Goal: Information Seeking & Learning: Find contact information

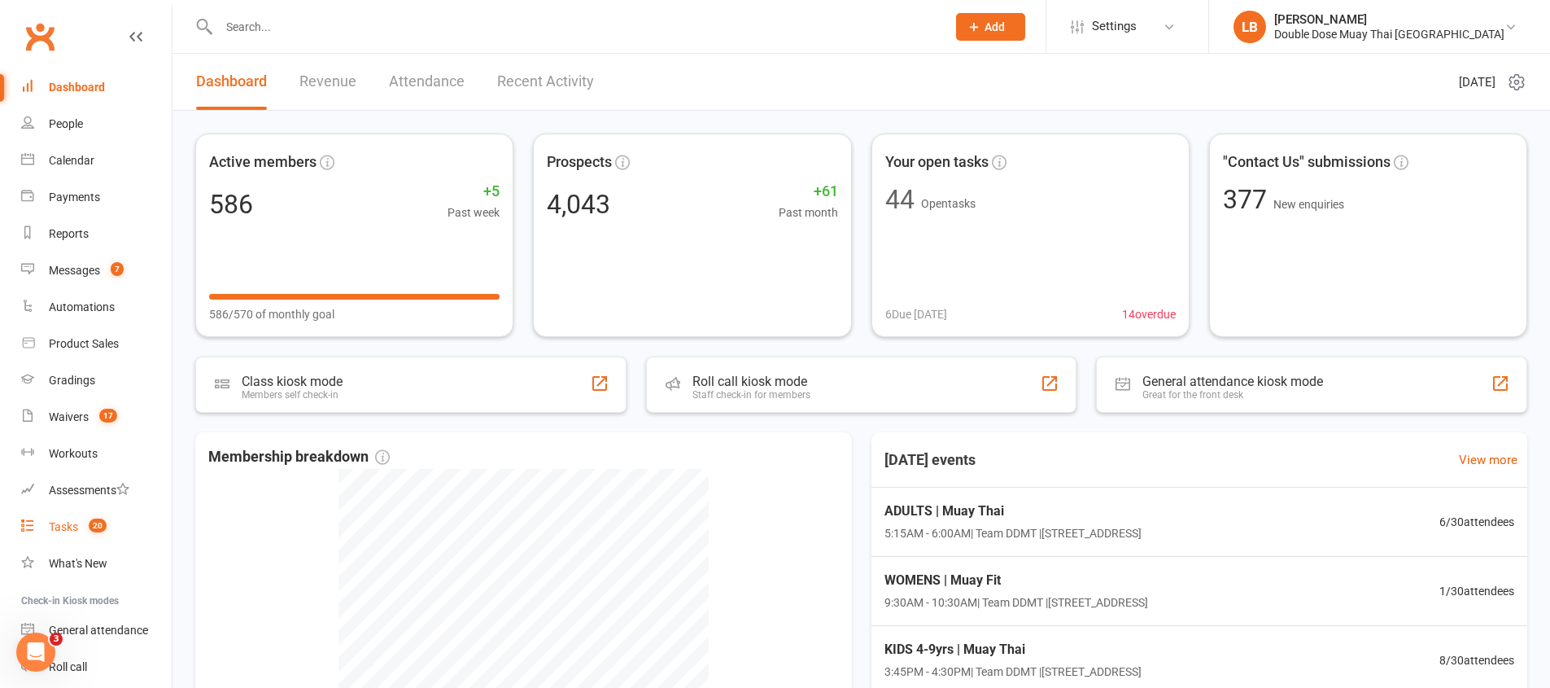
click at [113, 527] on link "Tasks 20" at bounding box center [96, 527] width 151 height 37
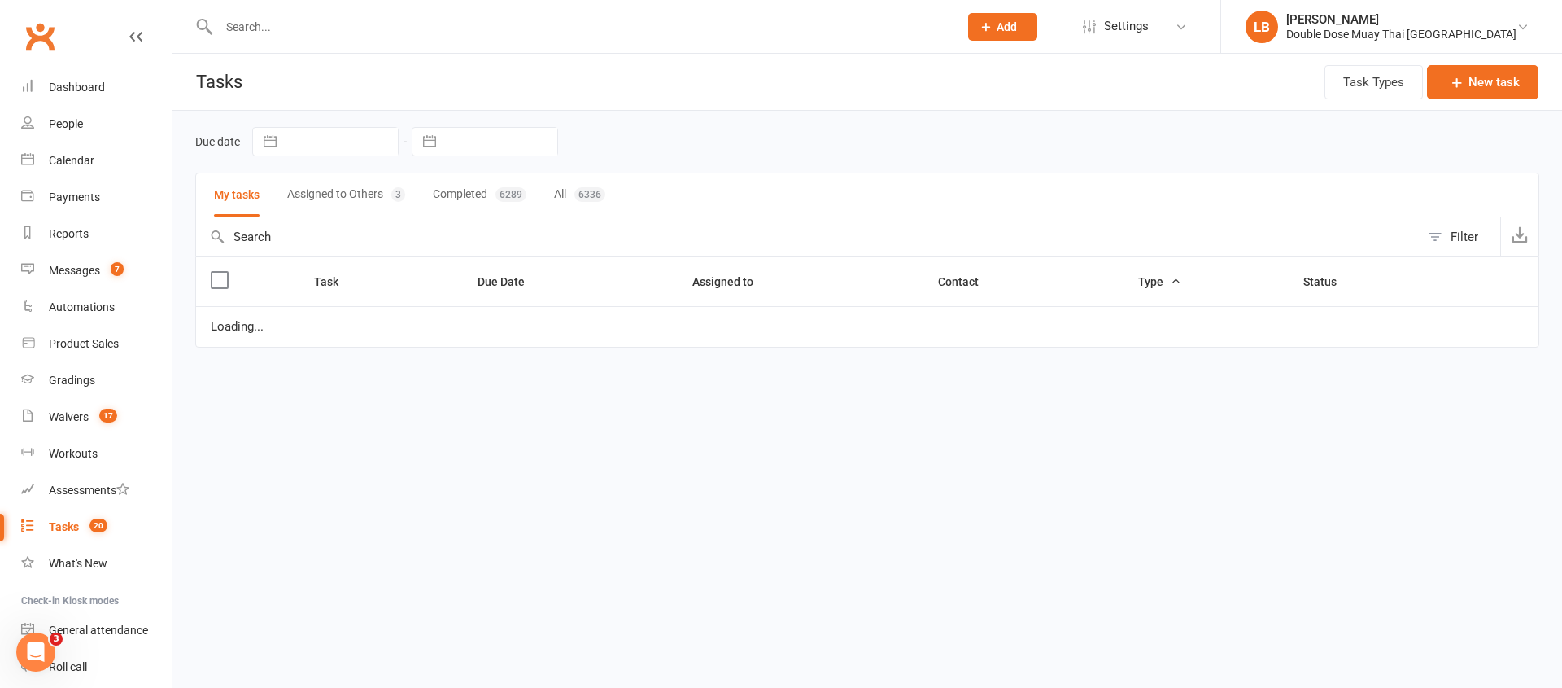
select select "started"
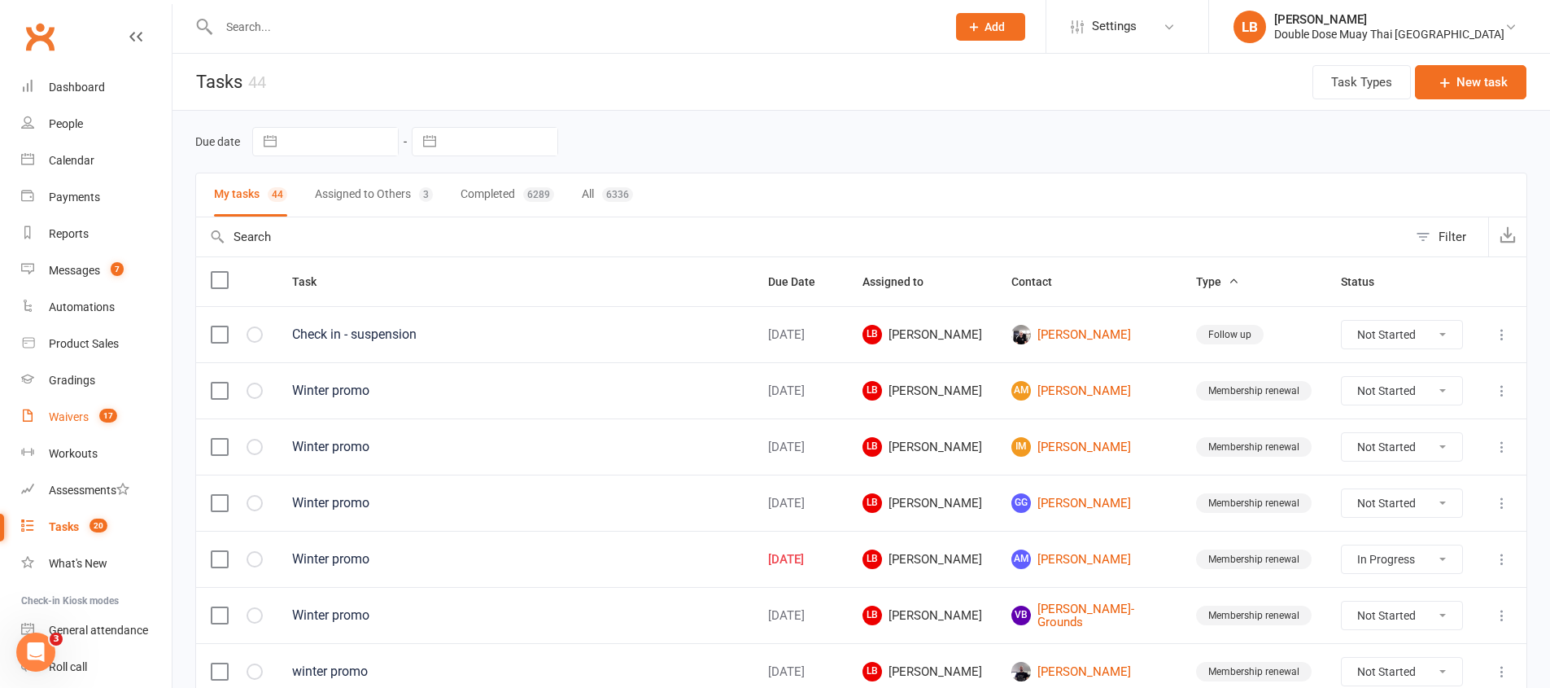
click at [109, 422] on count-badge "17" at bounding box center [104, 416] width 26 height 13
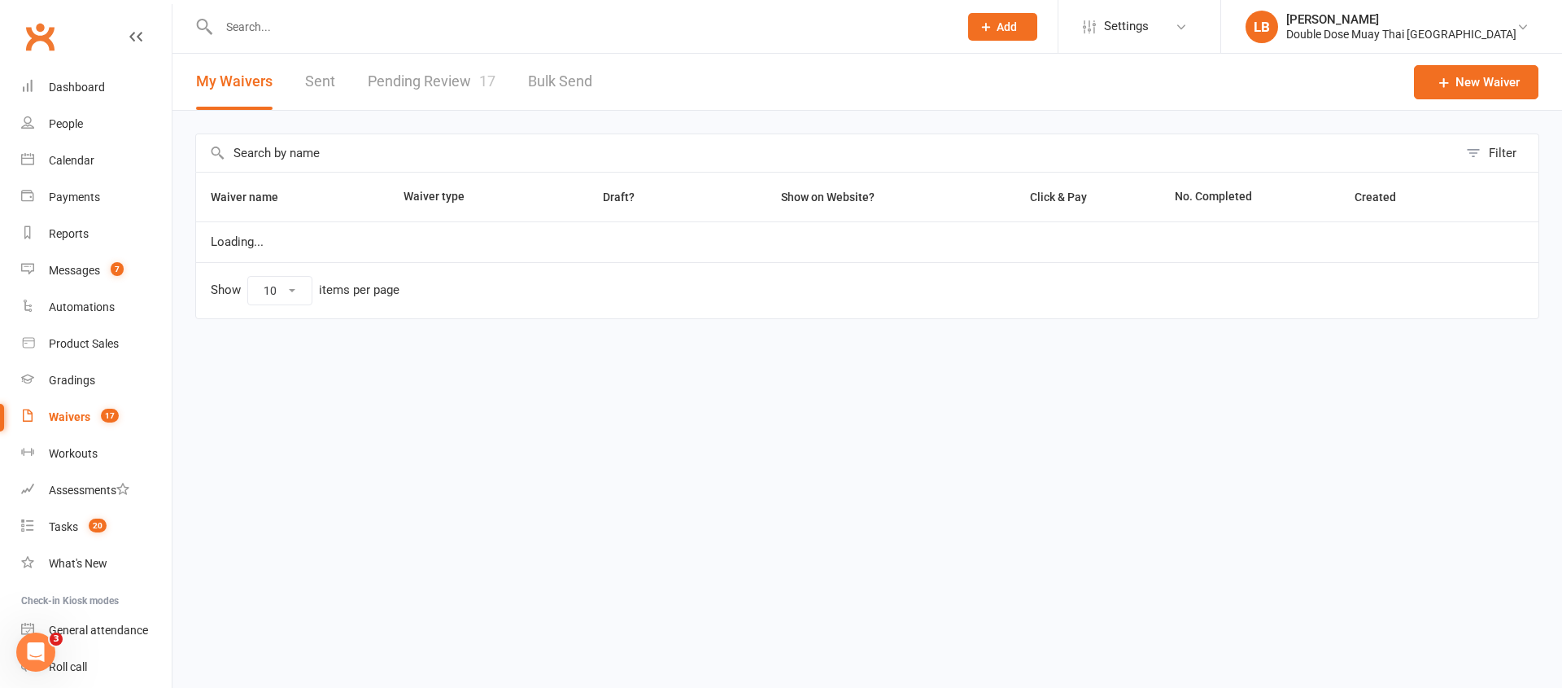
select select "100"
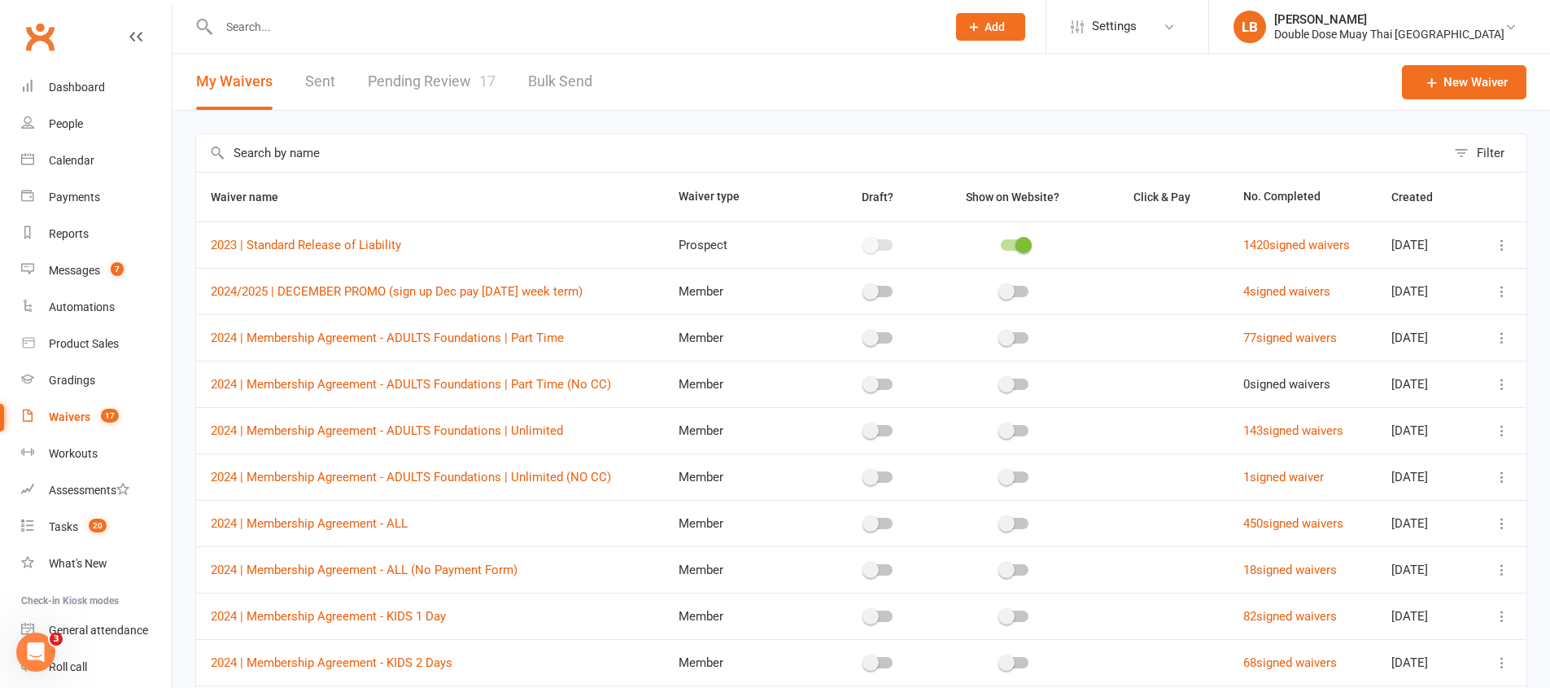
click at [450, 97] on link "Pending Review 17" at bounding box center [432, 82] width 128 height 56
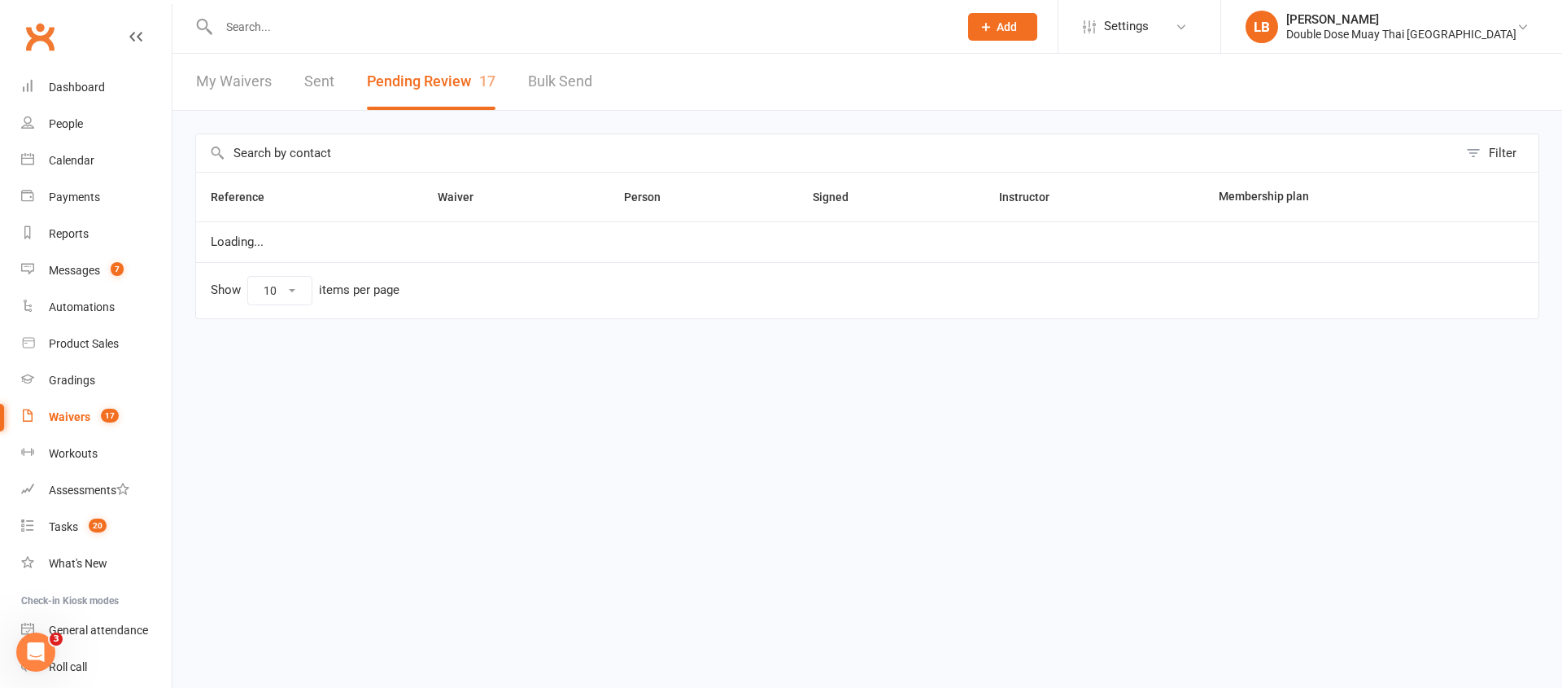
select select "100"
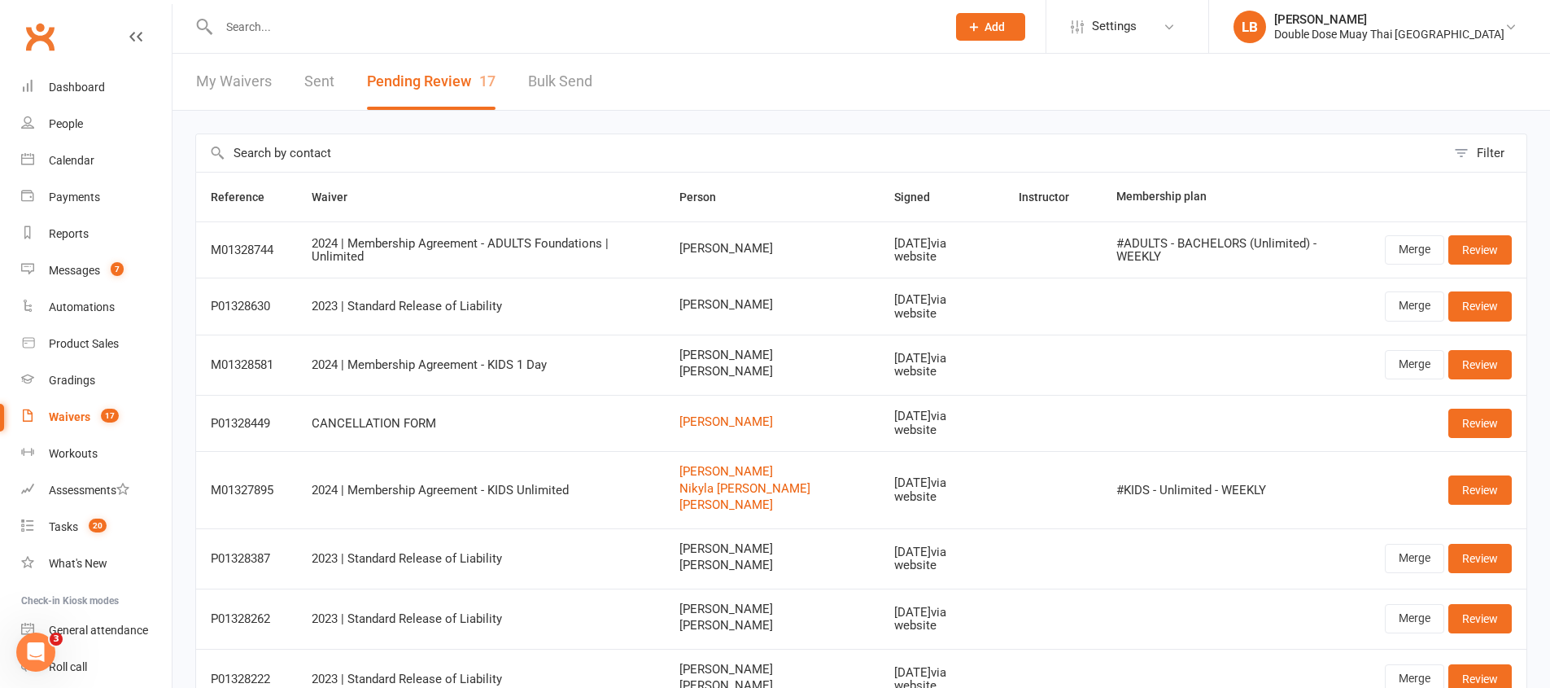
drag, startPoint x: 690, startPoint y: 248, endPoint x: 749, endPoint y: 262, distance: 61.0
click at [767, 255] on span "Kate Chamberlain" at bounding box center [773, 249] width 186 height 14
click at [55, 94] on link "Dashboard" at bounding box center [96, 87] width 151 height 37
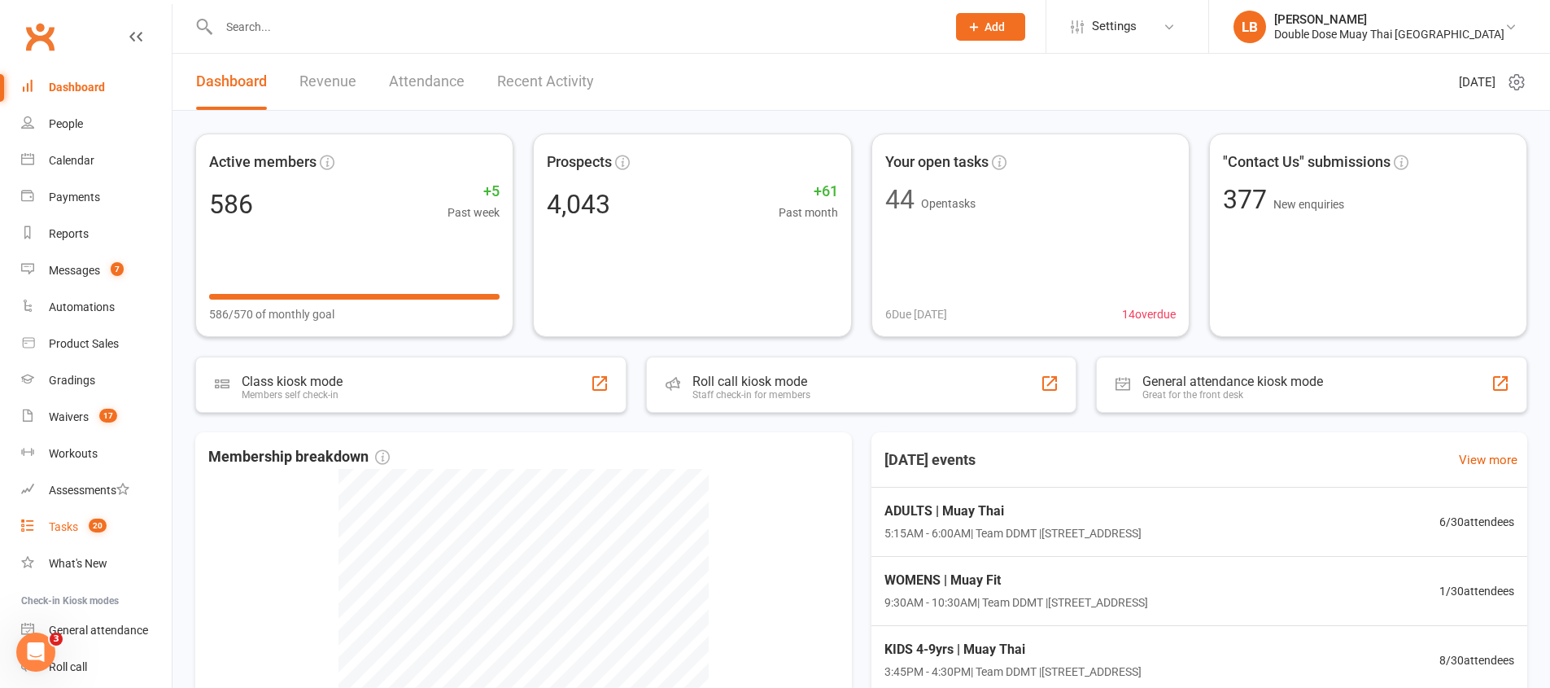
click at [108, 526] on link "Tasks 20" at bounding box center [96, 527] width 151 height 37
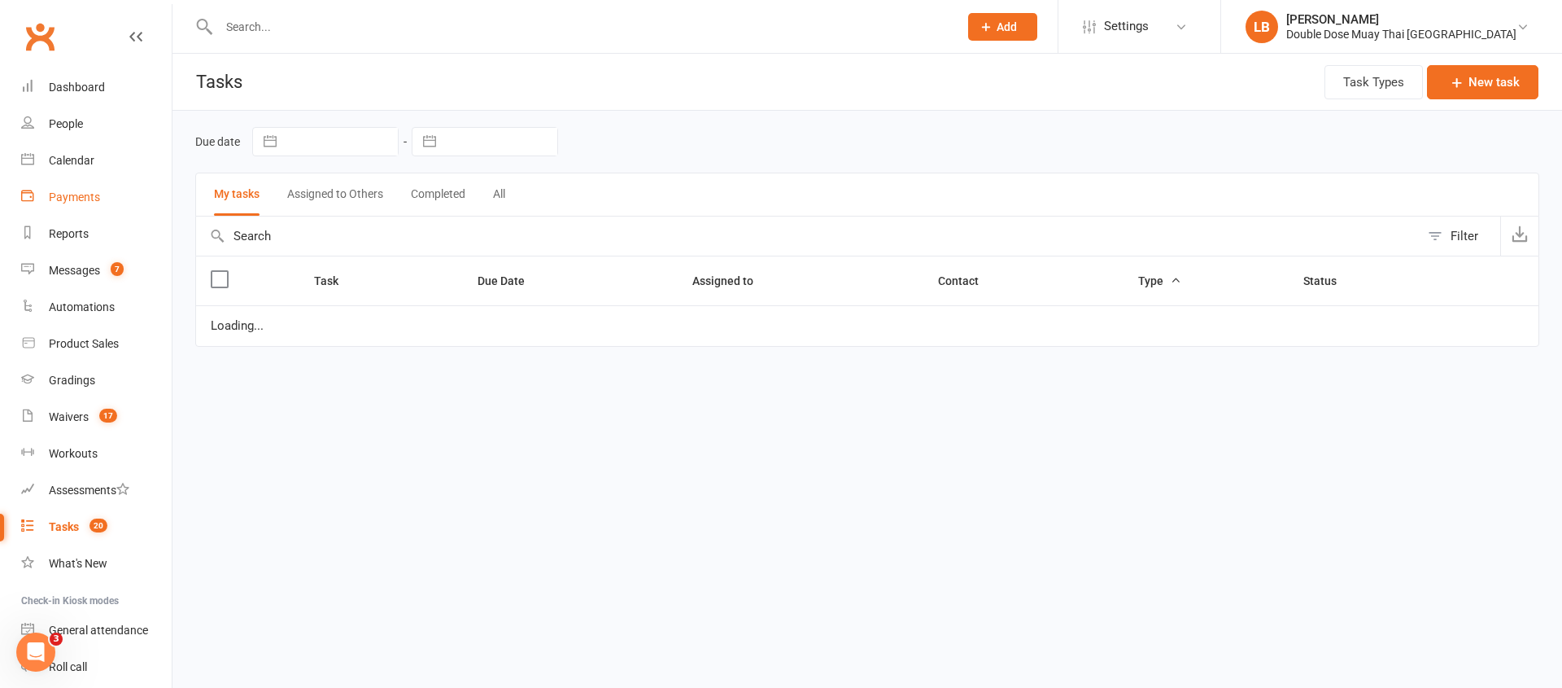
select select "started"
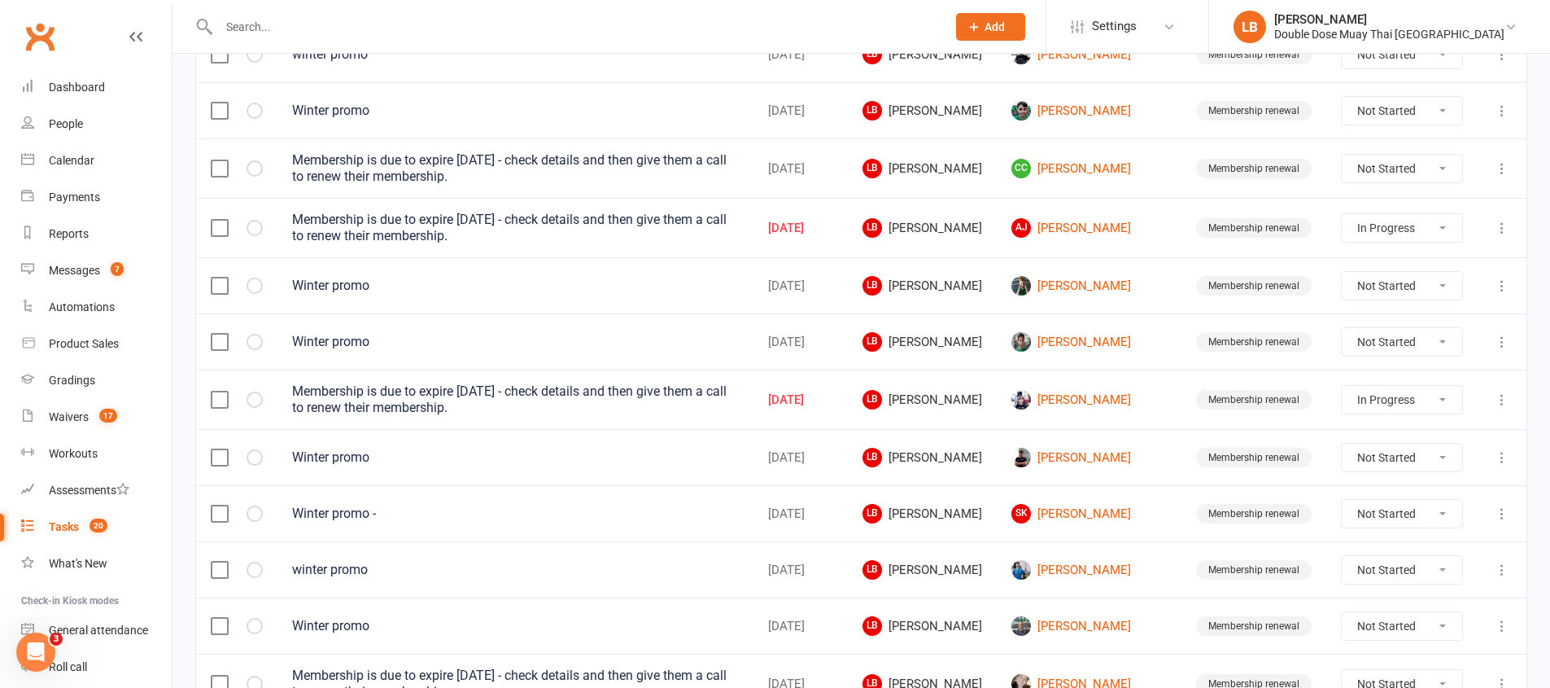
scroll to position [600, 0]
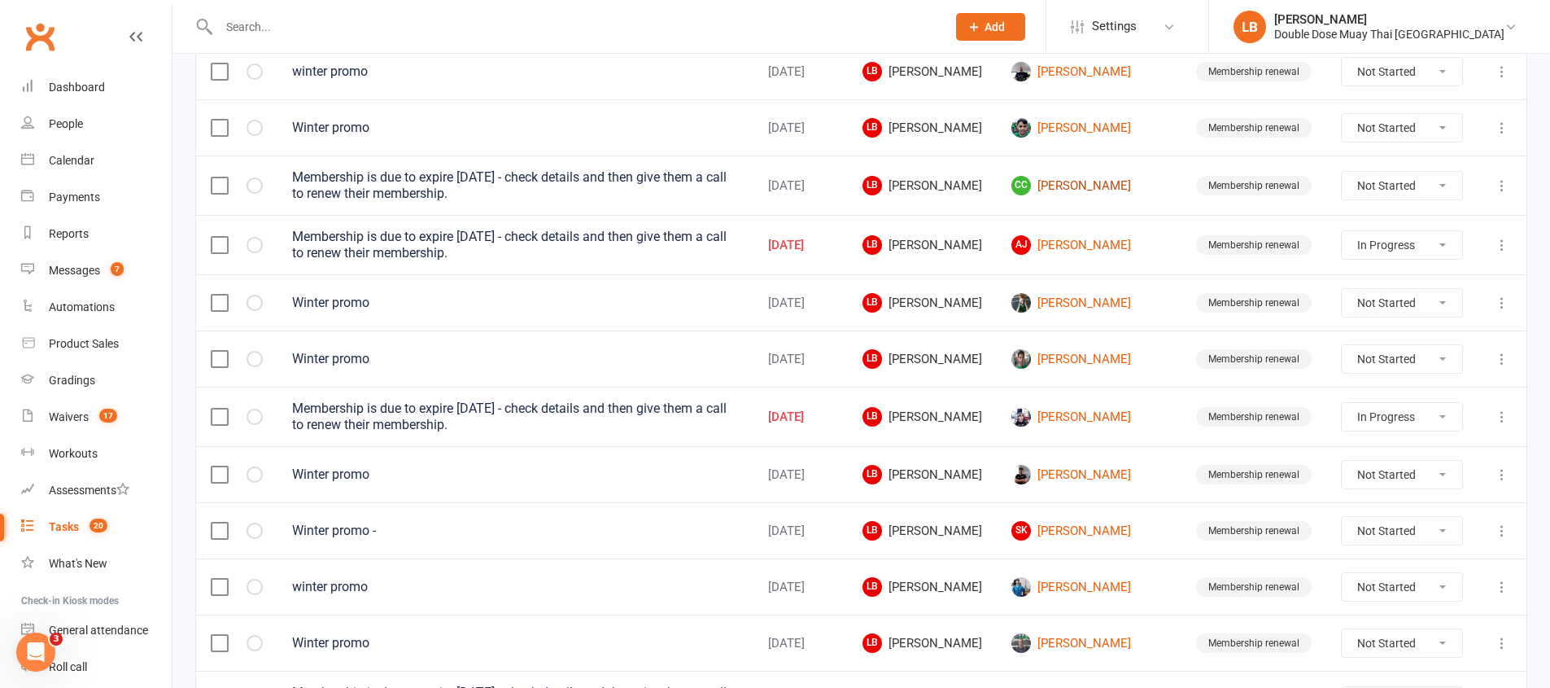
click at [1112, 181] on link "CC Charlotte Cormack" at bounding box center [1089, 186] width 155 height 20
click at [0, 0] on div "Loading" at bounding box center [0, 0] width 0 height 0
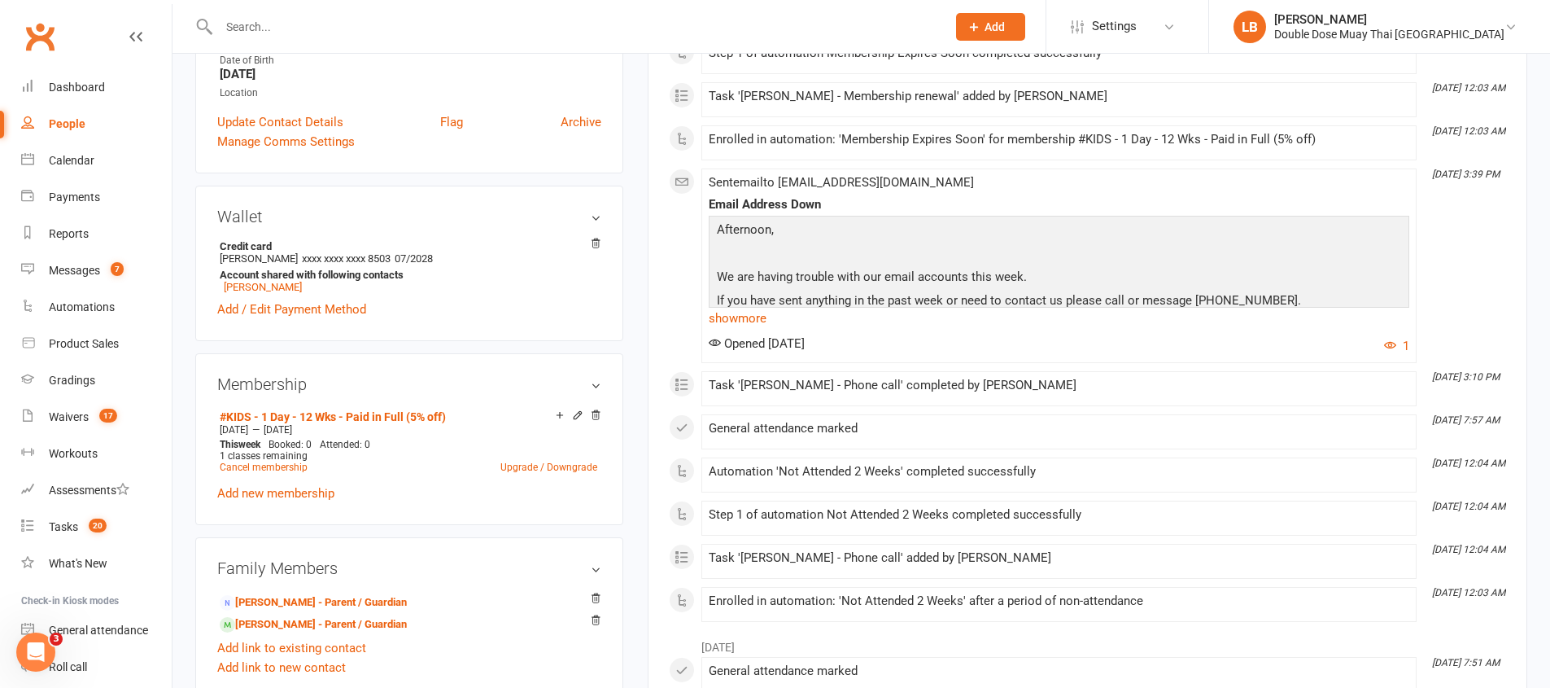
scroll to position [468, 0]
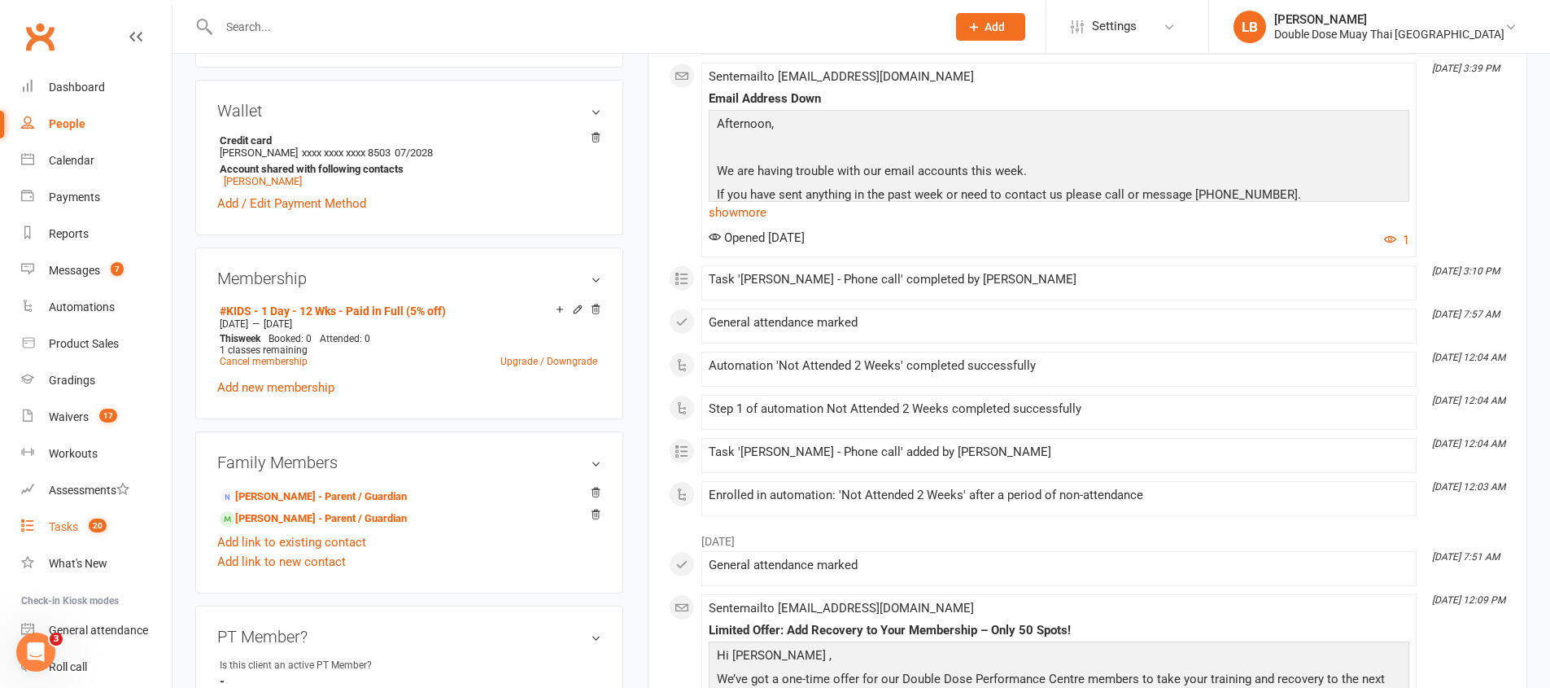
click at [71, 523] on div "Tasks" at bounding box center [63, 526] width 29 height 13
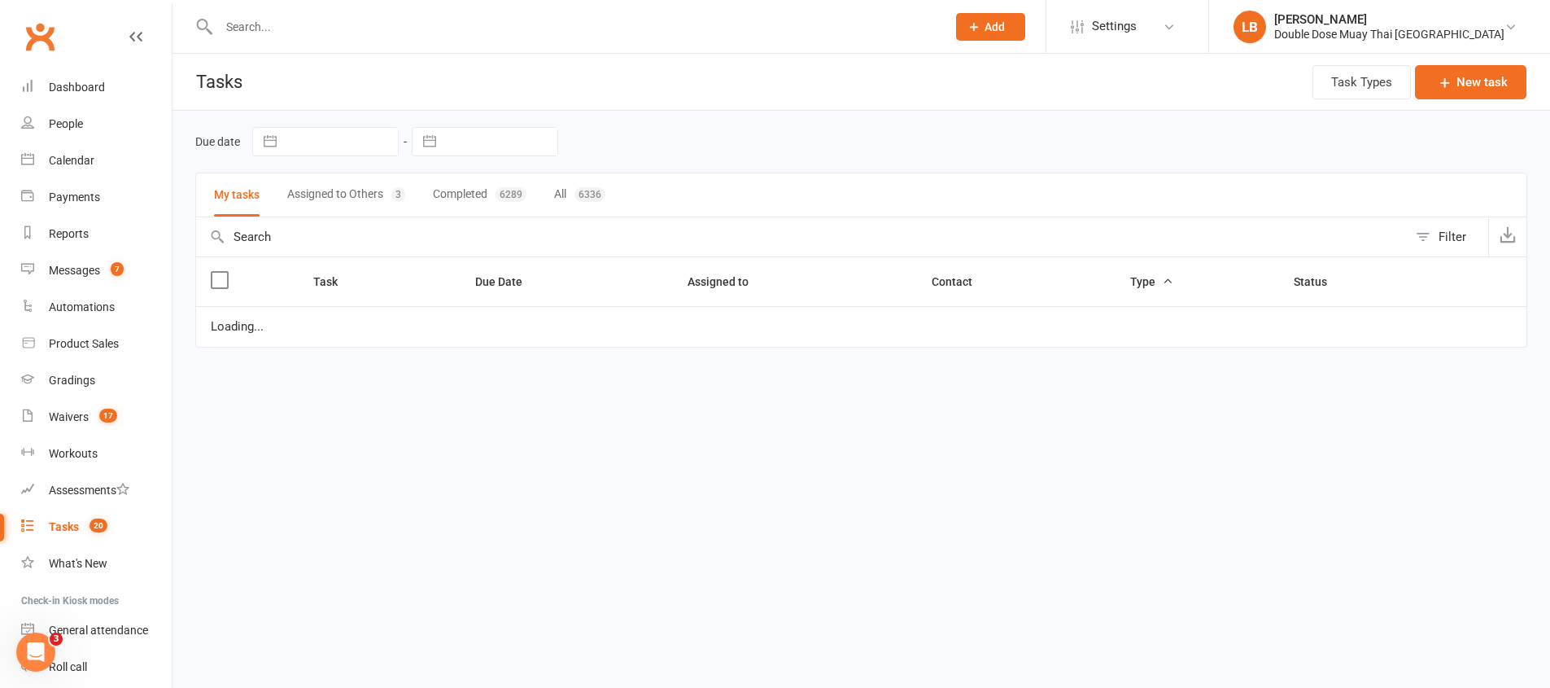
select select "started"
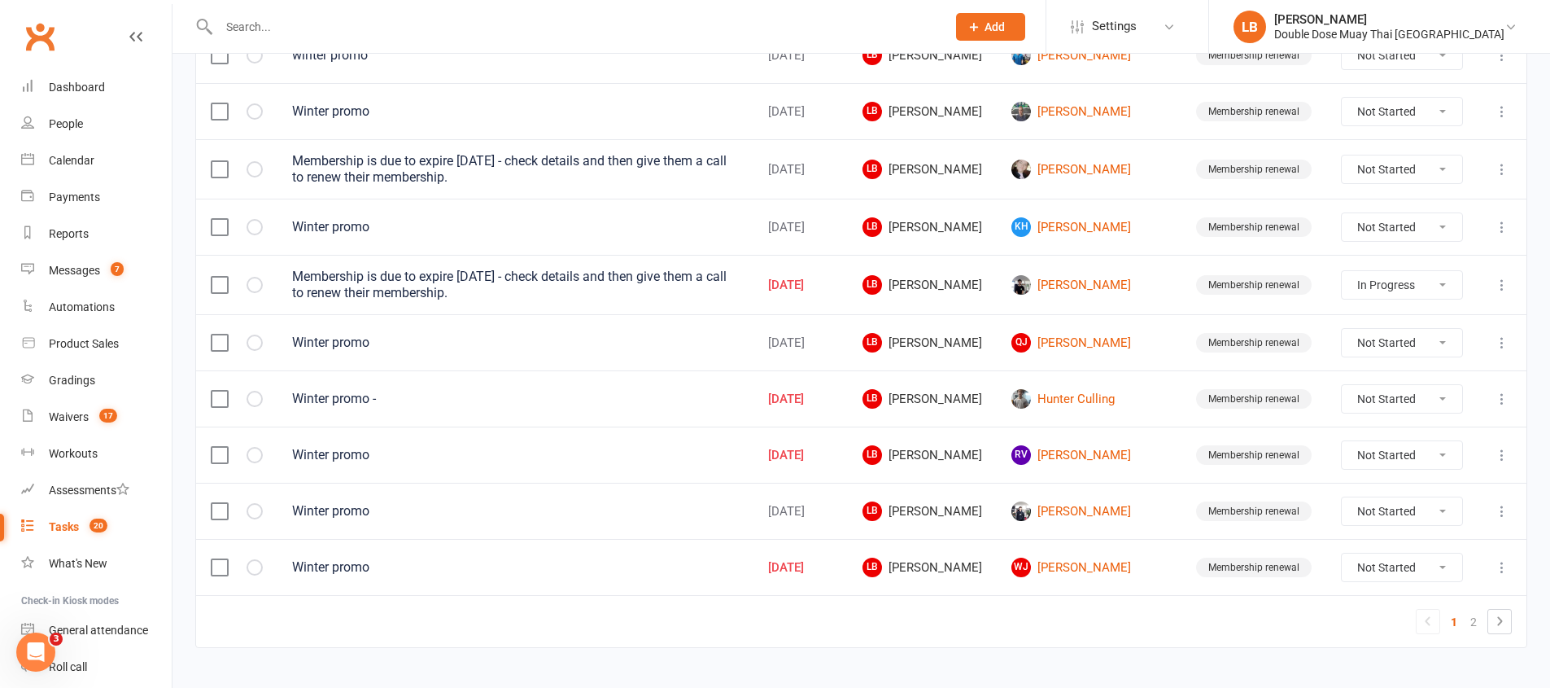
scroll to position [1160, 0]
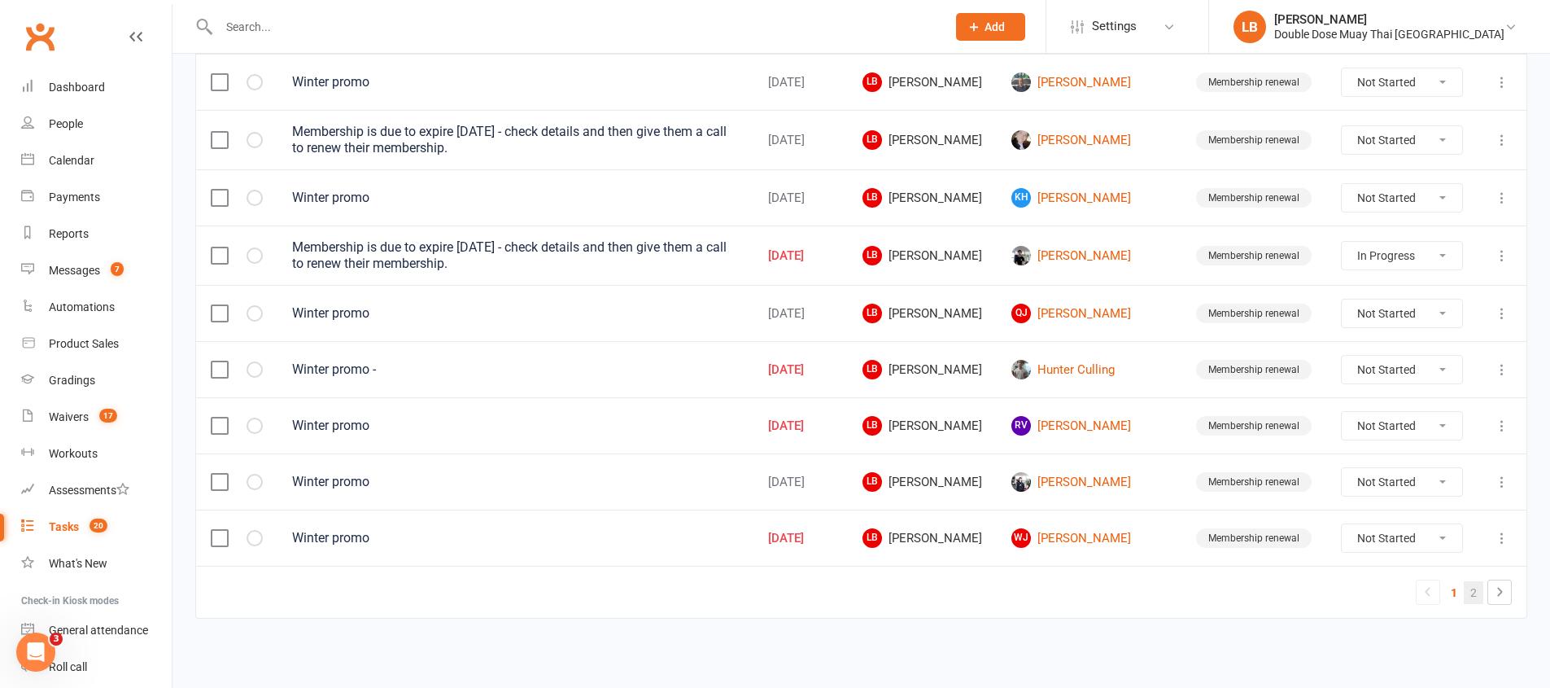
click at [1473, 588] on link "2" at bounding box center [1474, 592] width 20 height 23
select select "started"
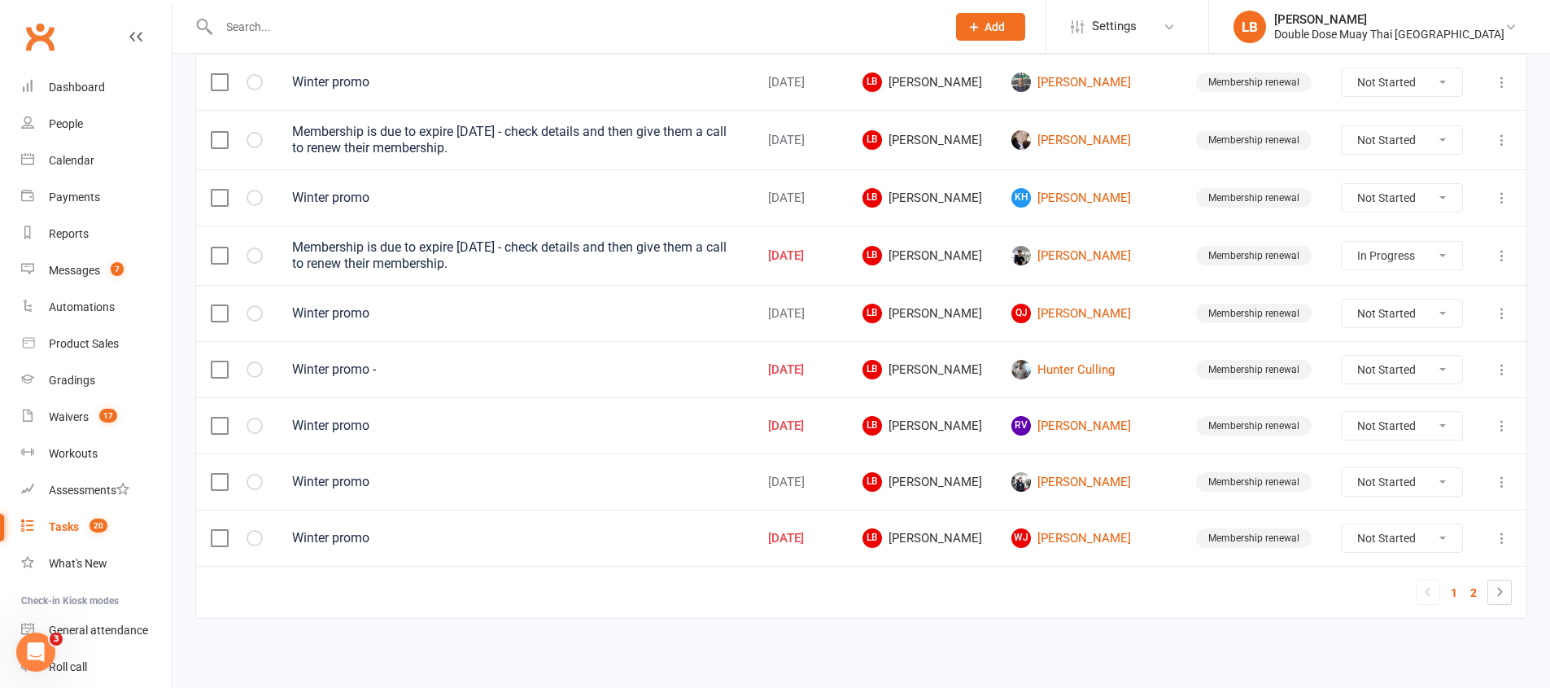
select select "started"
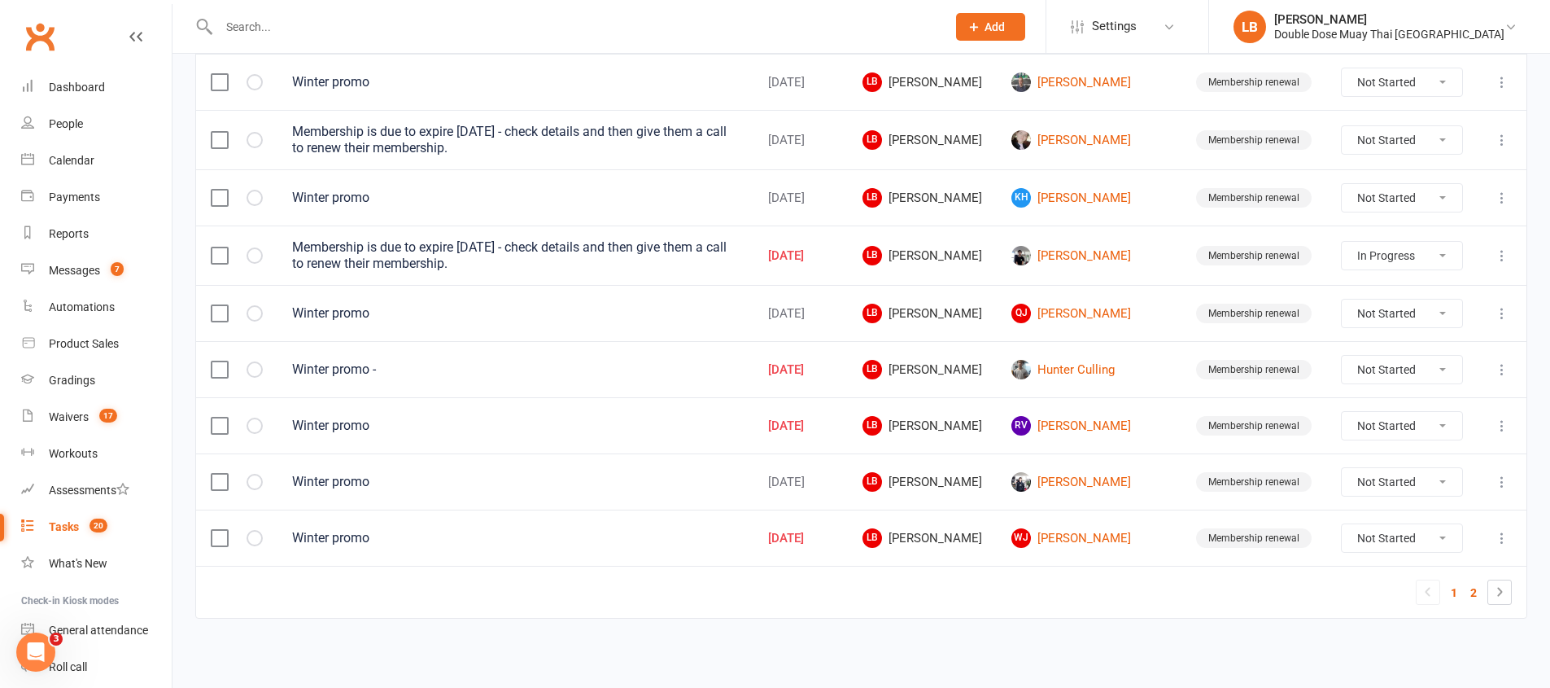
select select "started"
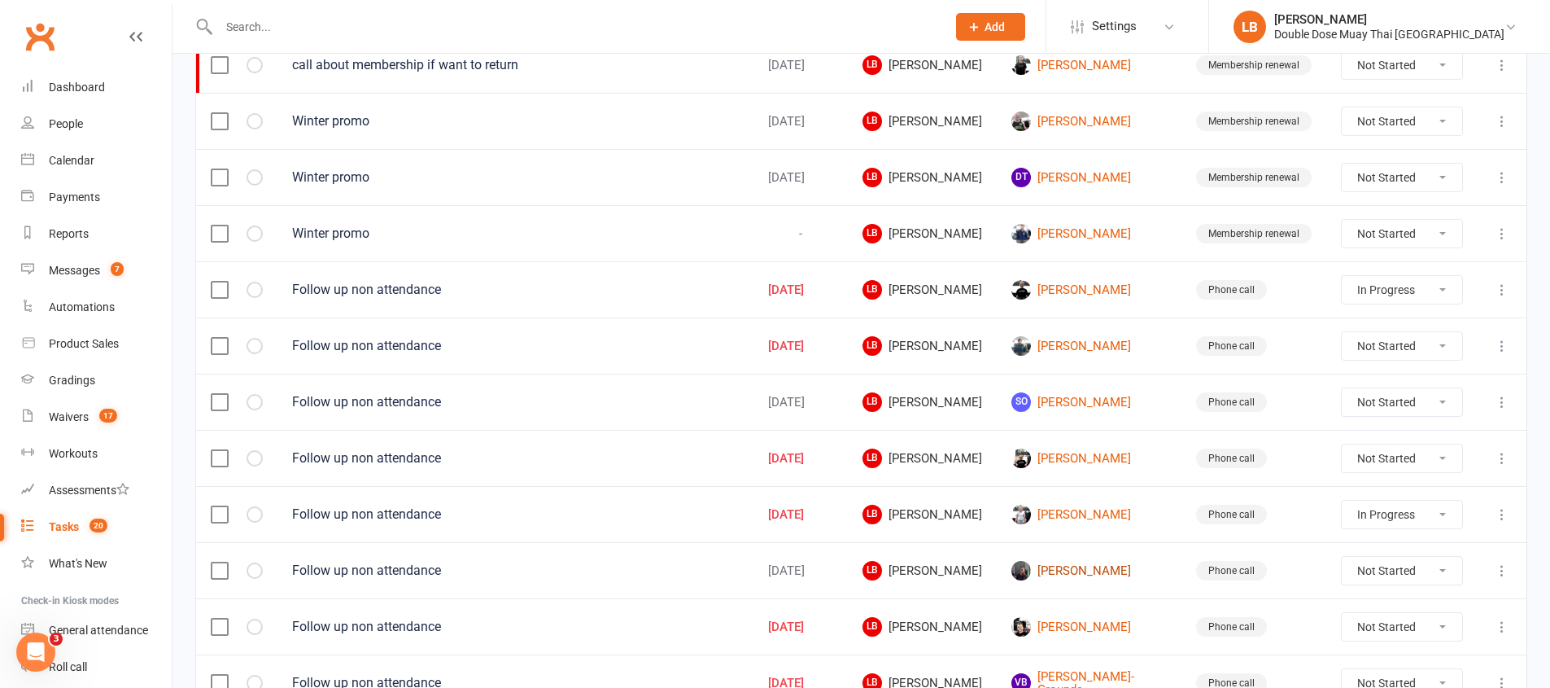
scroll to position [266, 0]
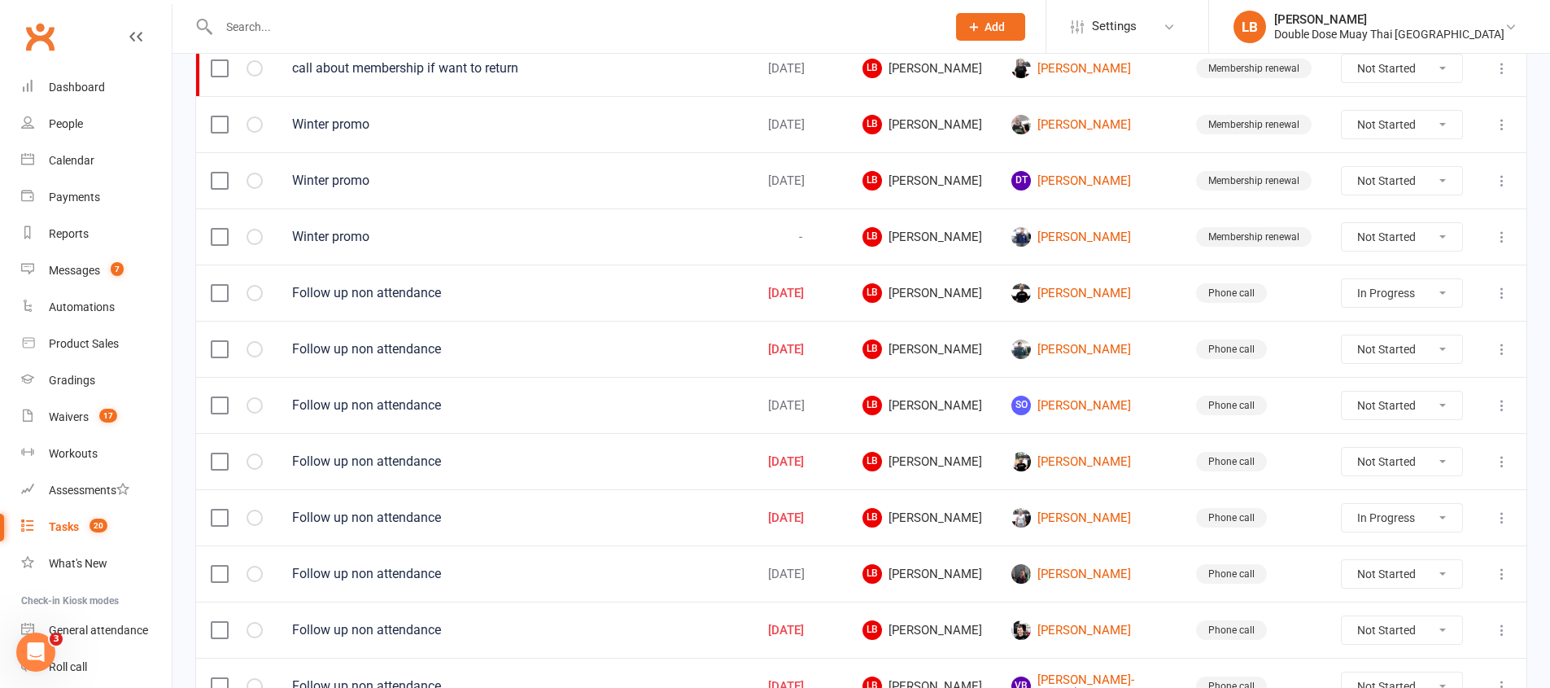
click at [1387, 181] on select "Not Started In Progress Waiting Complete" at bounding box center [1402, 181] width 120 height 28
select select "unstarted"
select select "started"
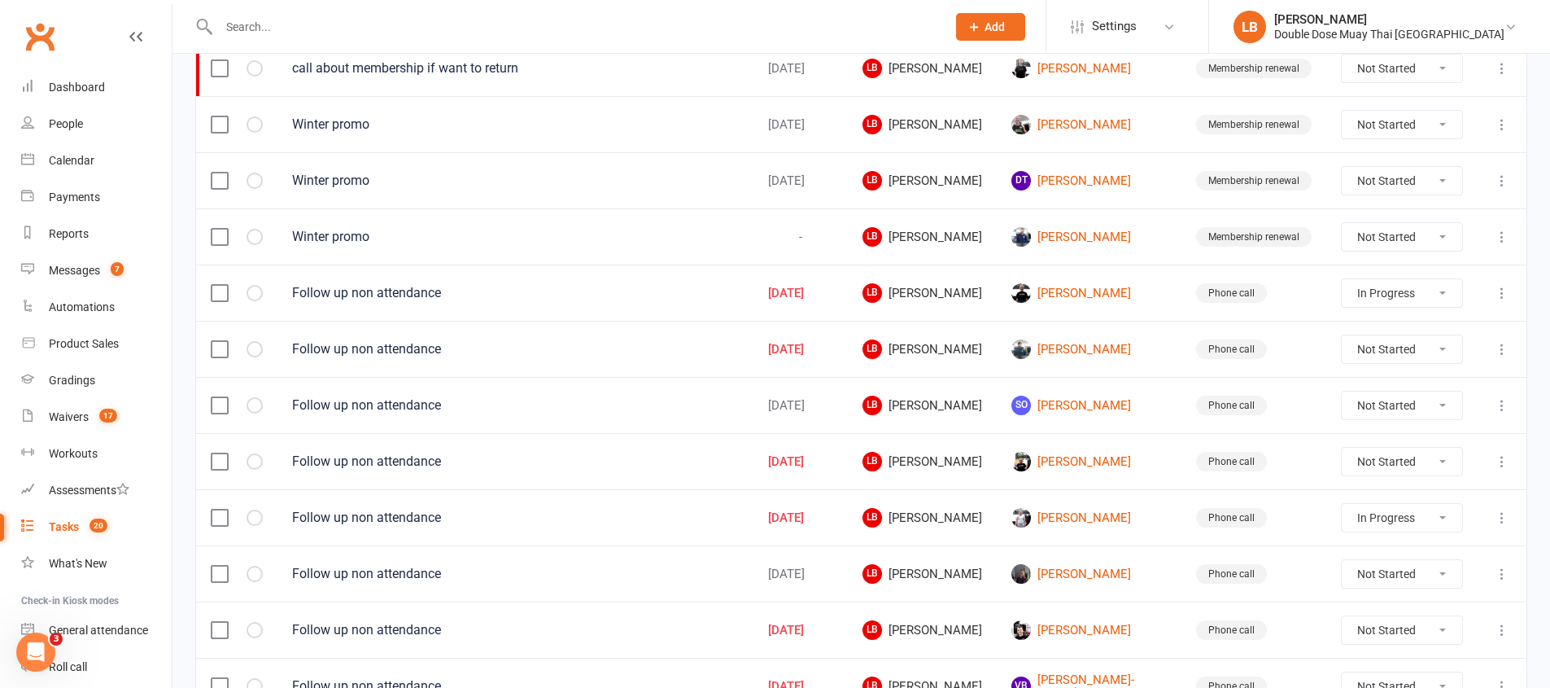
select select "started"
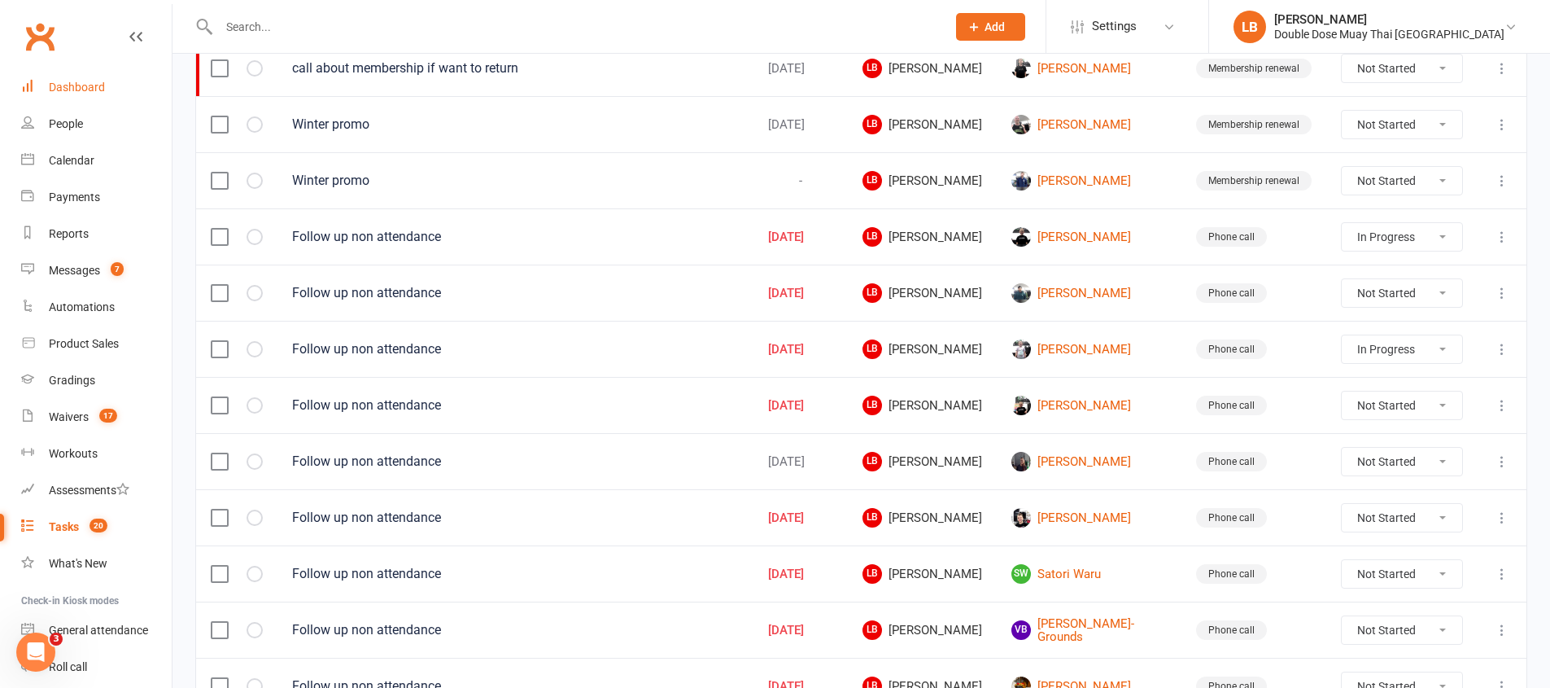
click at [94, 91] on div "Dashboard" at bounding box center [77, 87] width 56 height 13
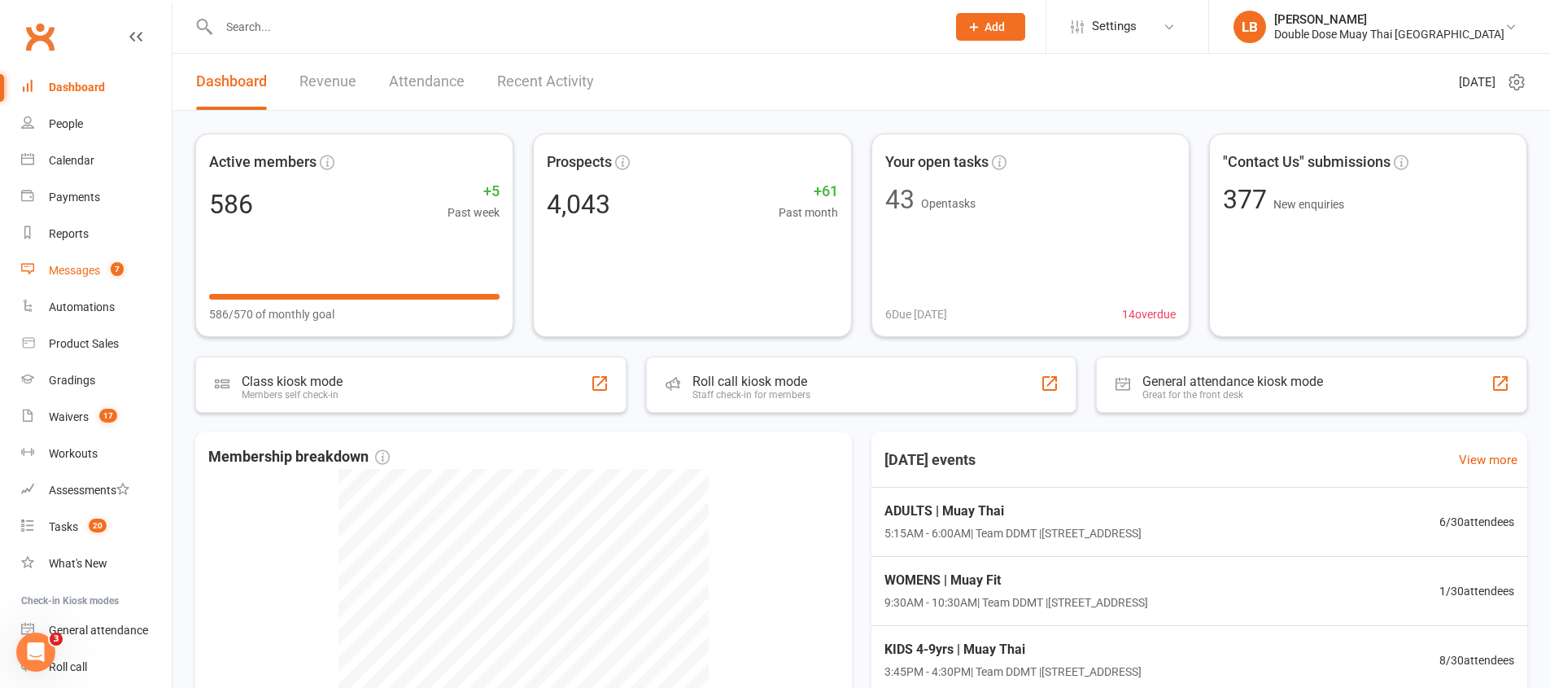
click at [90, 287] on link "Messages 7" at bounding box center [96, 270] width 151 height 37
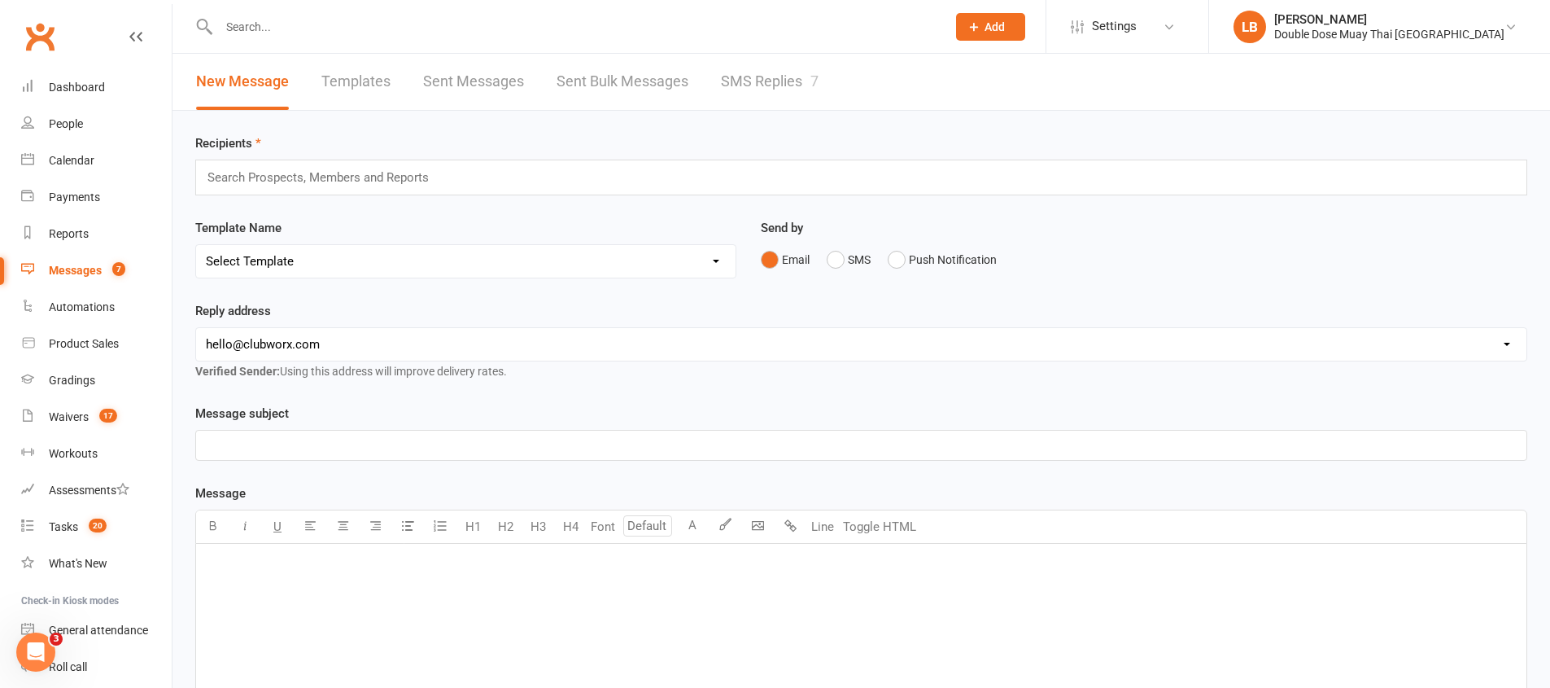
click at [743, 85] on link "SMS Replies 7" at bounding box center [770, 82] width 98 height 56
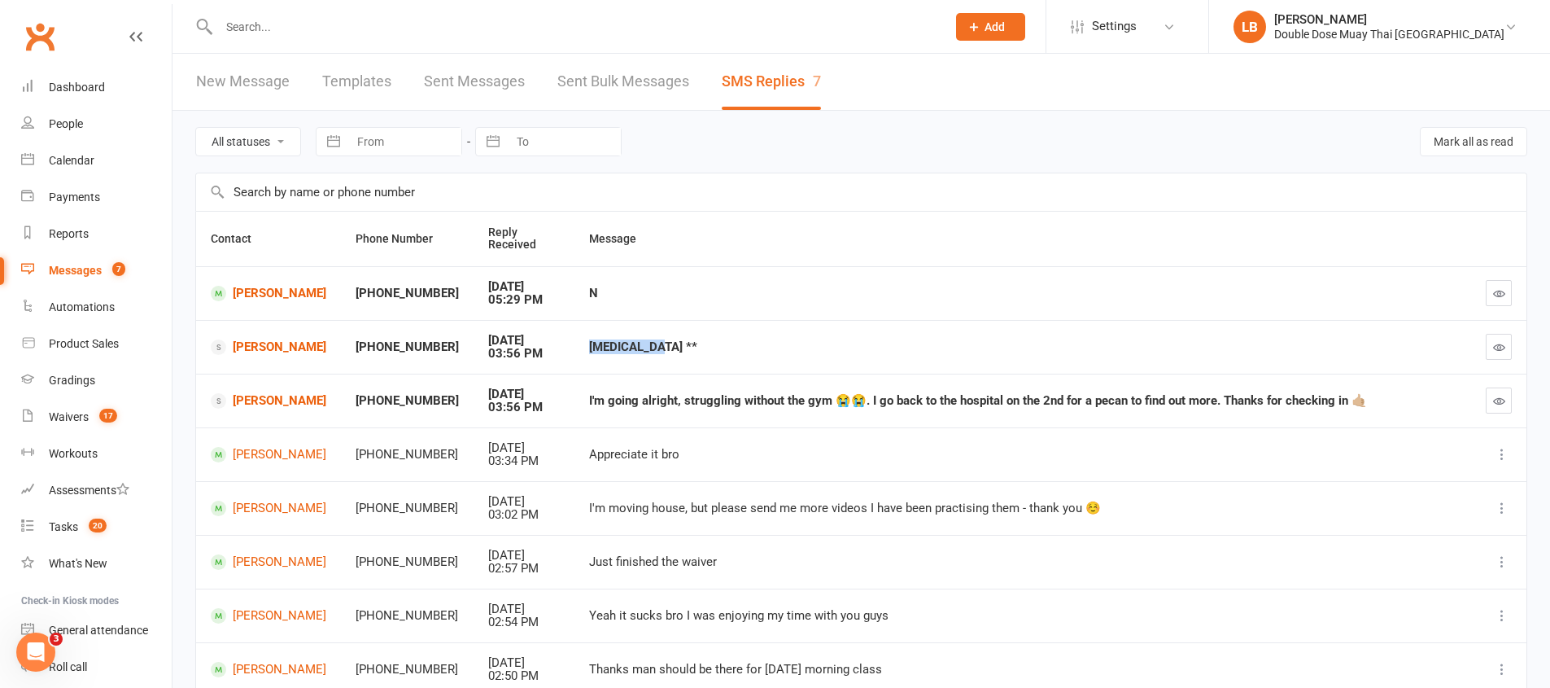
drag, startPoint x: 555, startPoint y: 346, endPoint x: 645, endPoint y: 360, distance: 90.6
click at [650, 356] on td "Pet scan **" at bounding box center [1023, 347] width 897 height 54
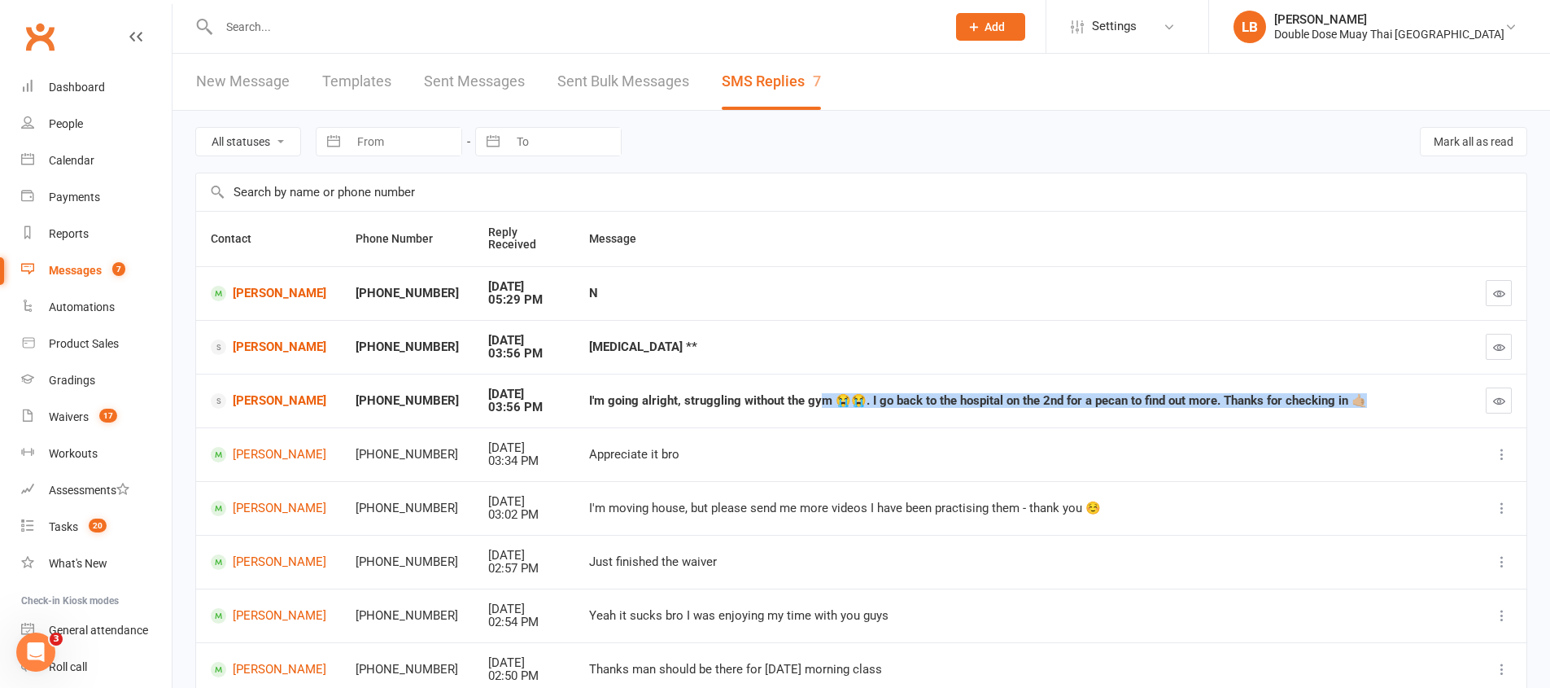
drag, startPoint x: 616, startPoint y: 406, endPoint x: 822, endPoint y: 398, distance: 206.0
click at [812, 398] on td "I'm going alright, struggling without the gym 😭😭. I go back to the hospital on …" at bounding box center [1023, 401] width 897 height 54
drag, startPoint x: 833, startPoint y: 401, endPoint x: 1276, endPoint y: 412, distance: 442.8
click at [1276, 412] on td "I'm going alright, struggling without the gym 😭😭. I go back to the hospital on …" at bounding box center [1023, 401] width 897 height 54
click at [1496, 351] on icon "button" at bounding box center [1499, 347] width 12 height 12
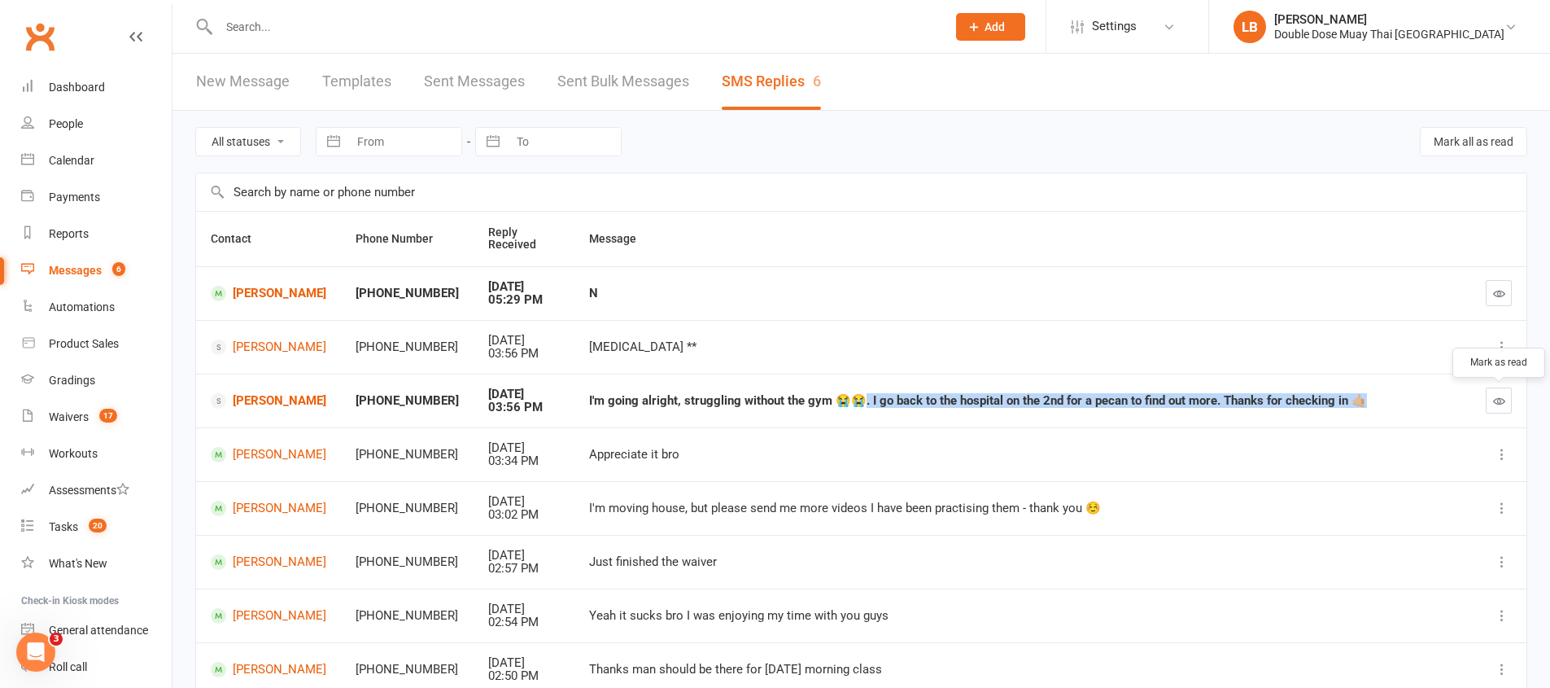
click at [1506, 400] on button "button" at bounding box center [1499, 400] width 26 height 26
click at [1497, 293] on icon "button" at bounding box center [1499, 293] width 12 height 12
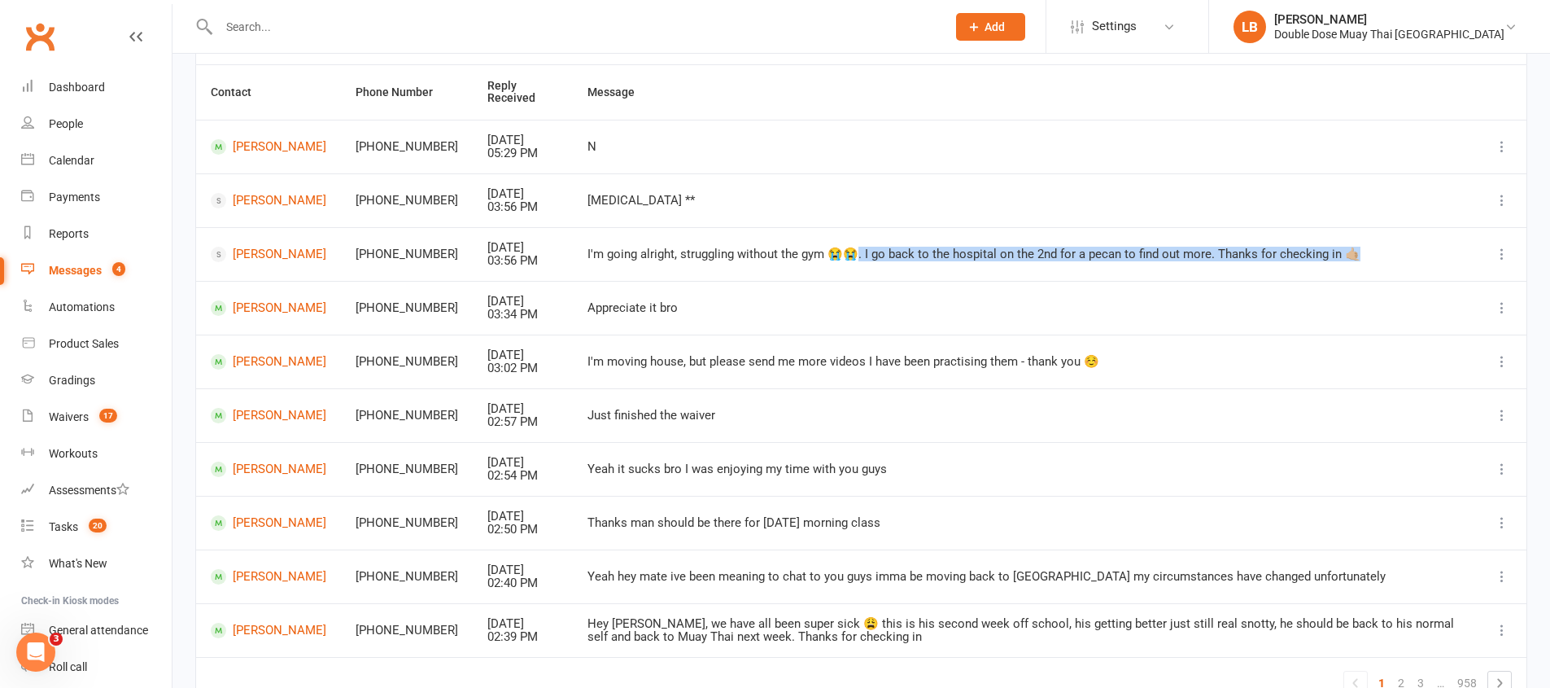
scroll to position [238, 0]
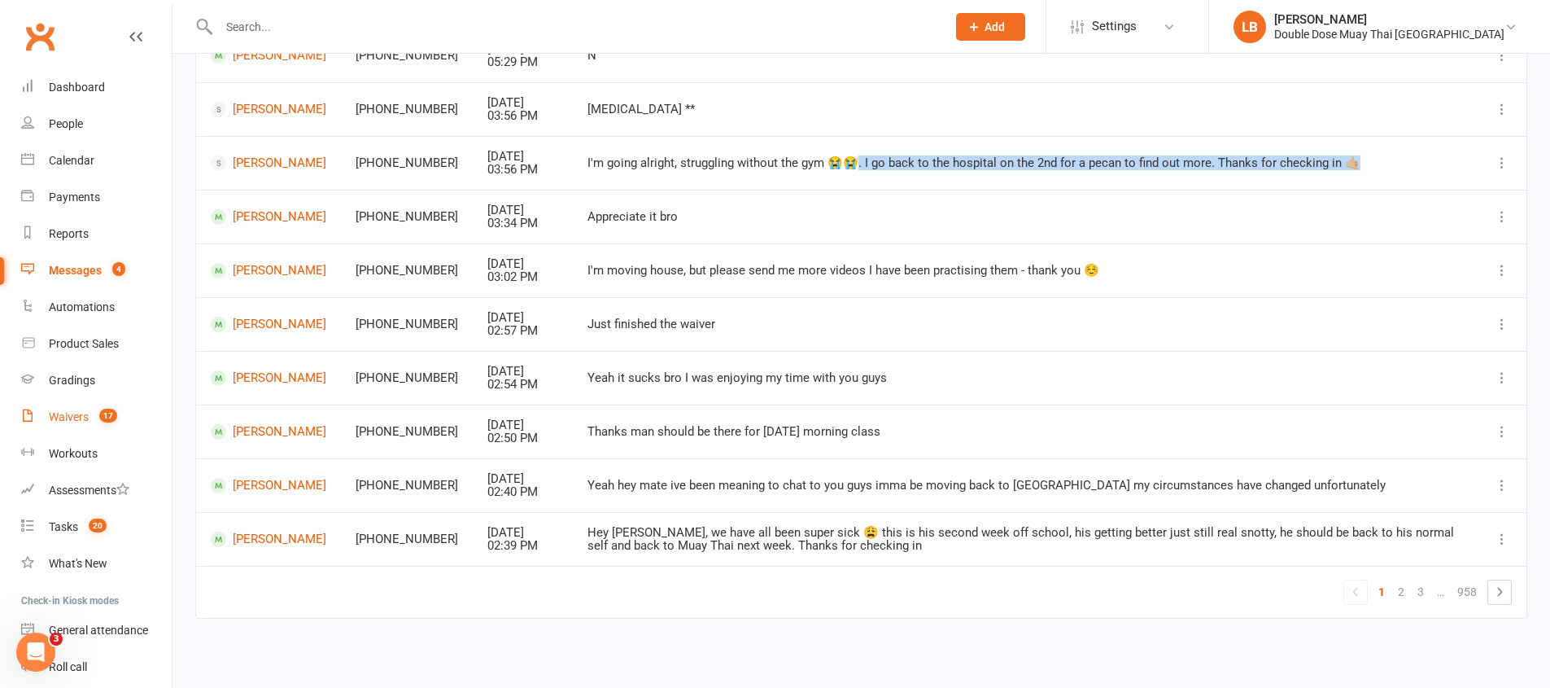
click at [90, 430] on link "Waivers 17" at bounding box center [96, 417] width 151 height 37
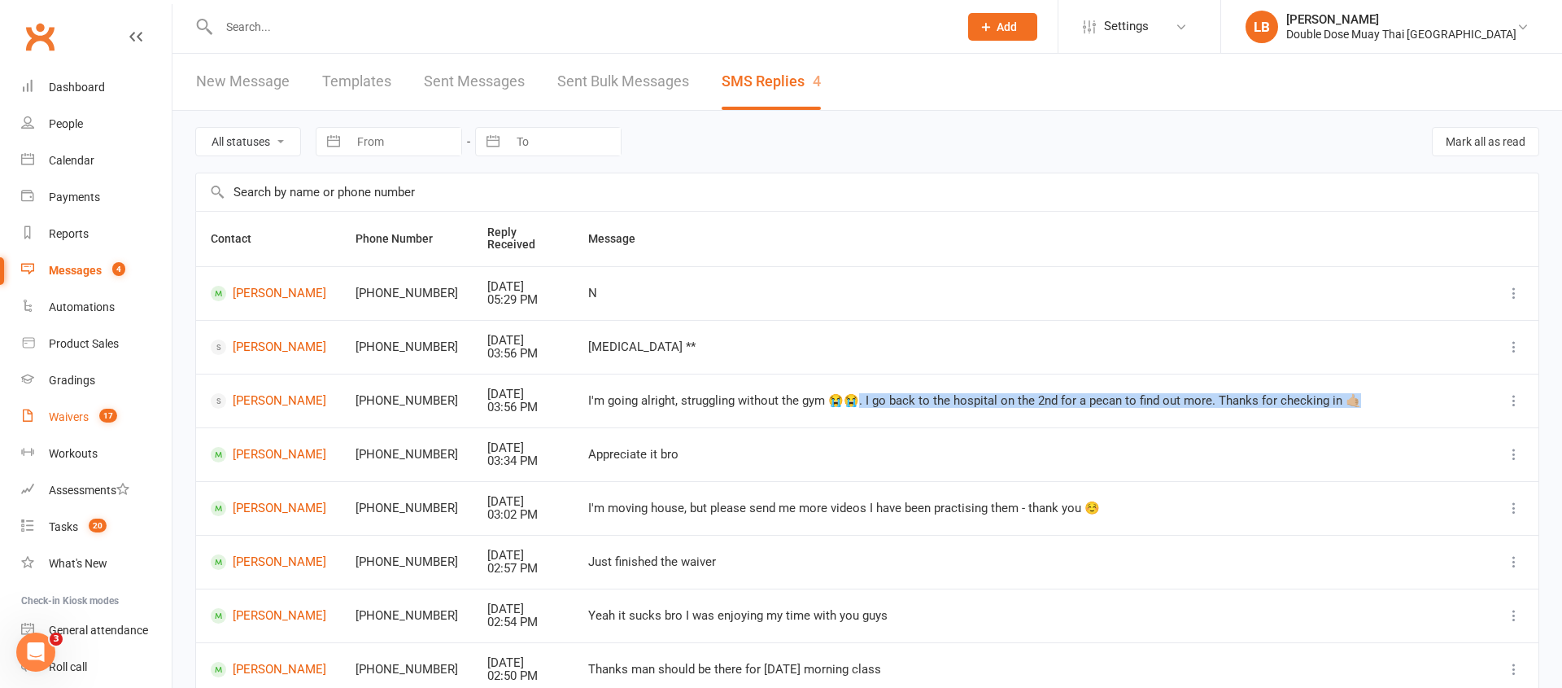
select select "100"
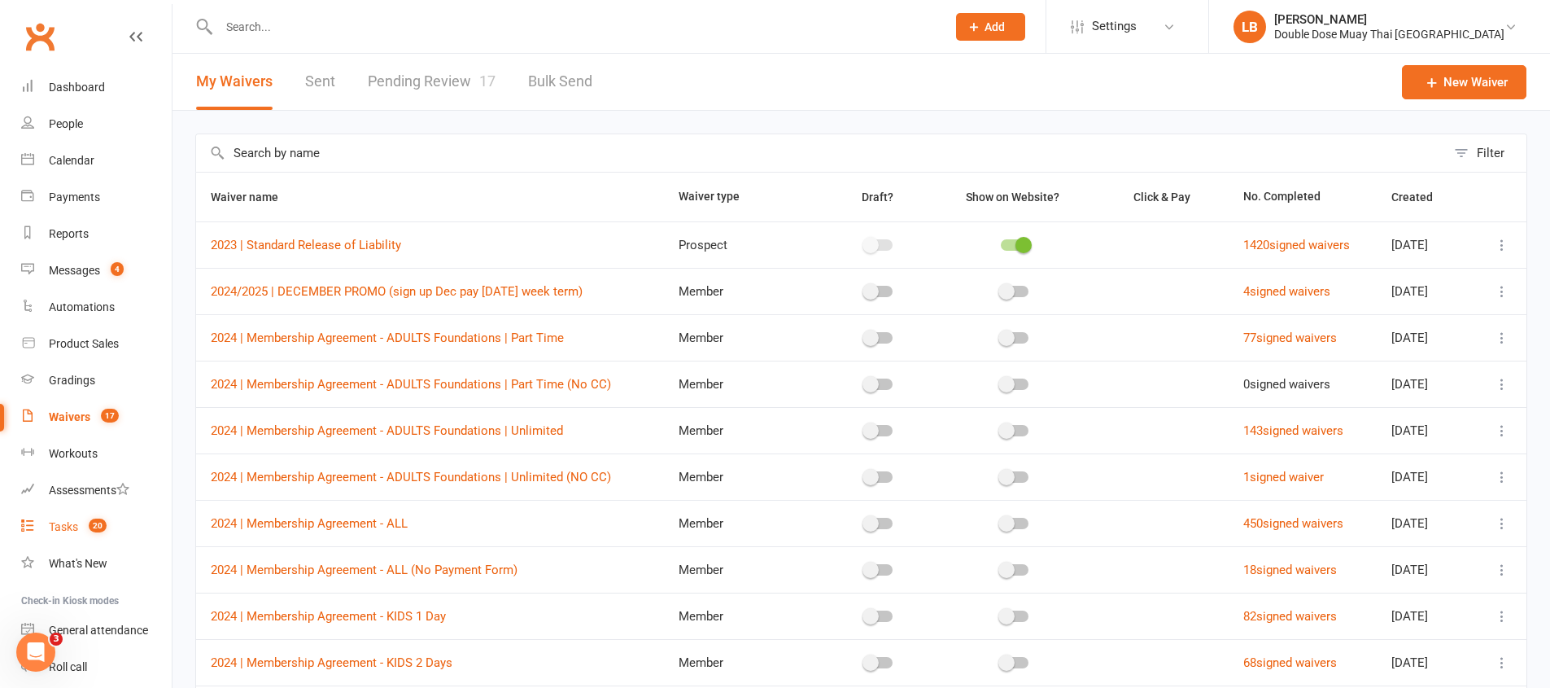
click at [108, 535] on link "Tasks 20" at bounding box center [96, 527] width 151 height 37
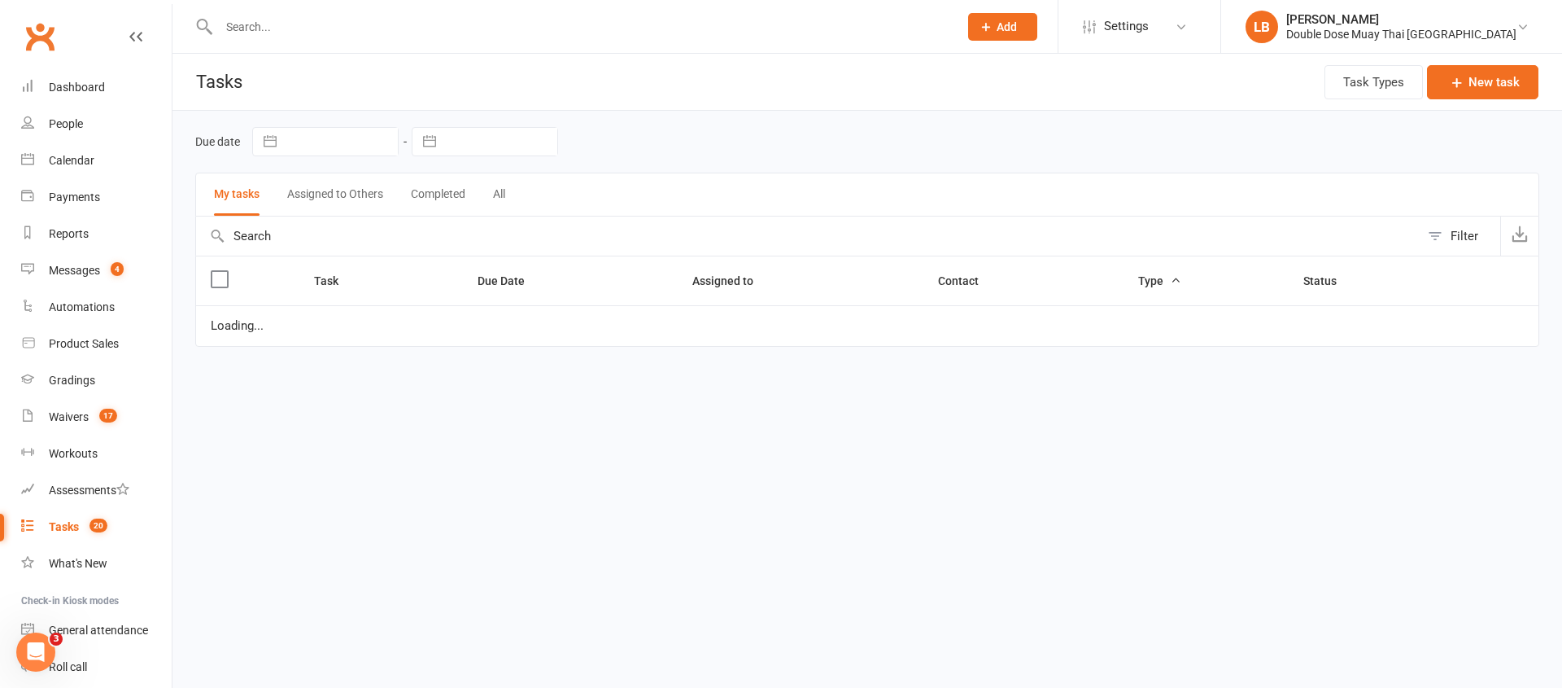
select select "started"
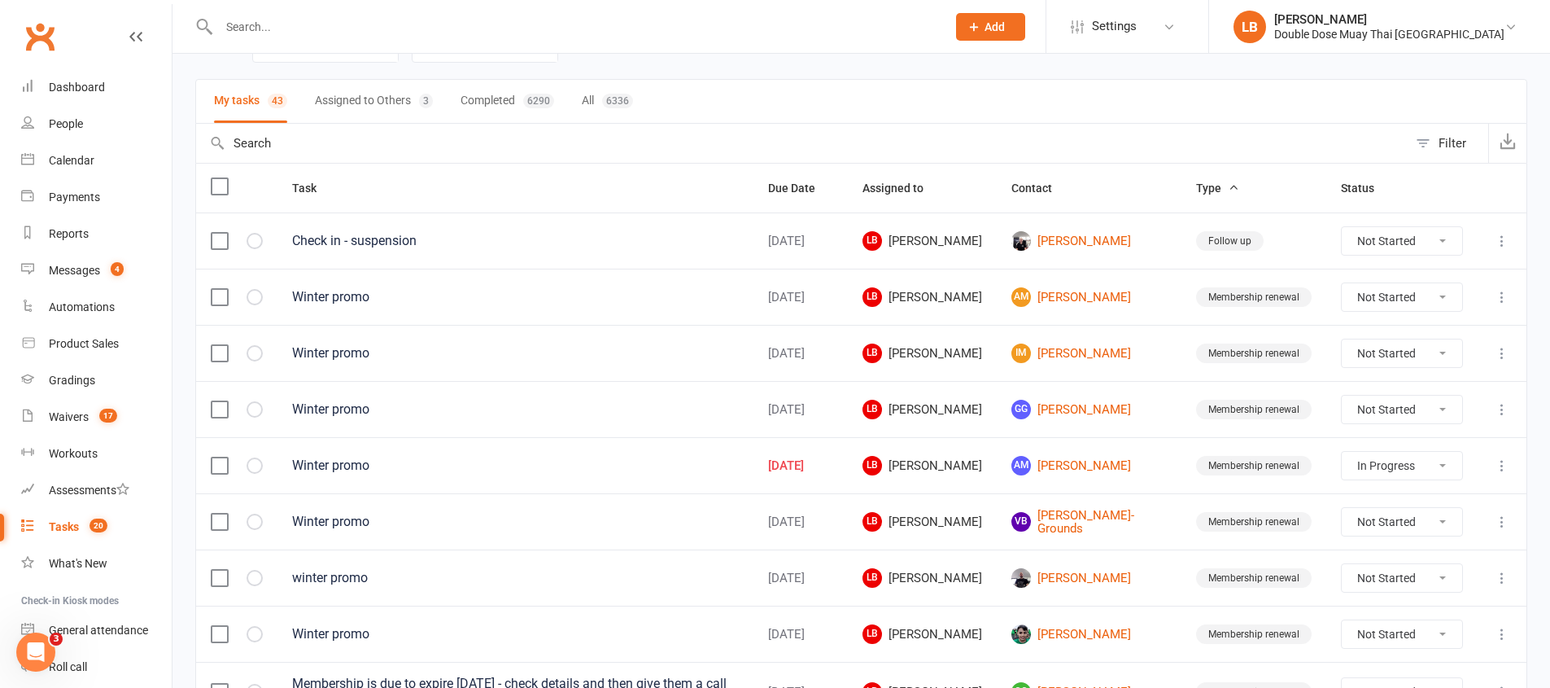
scroll to position [166, 0]
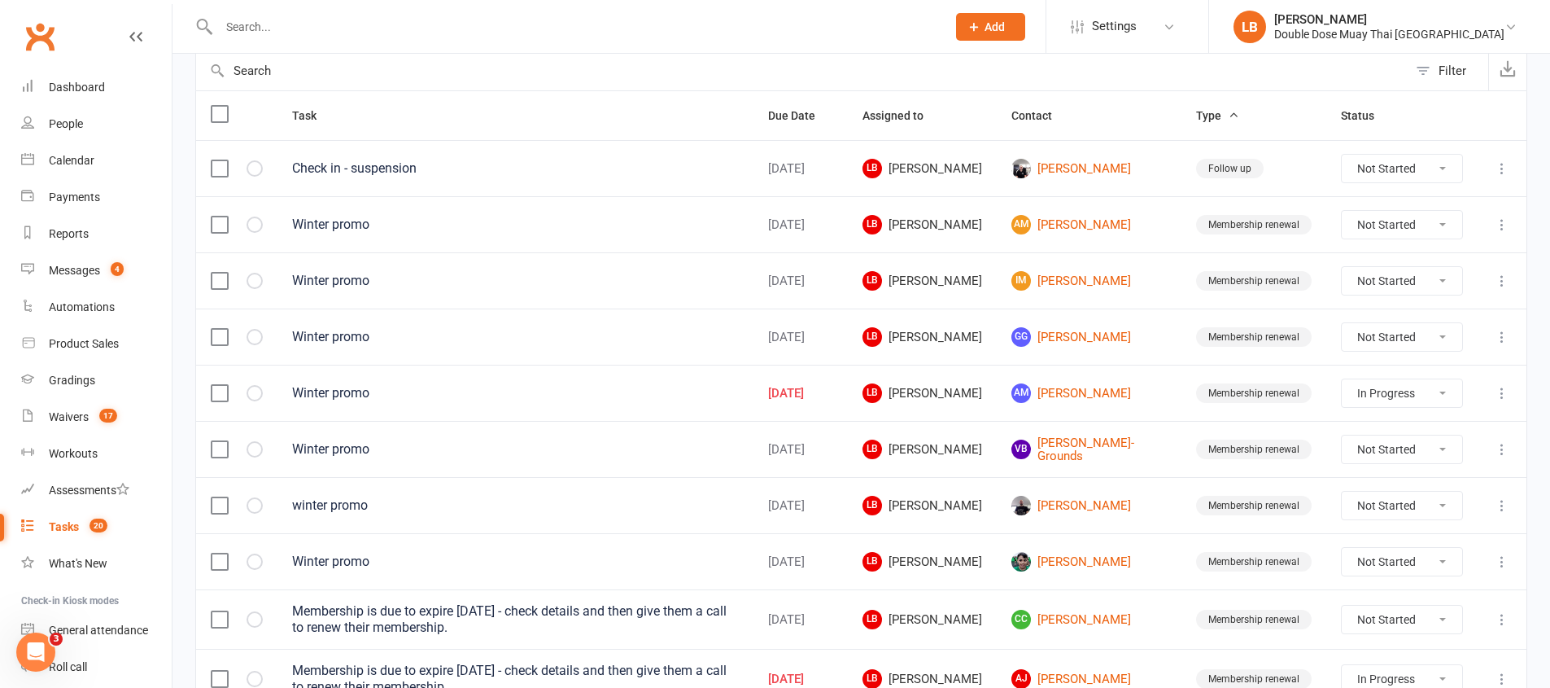
click at [1372, 387] on select "Not Started In Progress Waiting Complete" at bounding box center [1402, 393] width 120 height 28
select select "started"
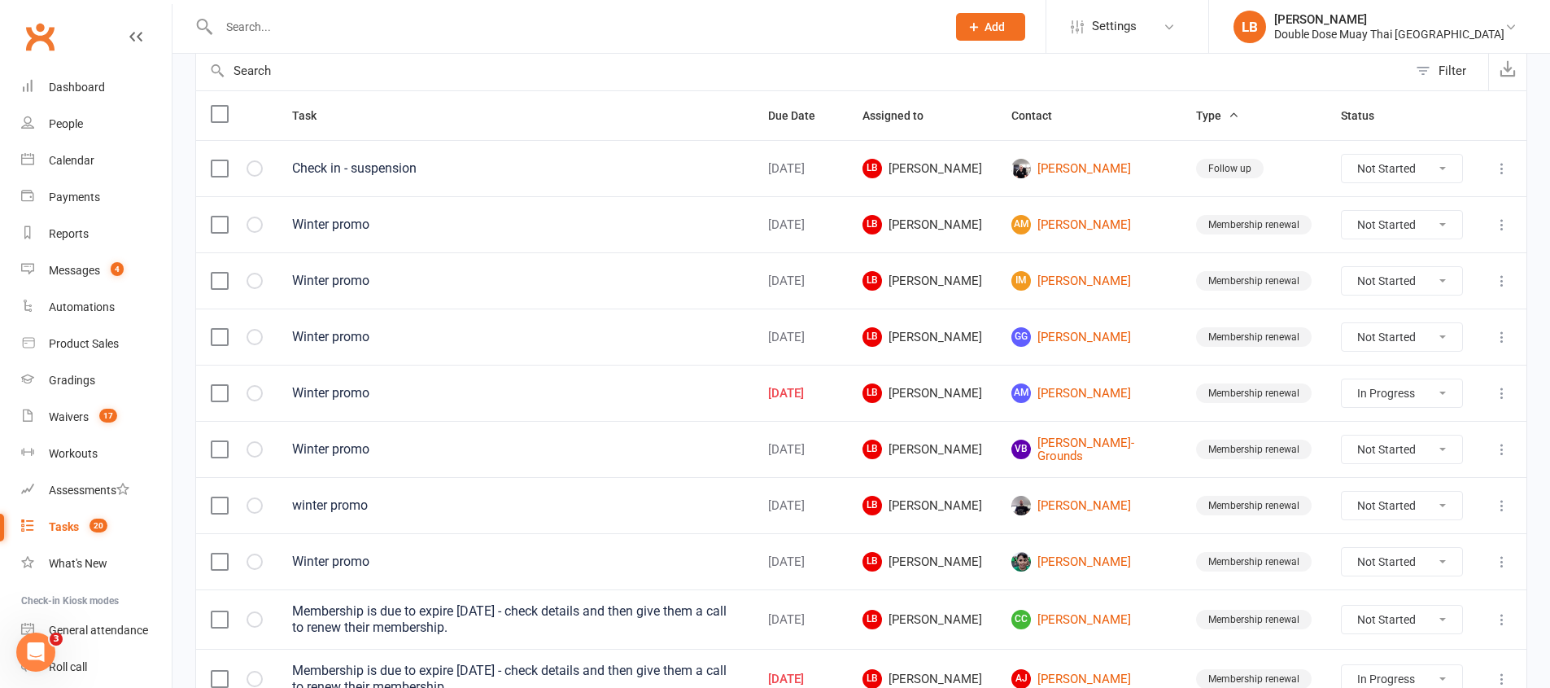
select select "started"
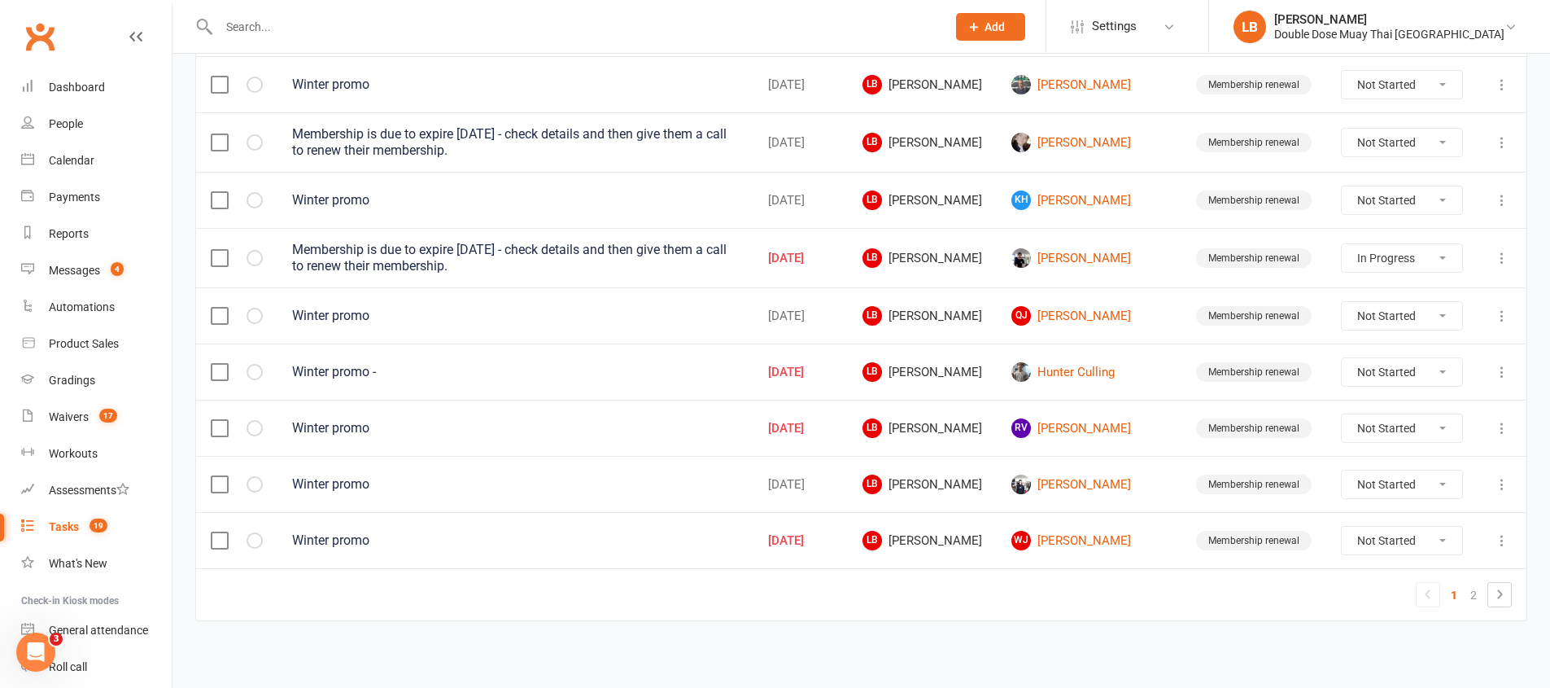
scroll to position [1160, 0]
click at [1473, 592] on link "2" at bounding box center [1474, 592] width 20 height 23
select select "started"
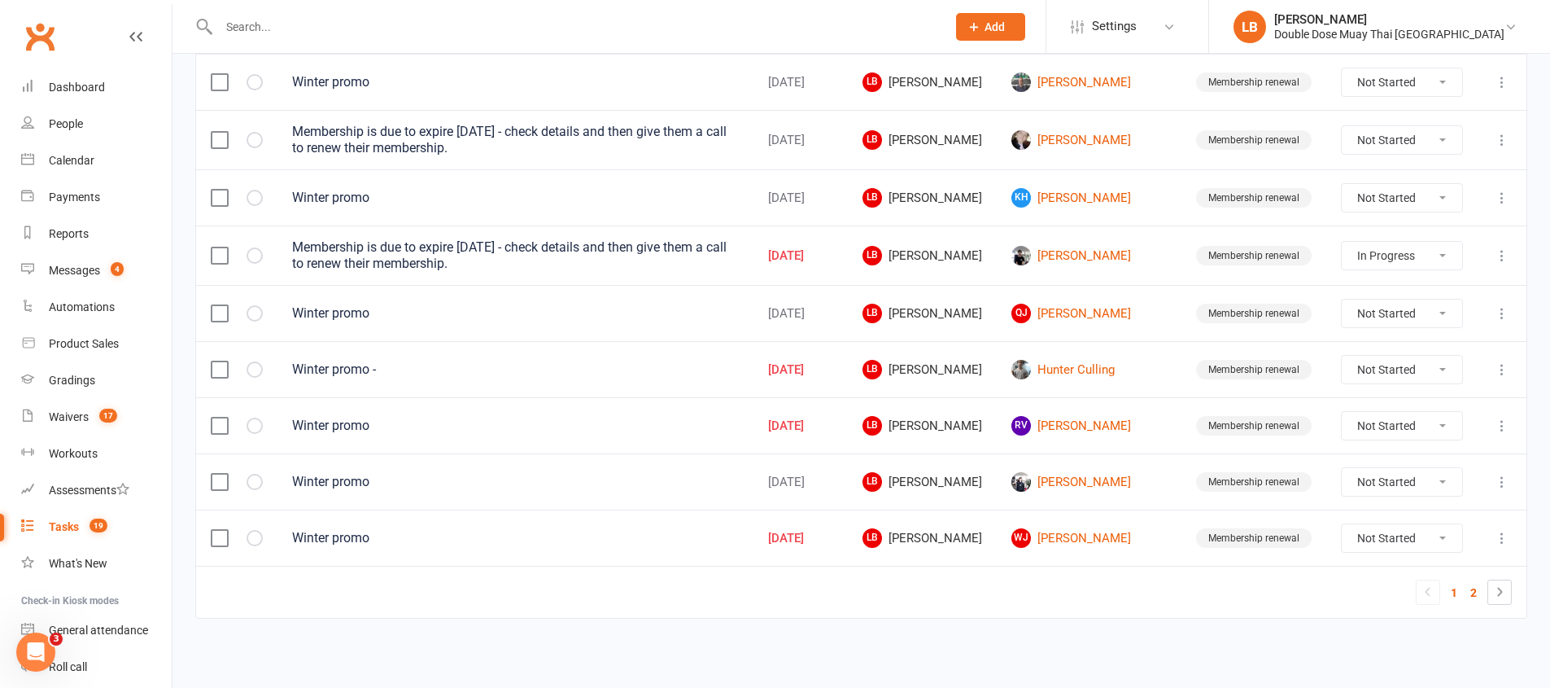
select select "started"
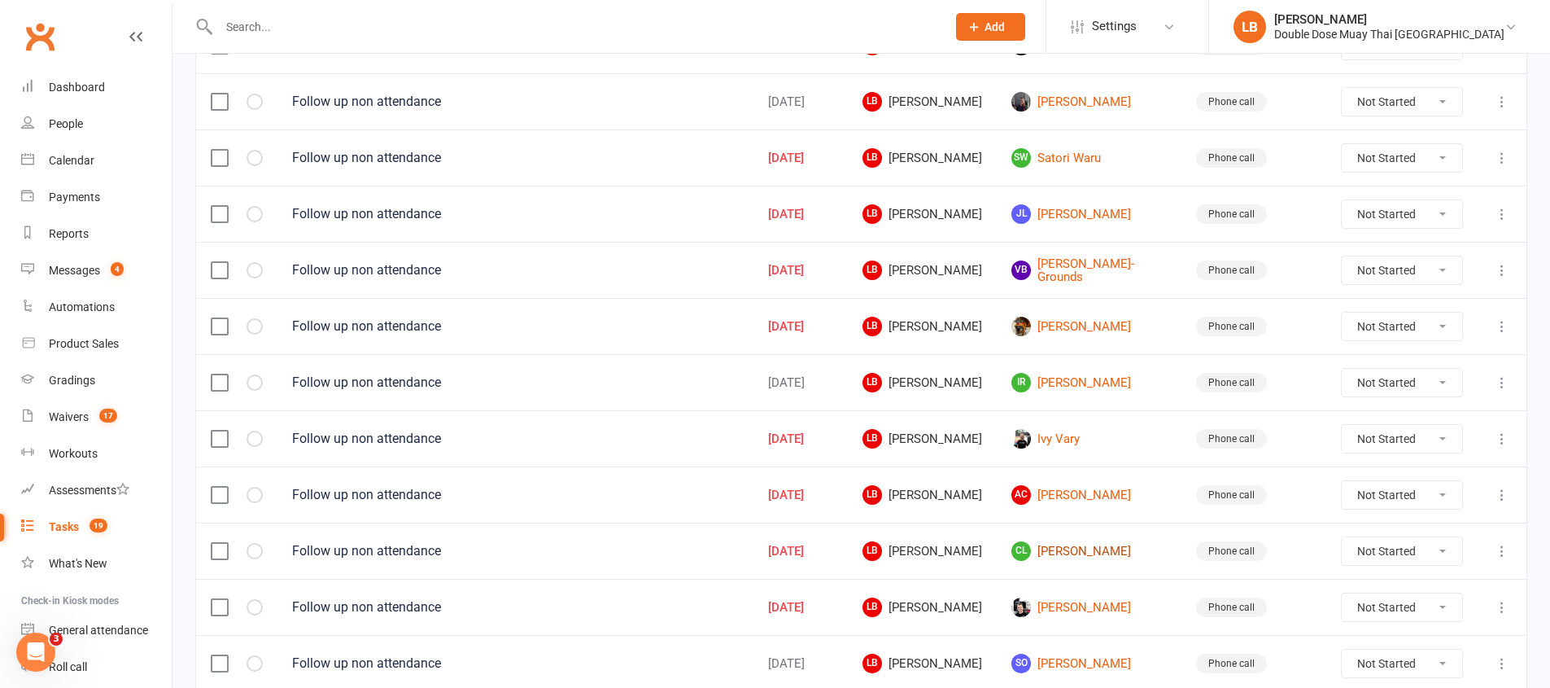
scroll to position [494, 0]
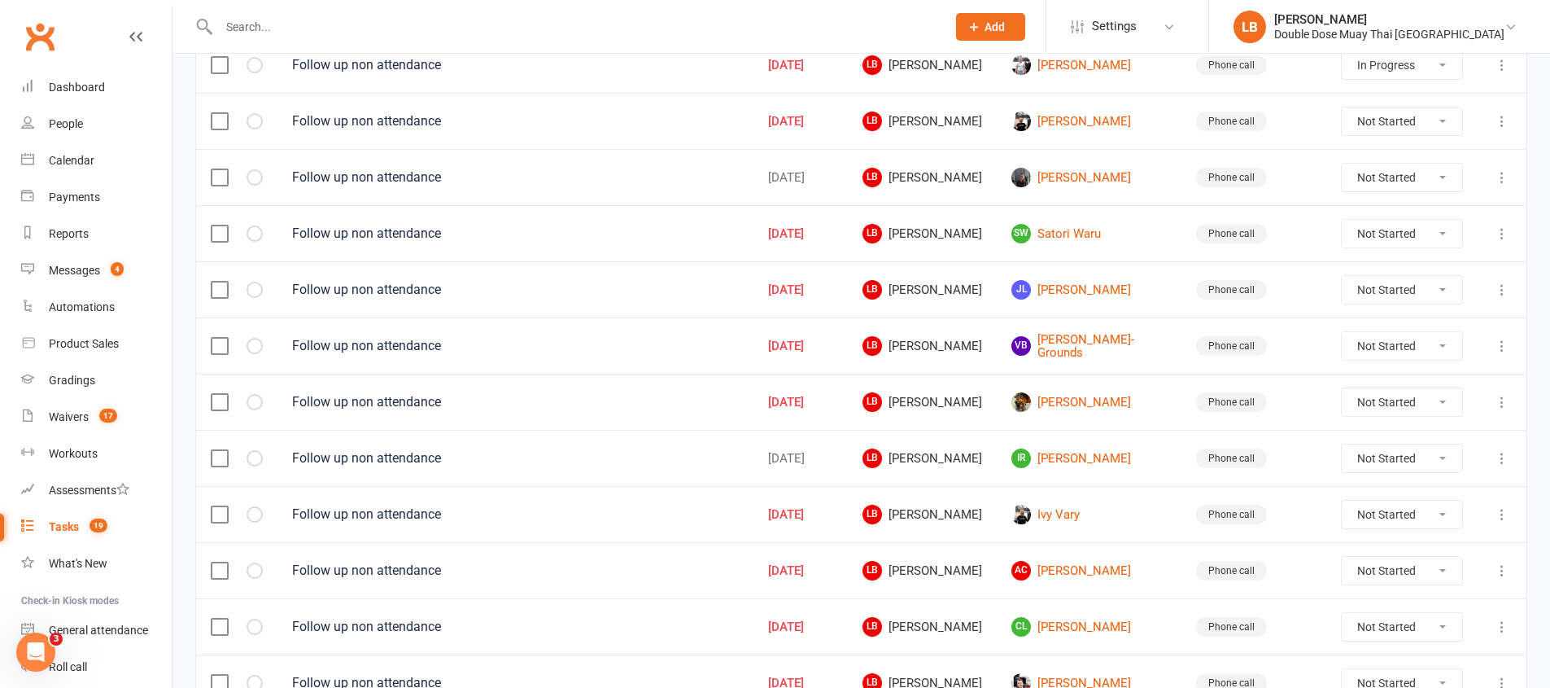
click at [1394, 176] on select "Not Started In Progress Waiting Complete" at bounding box center [1402, 178] width 120 height 28
select select "unstarted"
select select "started"
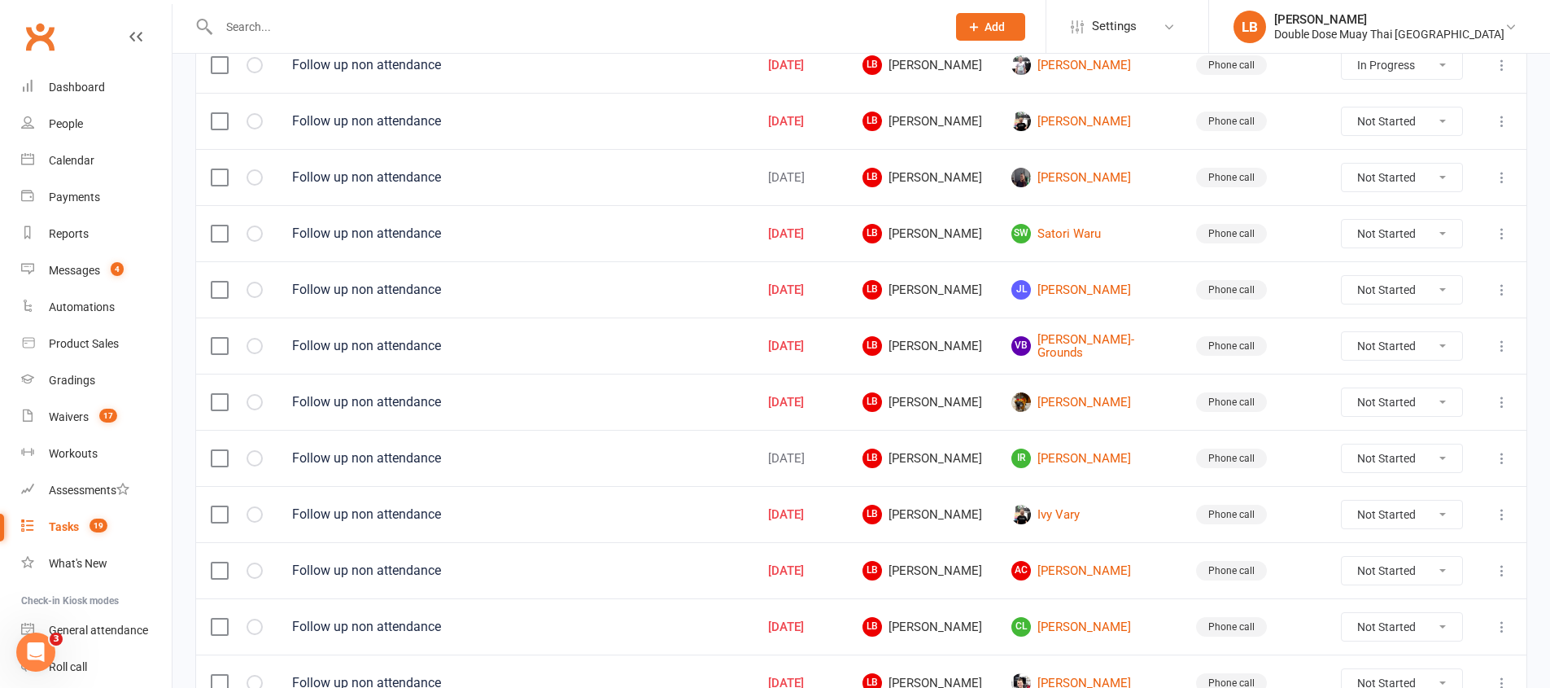
select select "started"
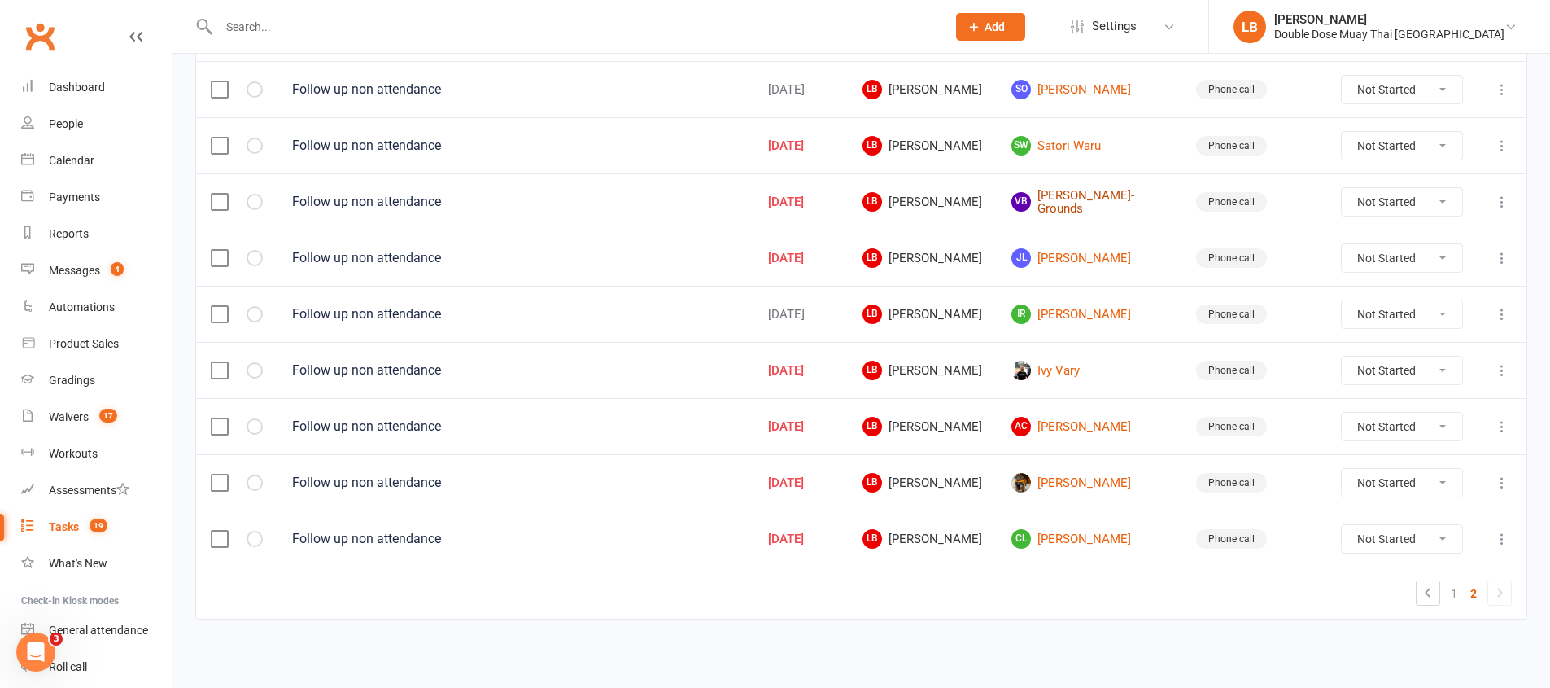
scroll to position [639, 0]
click at [1070, 430] on link "AC Archie Curtis" at bounding box center [1089, 426] width 155 height 20
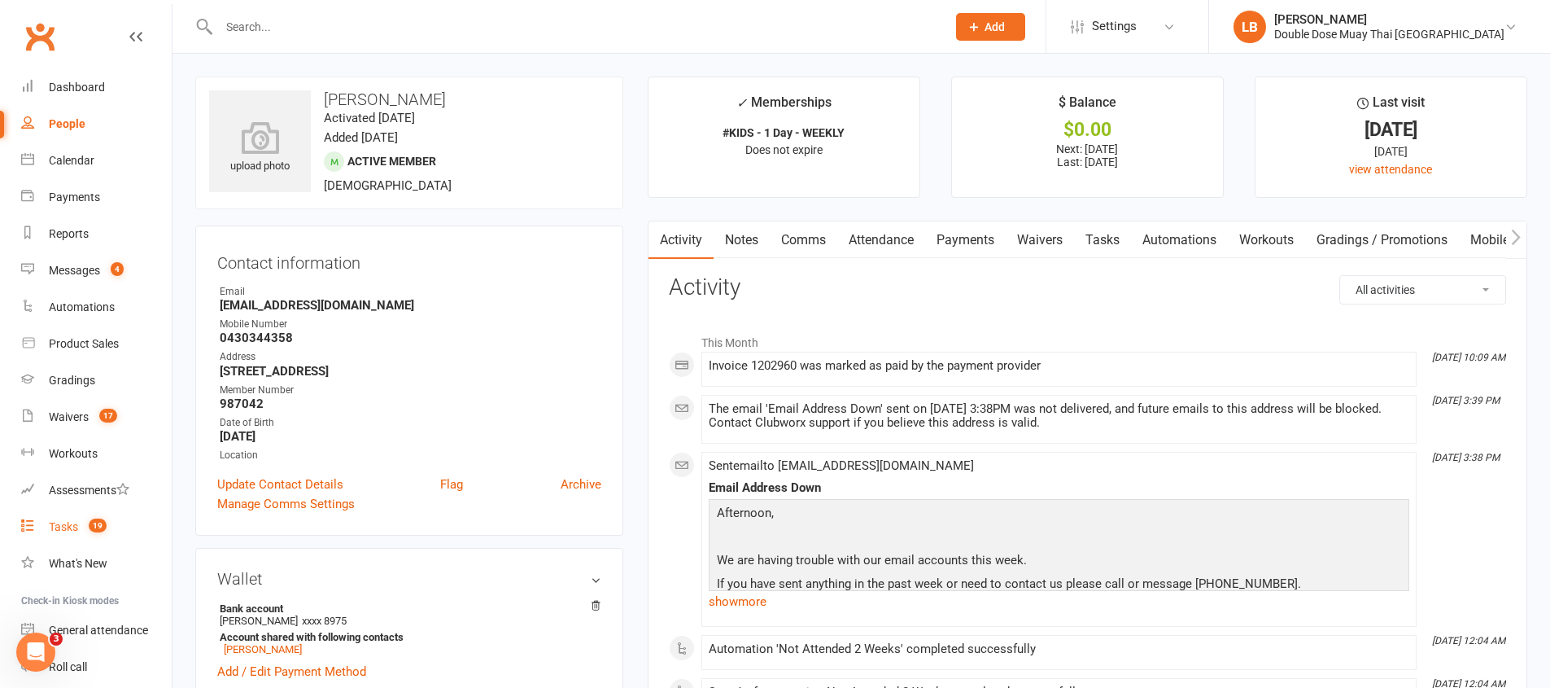
click at [101, 513] on link "Tasks 19" at bounding box center [96, 527] width 151 height 37
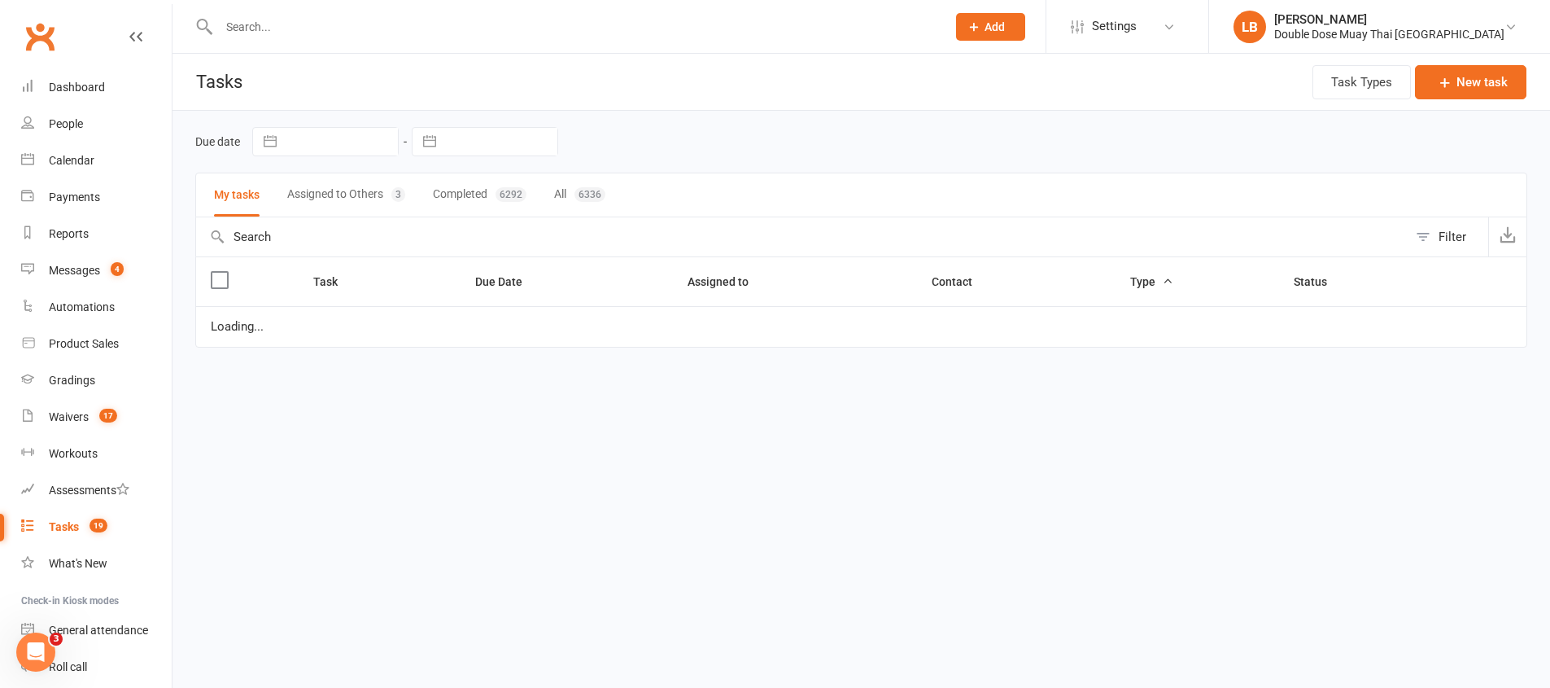
select select "started"
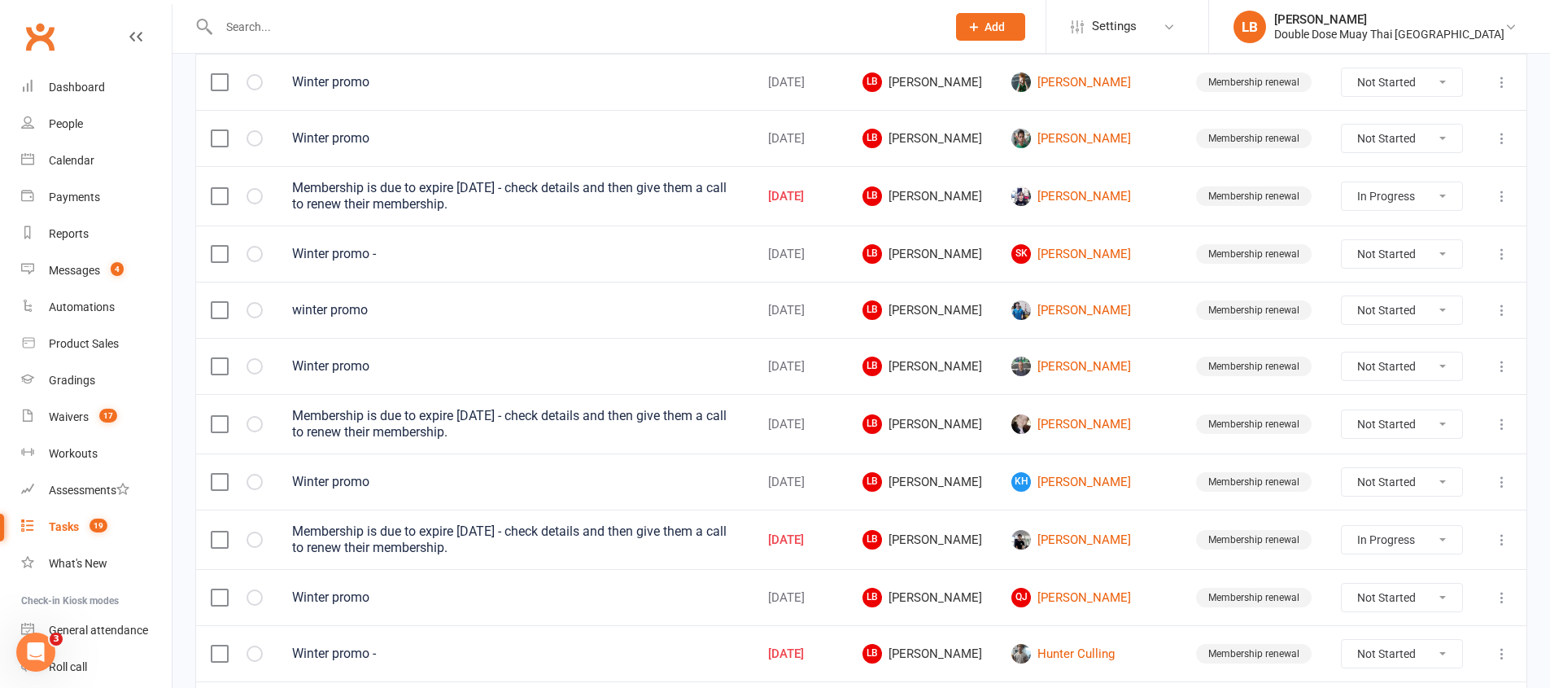
scroll to position [1160, 0]
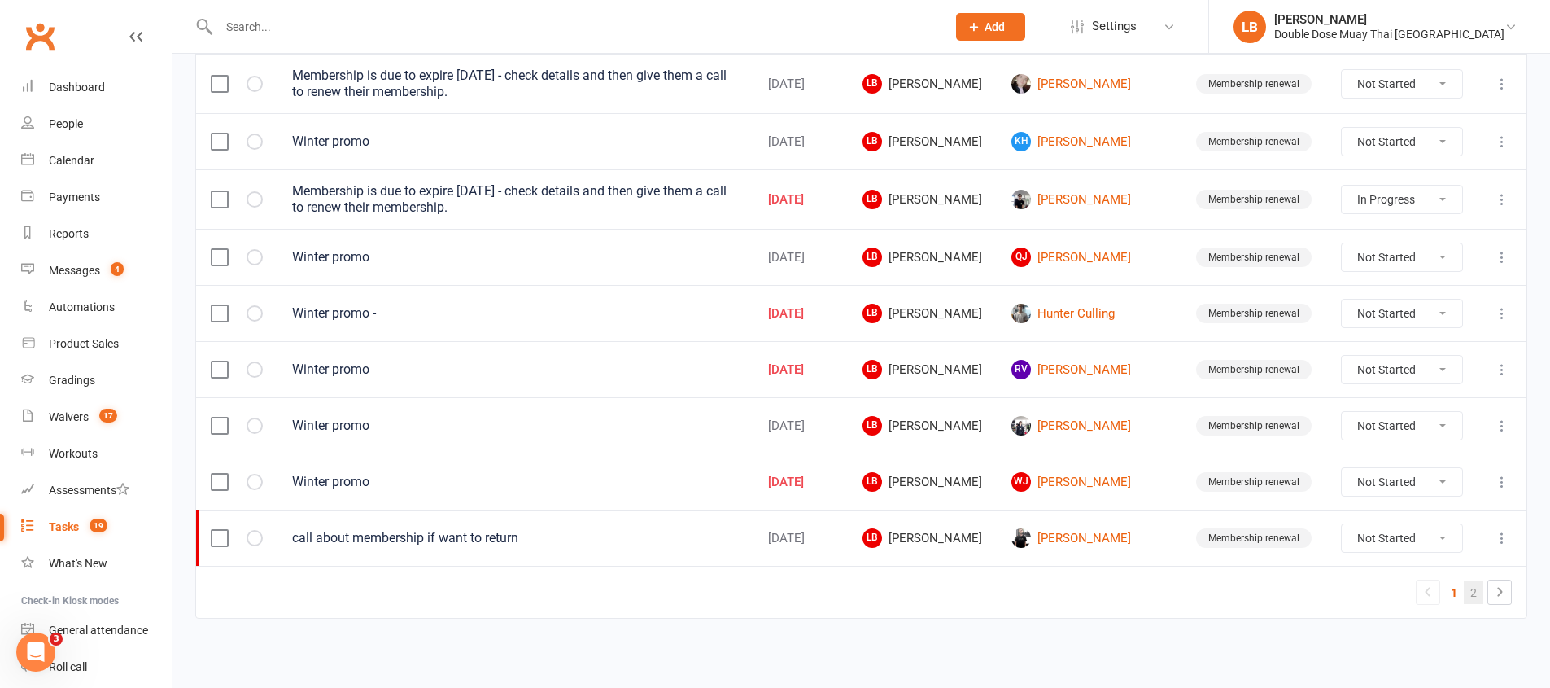
click at [1475, 594] on link "2" at bounding box center [1474, 592] width 20 height 23
select select "started"
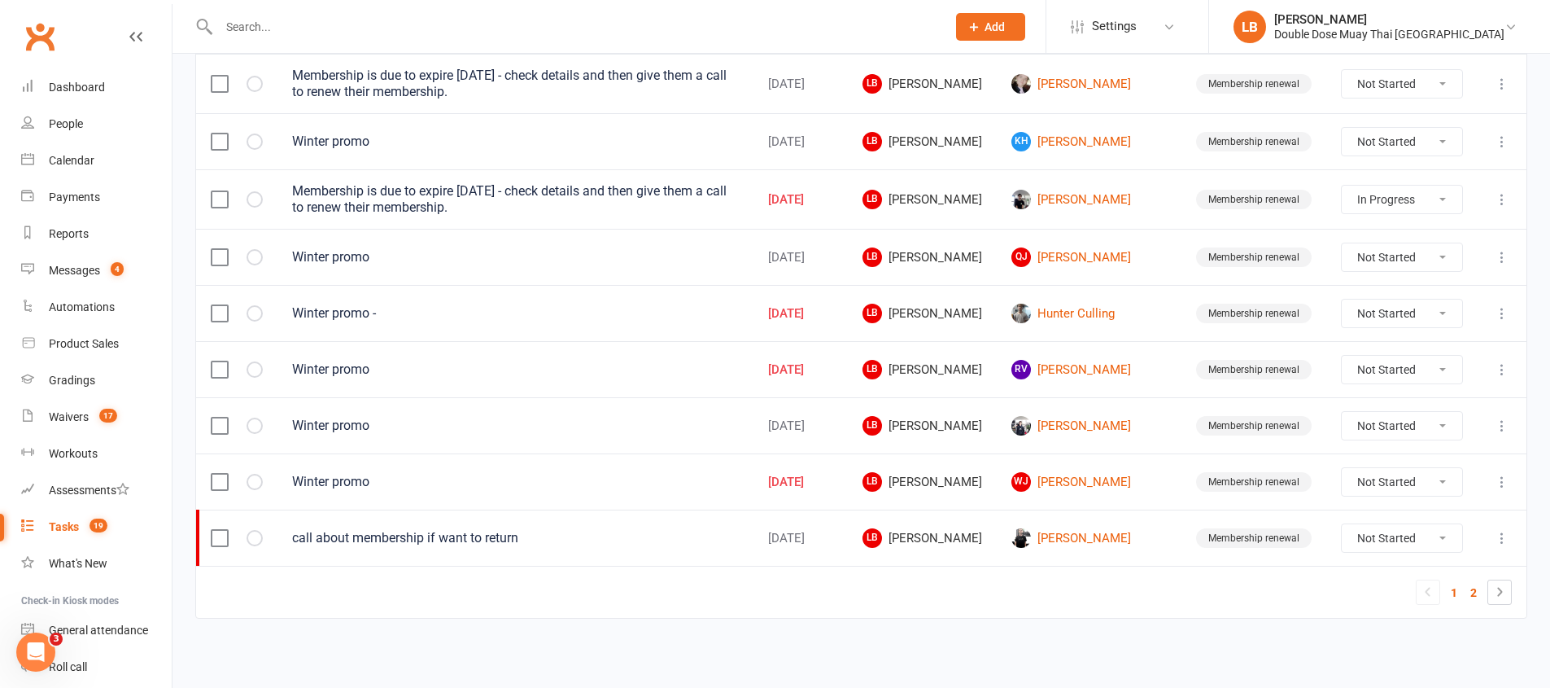
select select "started"
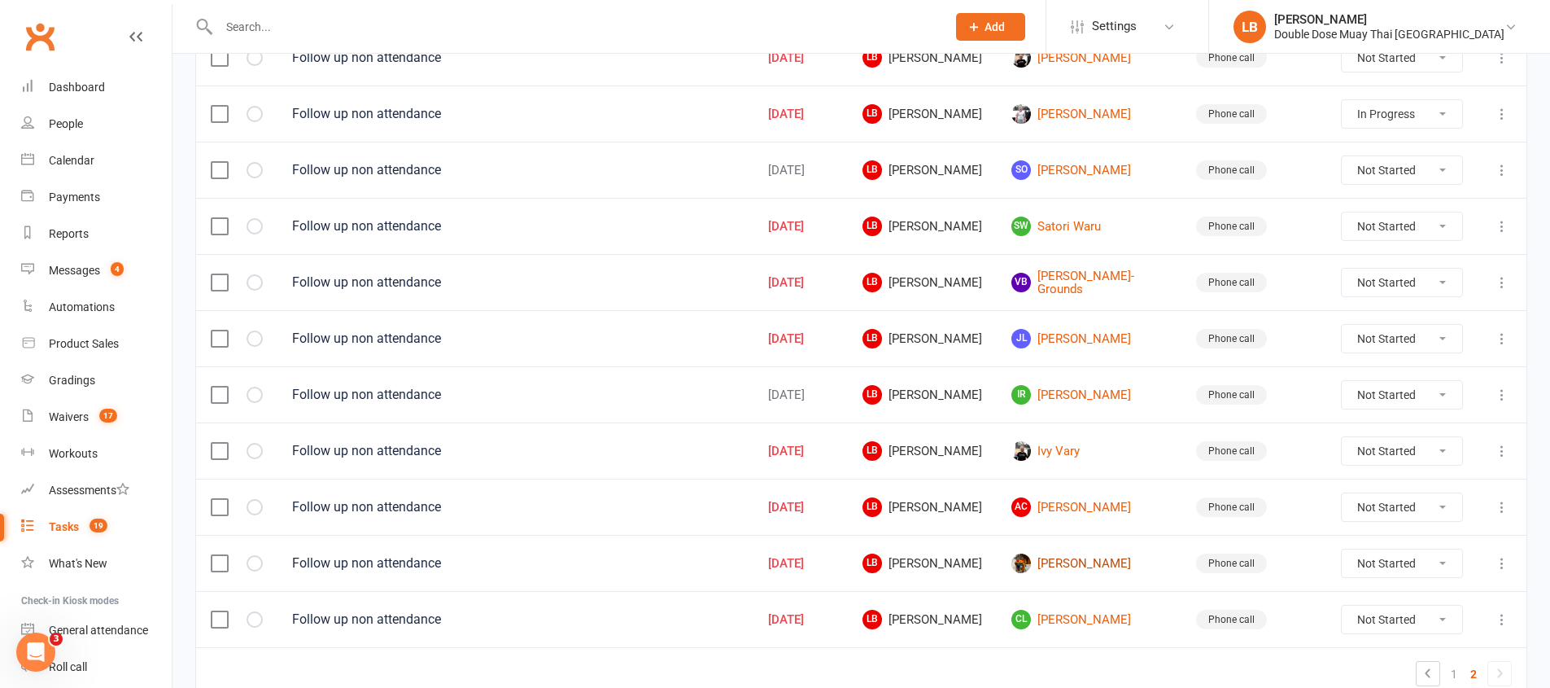
scroll to position [639, 0]
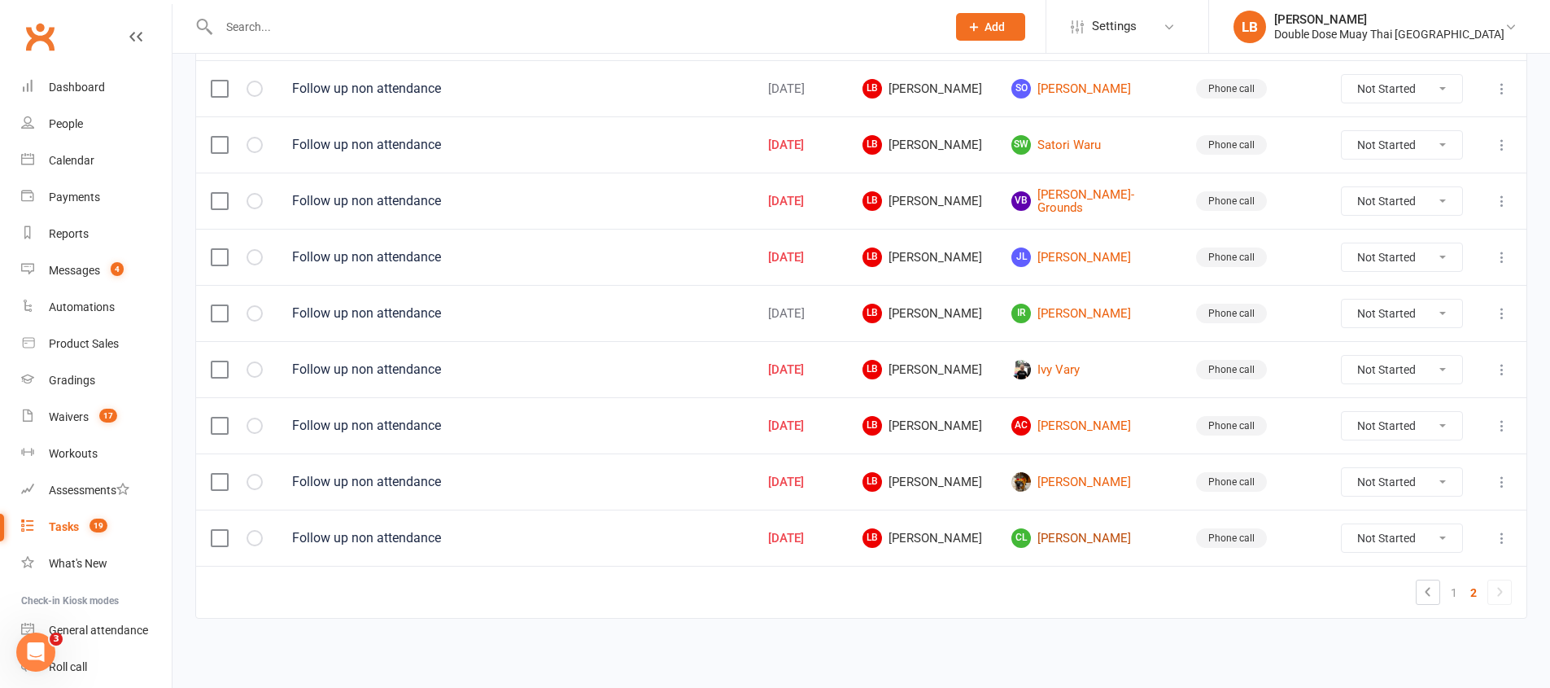
click at [1090, 544] on link "CL Chaise Luke" at bounding box center [1089, 538] width 155 height 20
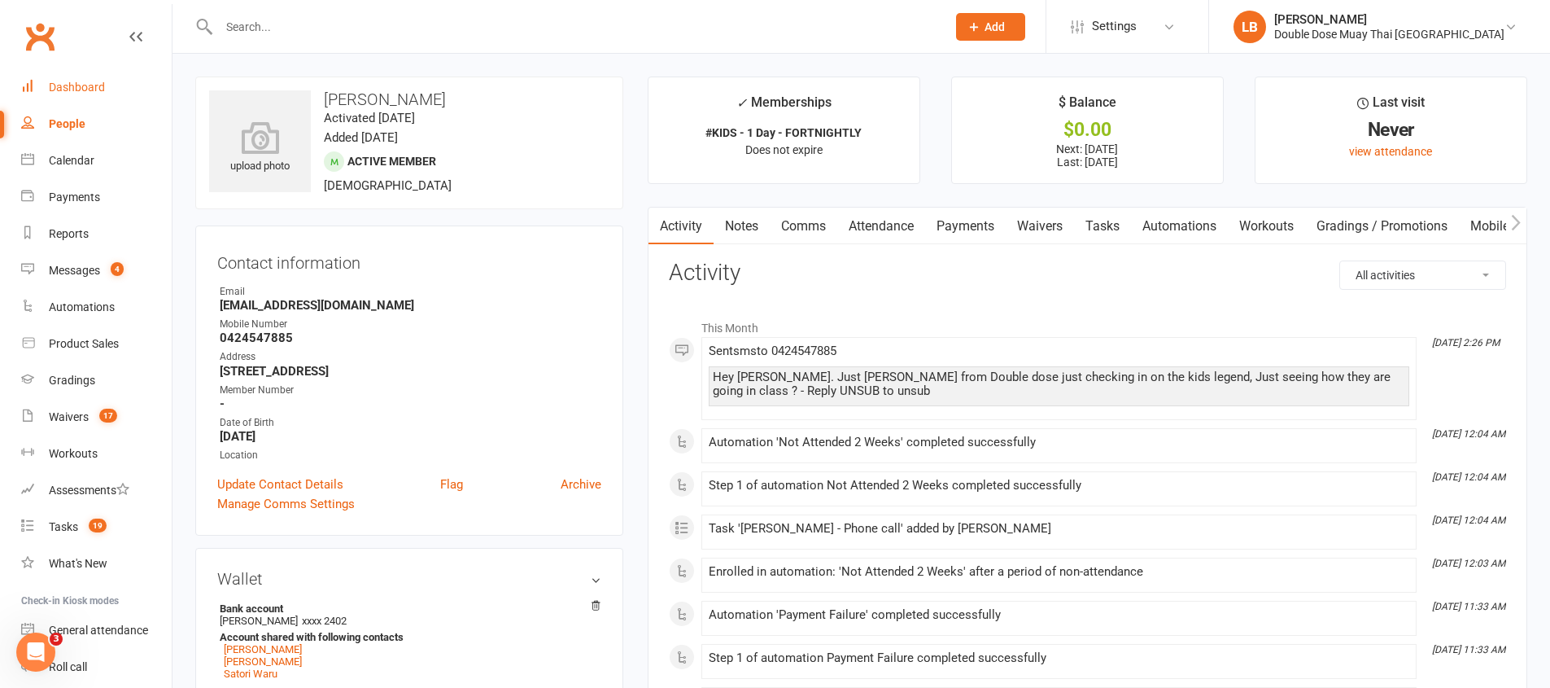
click at [88, 81] on div "Dashboard" at bounding box center [77, 87] width 56 height 13
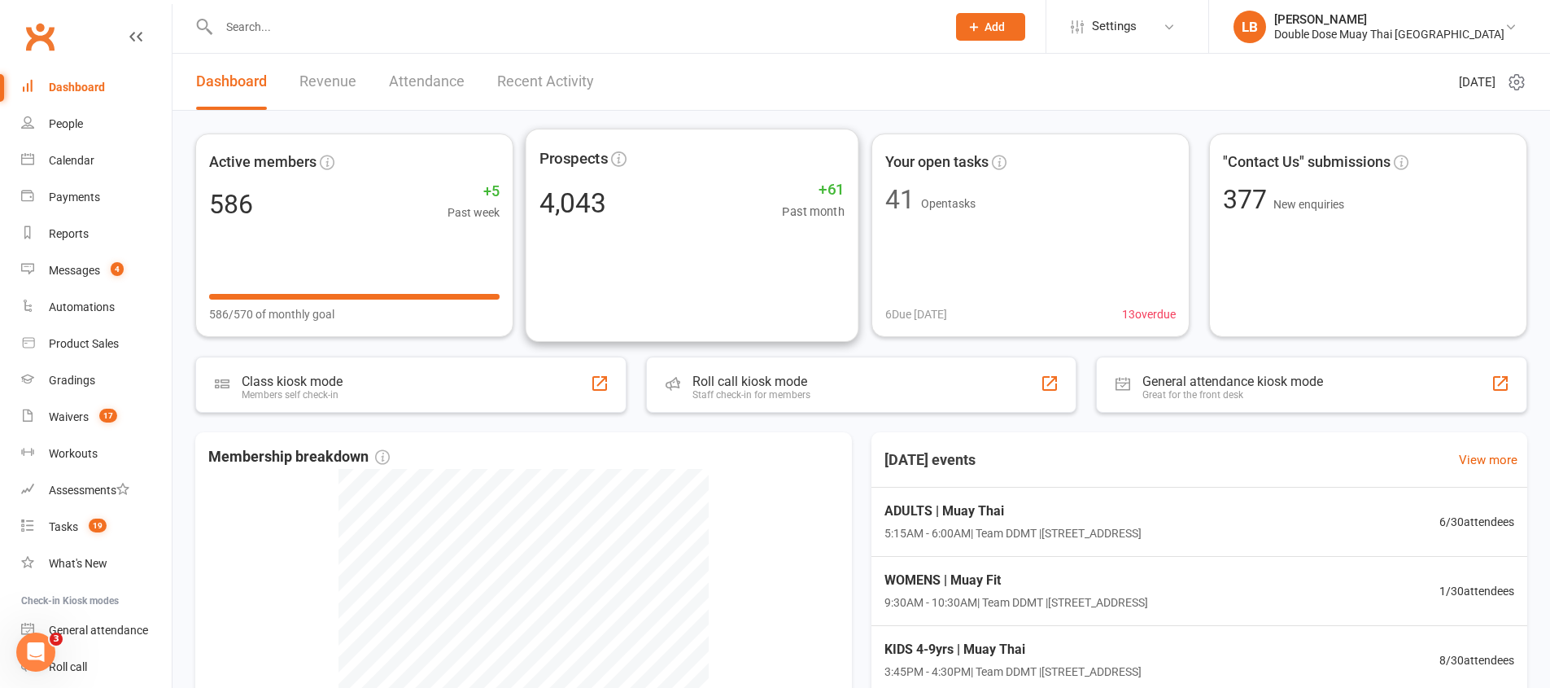
scroll to position [298, 0]
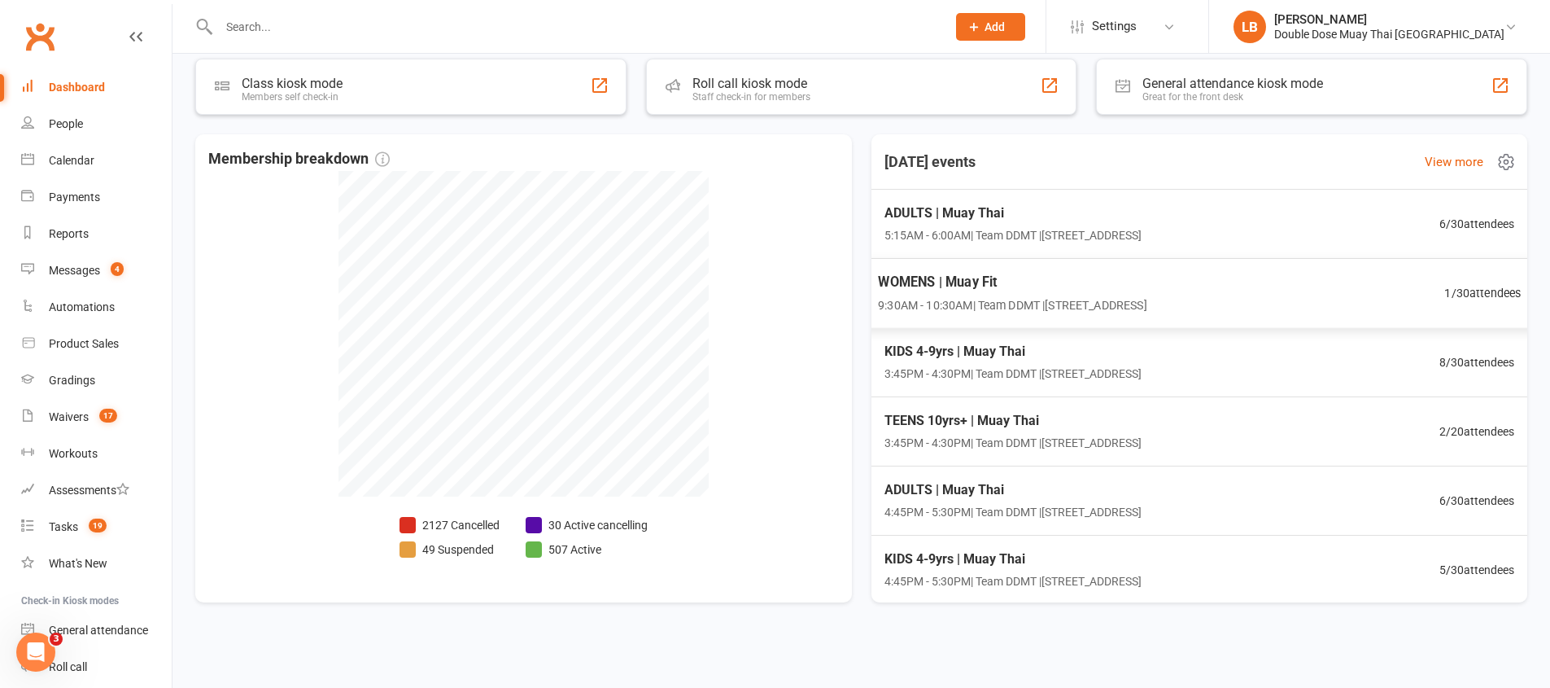
click at [1419, 312] on div "WOMENS | Muay Fit 9:30AM - 10:30AM | Team DDMT | 1/118 Lahrs Road Ormeau 1 / 30…" at bounding box center [1199, 293] width 683 height 71
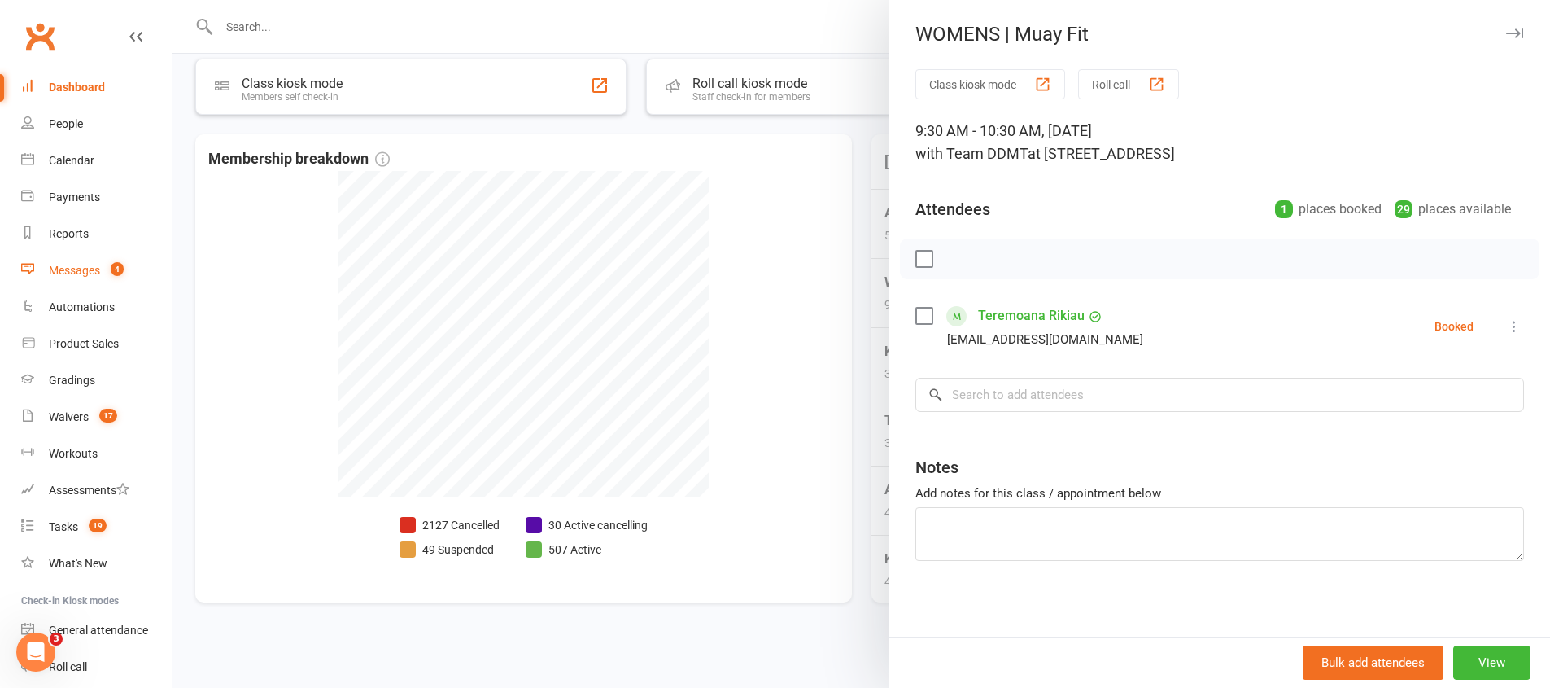
click at [67, 269] on div "Messages" at bounding box center [74, 270] width 51 height 13
click at [67, 269] on ui-view "Prospect Member Non-attending contact Class / event Appointment Grading event T…" at bounding box center [775, 185] width 1550 height 958
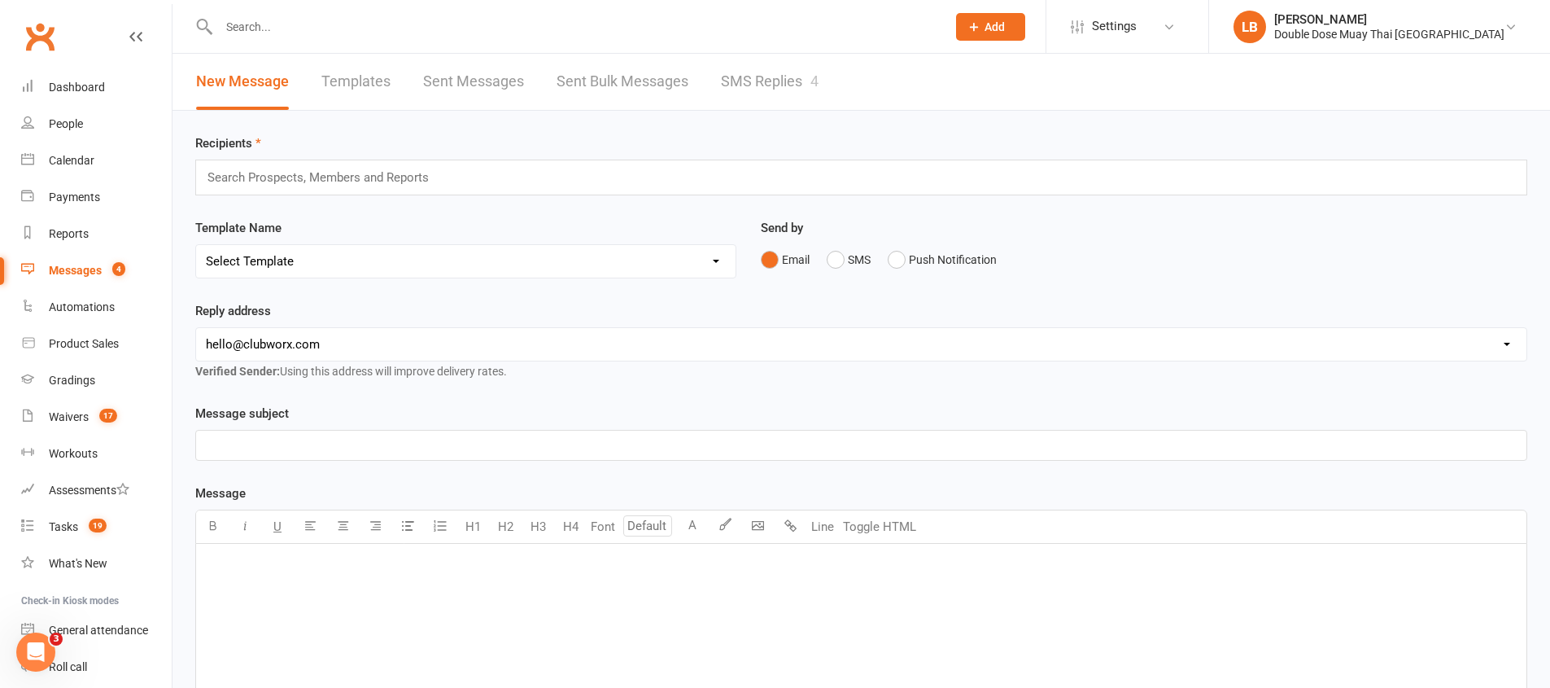
click at [790, 94] on link "SMS Replies 4" at bounding box center [770, 82] width 98 height 56
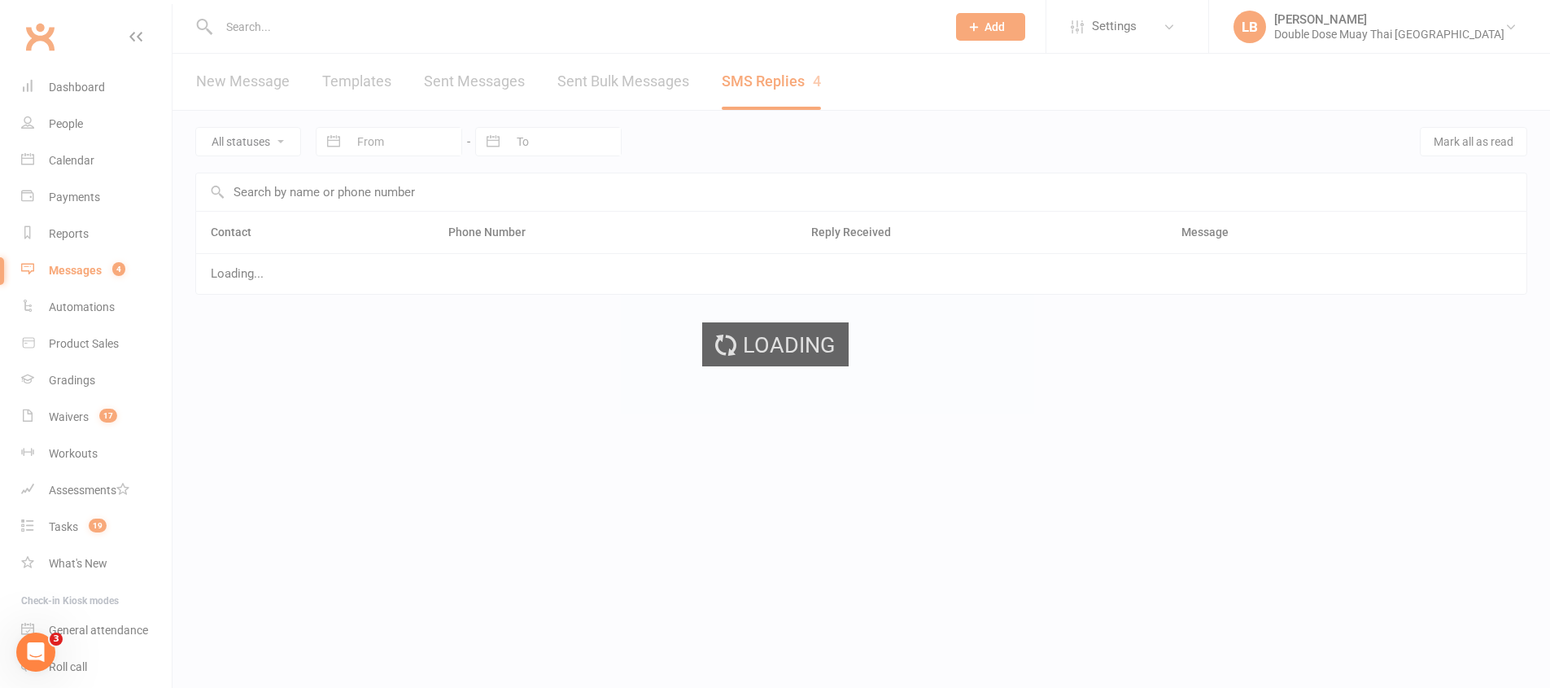
click at [790, 94] on div "Loading" at bounding box center [775, 344] width 1550 height 688
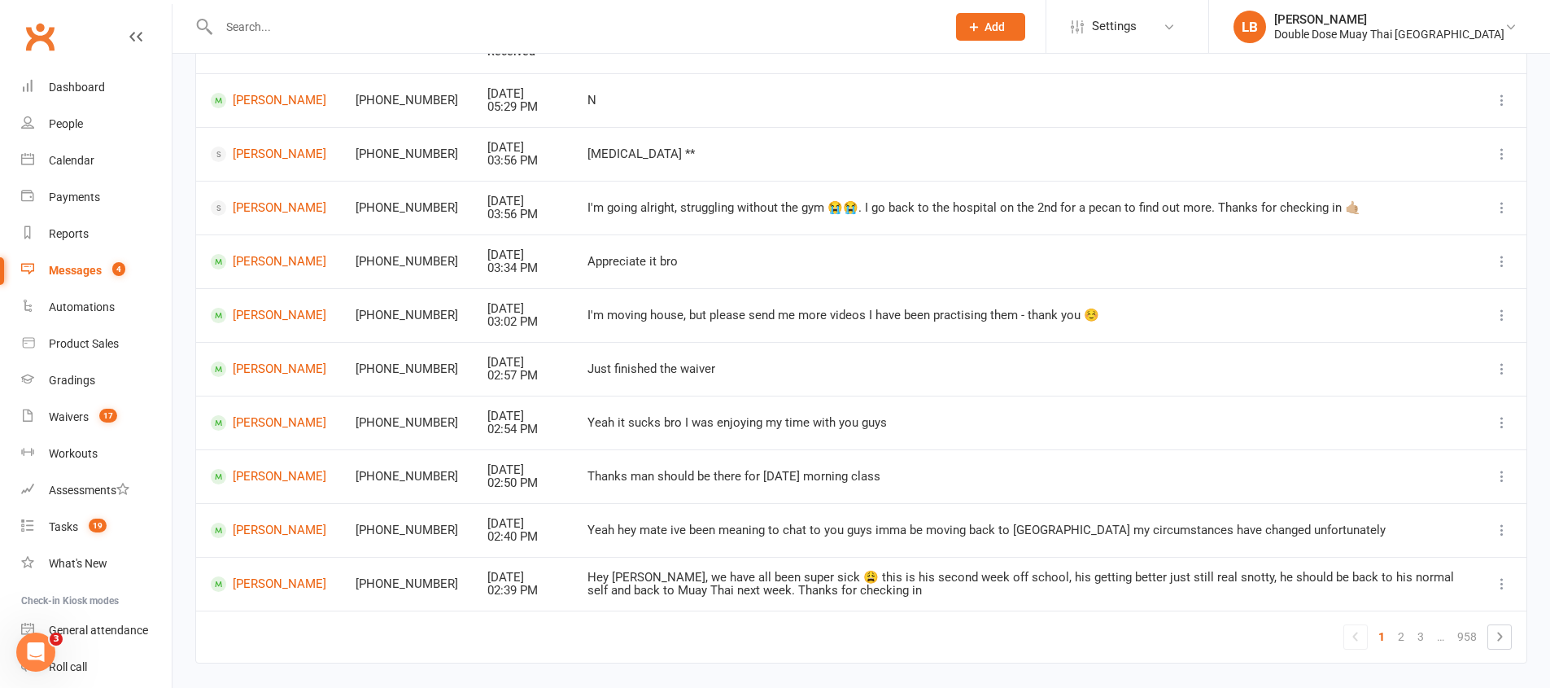
scroll to position [238, 0]
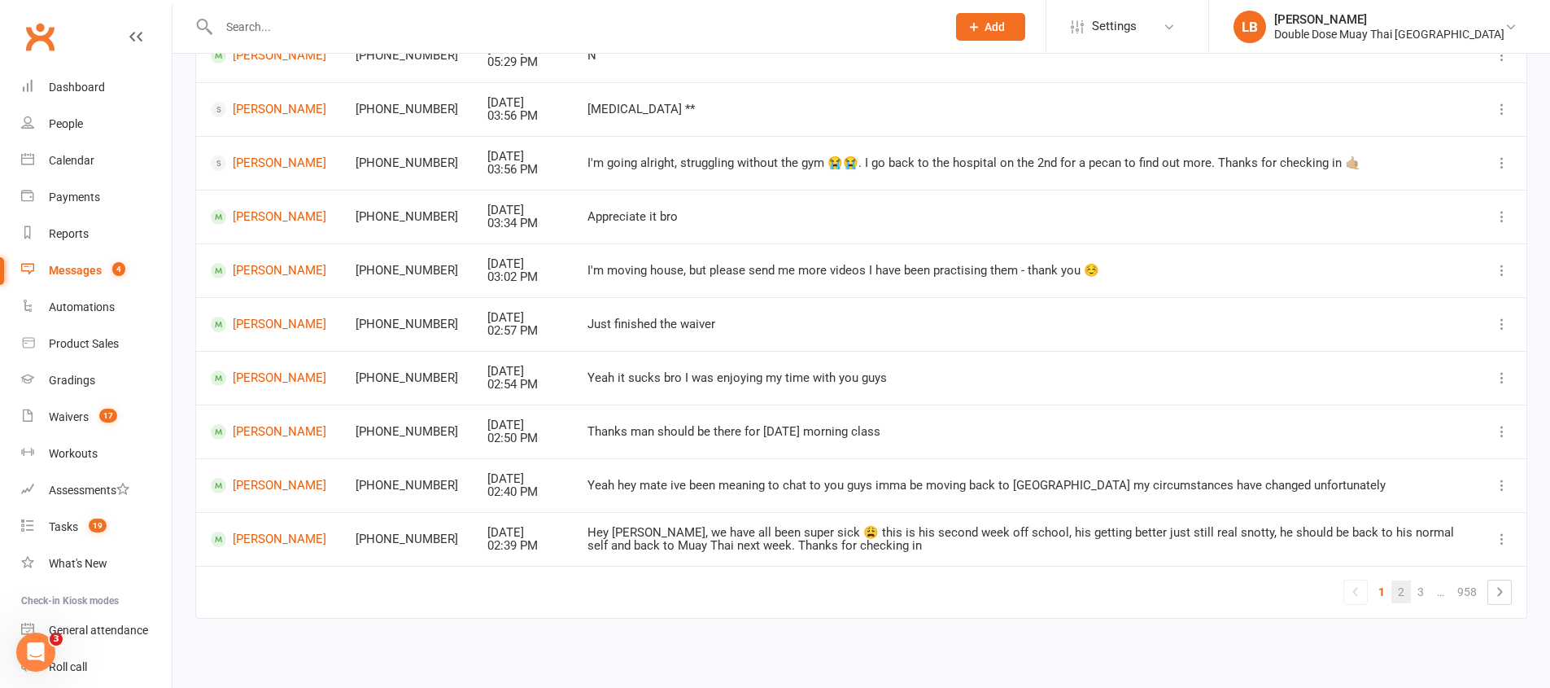
click at [1401, 592] on link "2" at bounding box center [1402, 591] width 20 height 23
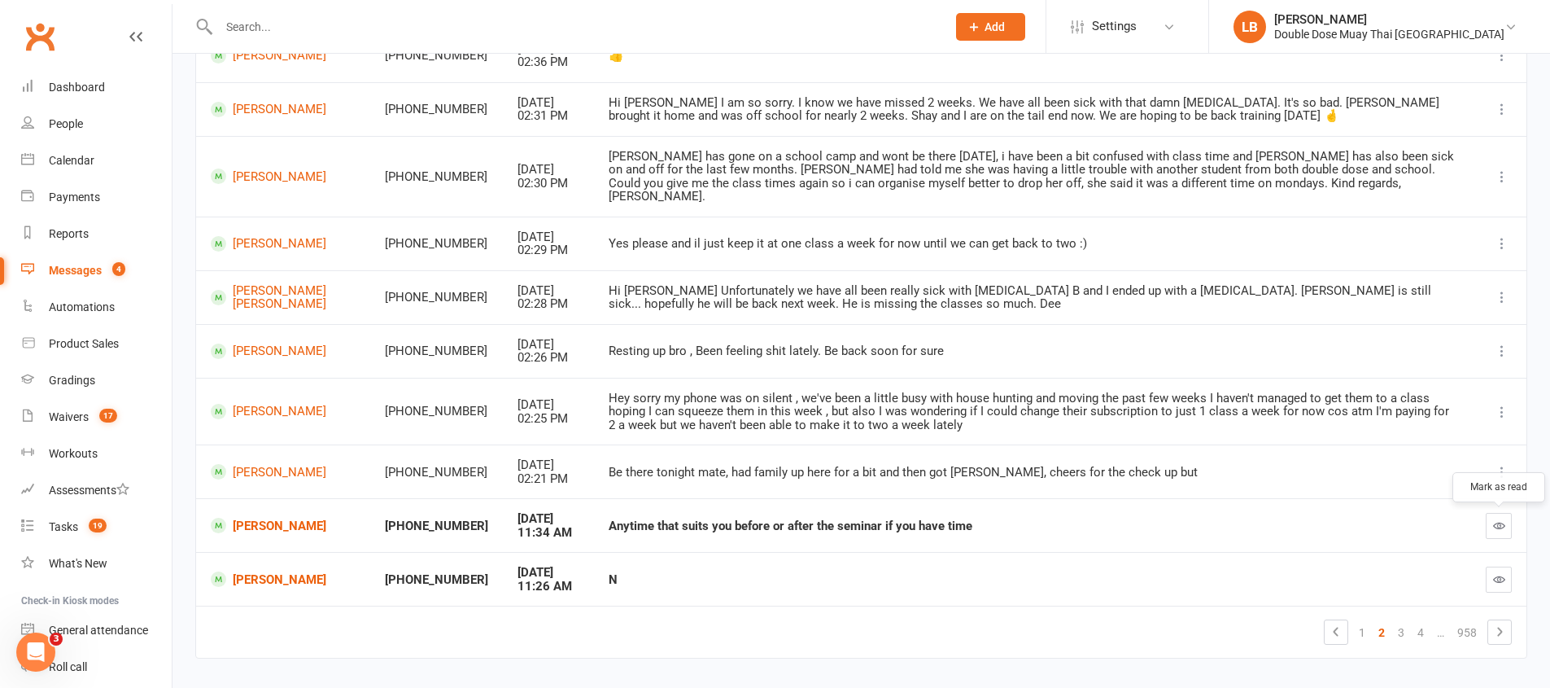
click at [1504, 527] on icon "button" at bounding box center [1499, 525] width 12 height 12
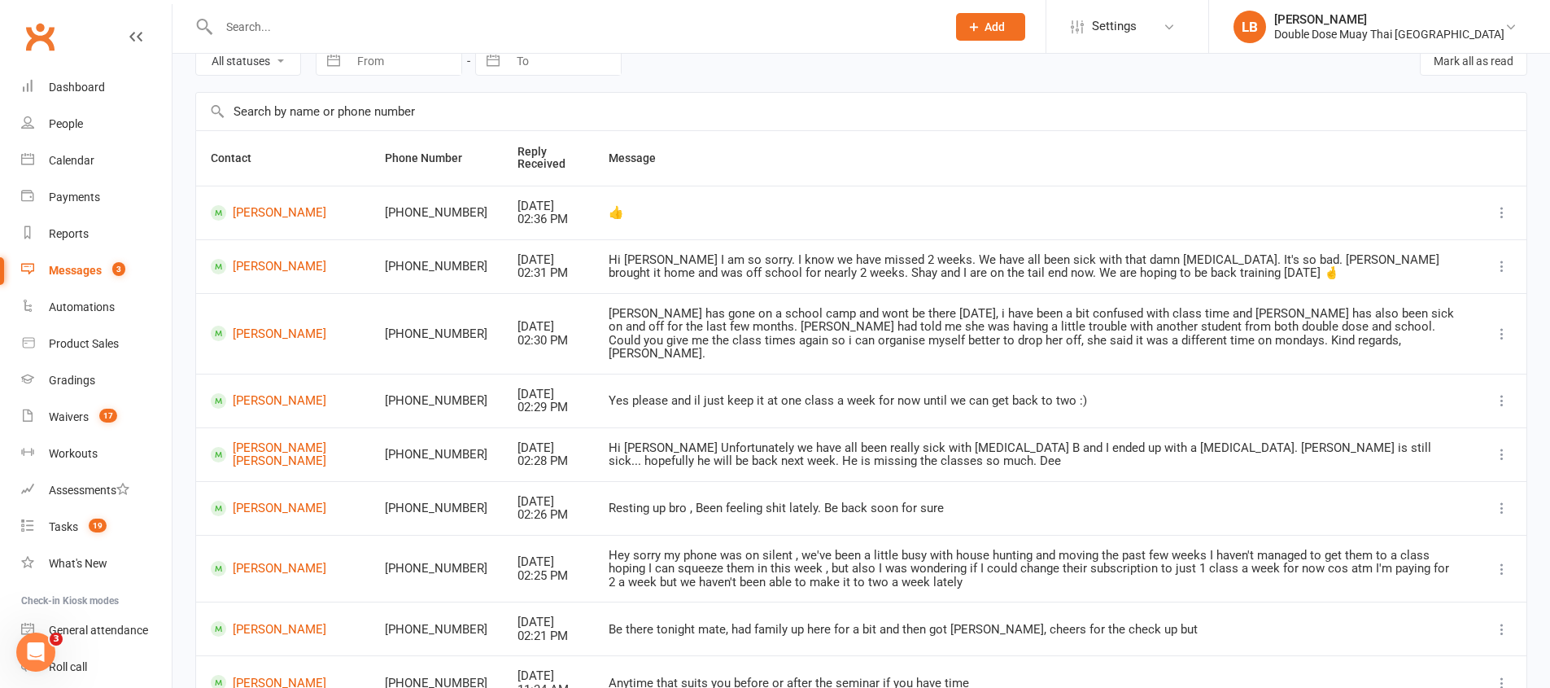
scroll to position [277, 0]
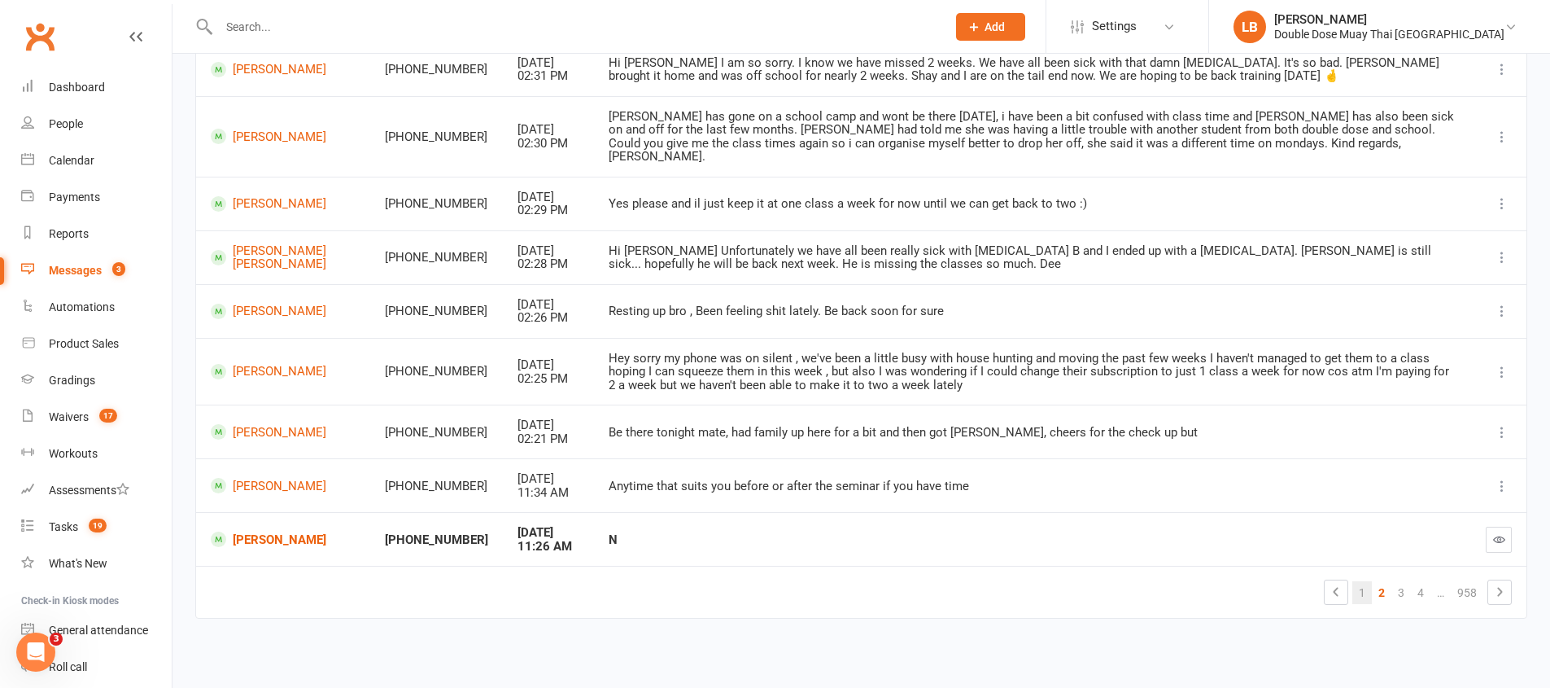
click at [1365, 590] on link "1" at bounding box center [1363, 592] width 20 height 23
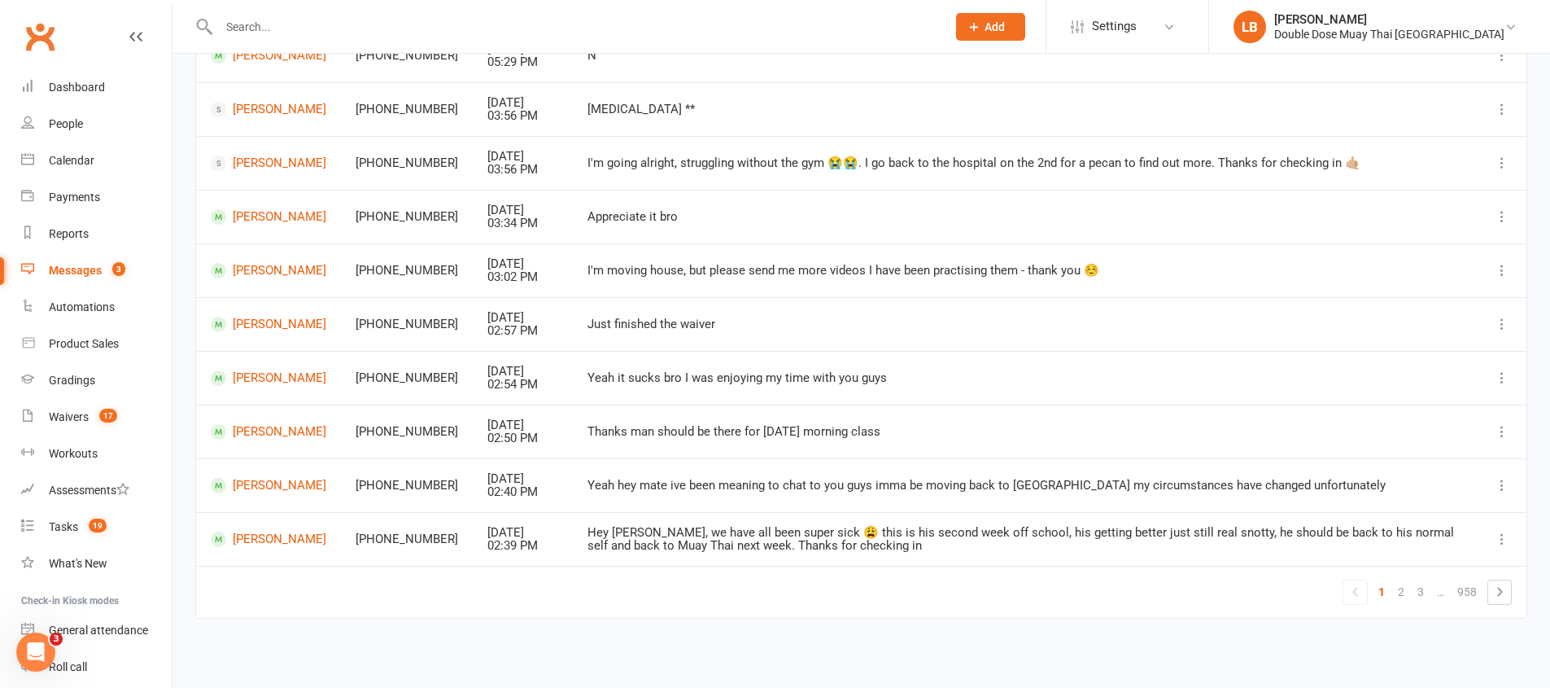
scroll to position [238, 0]
drag, startPoint x: 628, startPoint y: 535, endPoint x: 645, endPoint y: 535, distance: 16.3
click at [645, 535] on div "Hey Logan, we have all been super sick 😩 this is his second week off school, hi…" at bounding box center [1026, 539] width 876 height 27
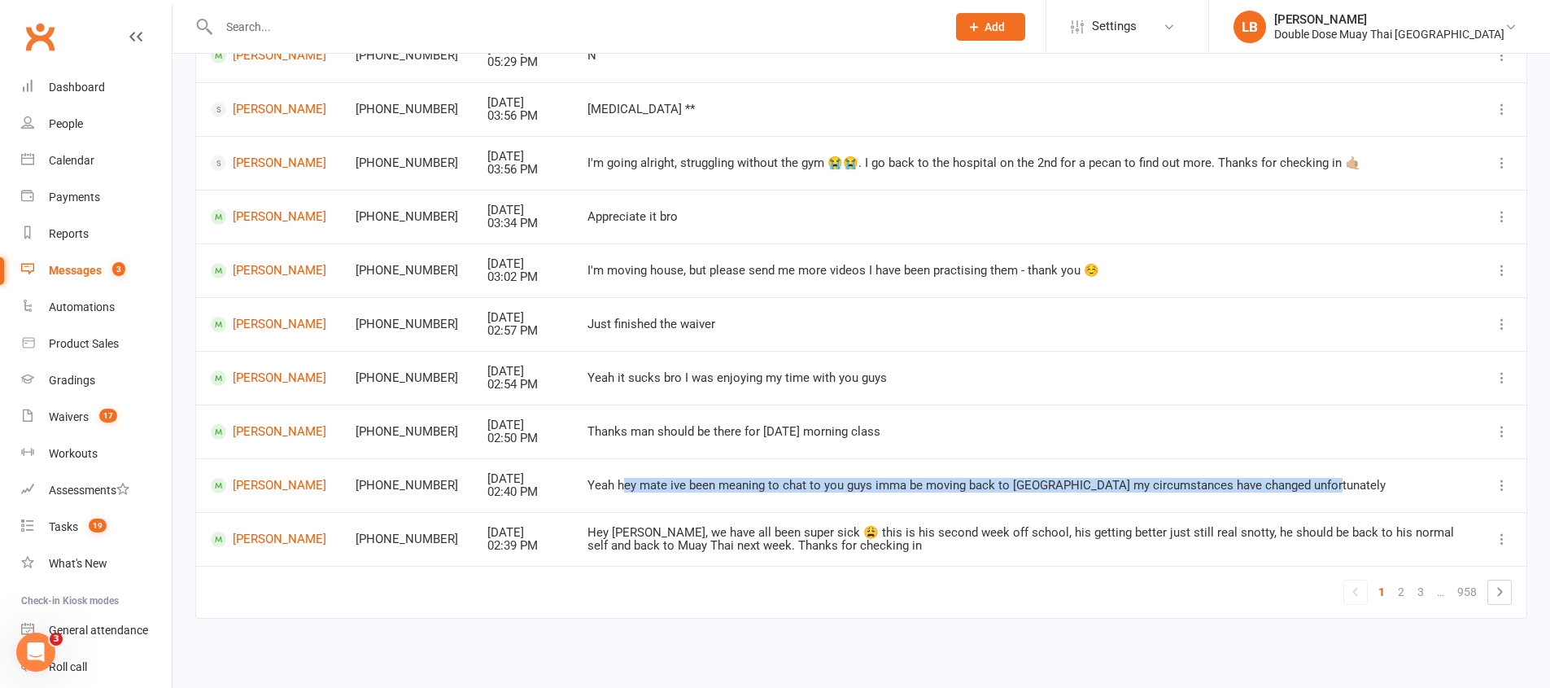
click at [600, 492] on td "Yeah hey mate ive been meaning to chat to you guys imma be moving back to Toowo…" at bounding box center [1025, 485] width 905 height 54
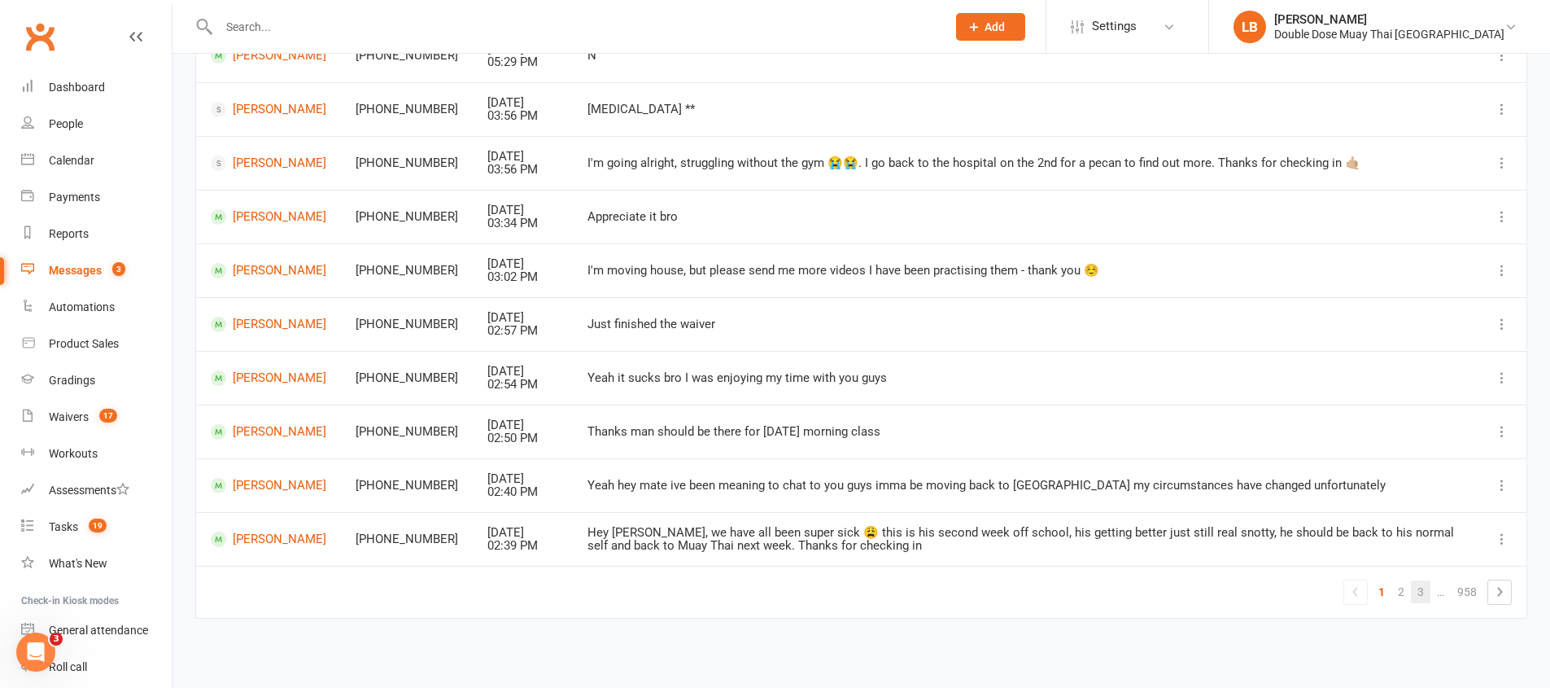
click at [1420, 597] on link "3" at bounding box center [1421, 591] width 20 height 23
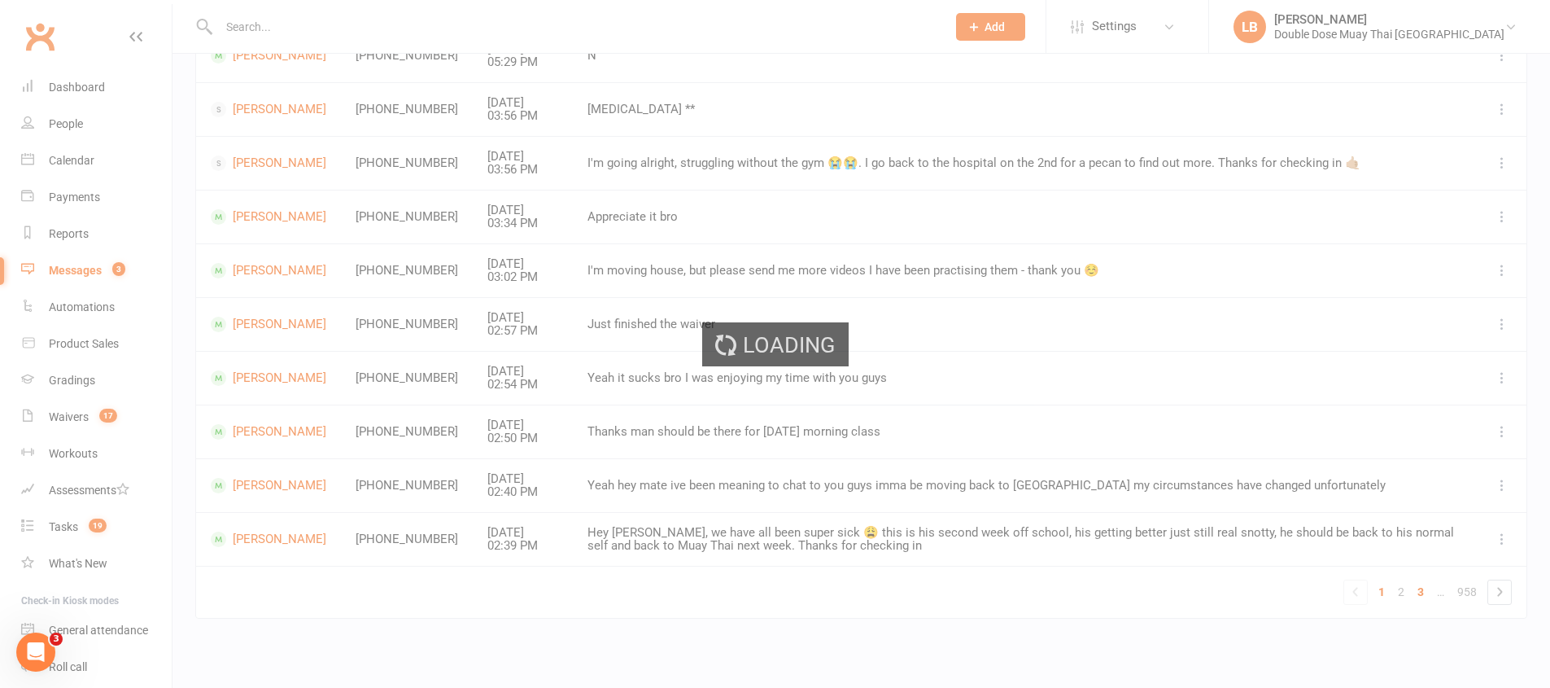
scroll to position [225, 0]
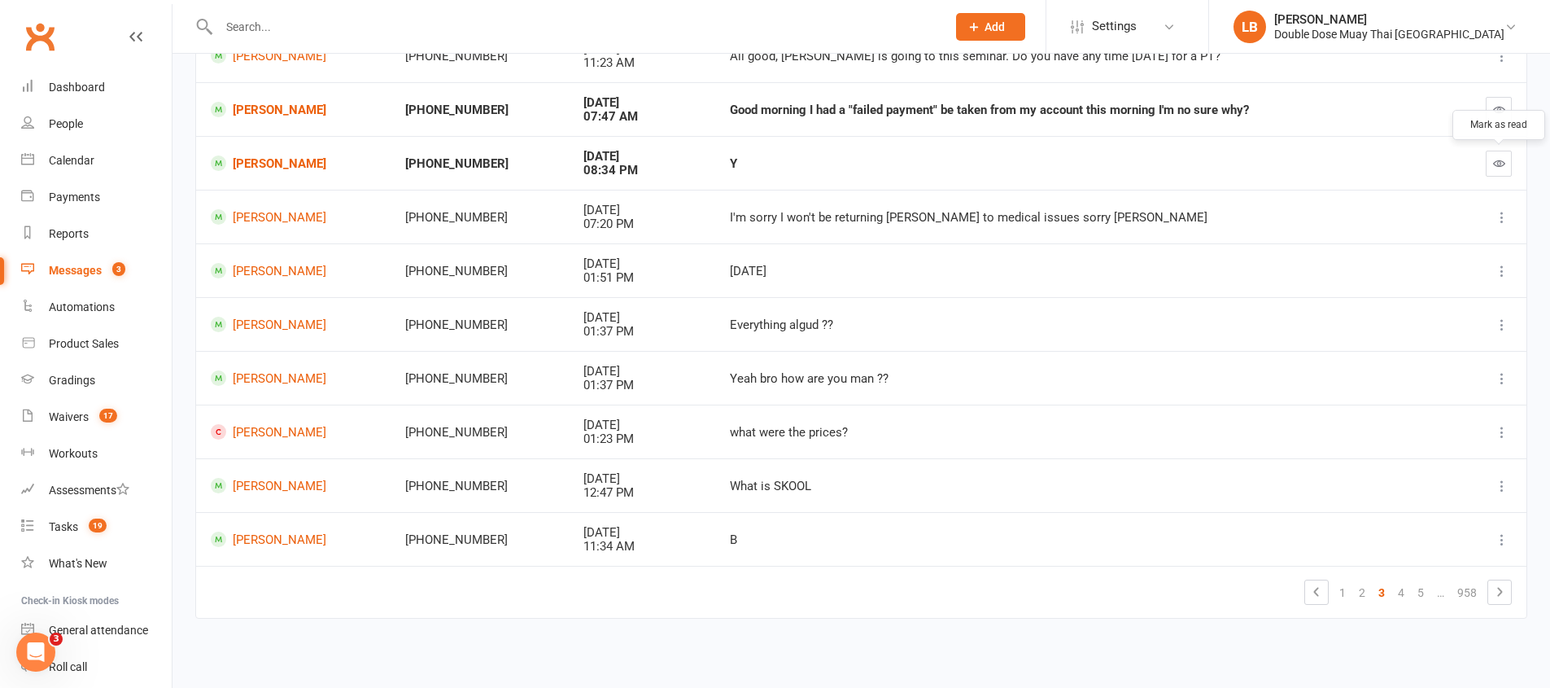
click at [1499, 160] on icon "button" at bounding box center [1499, 163] width 12 height 12
click at [1500, 110] on icon "button" at bounding box center [1499, 109] width 12 height 12
click at [95, 374] on link "Gradings" at bounding box center [96, 380] width 151 height 37
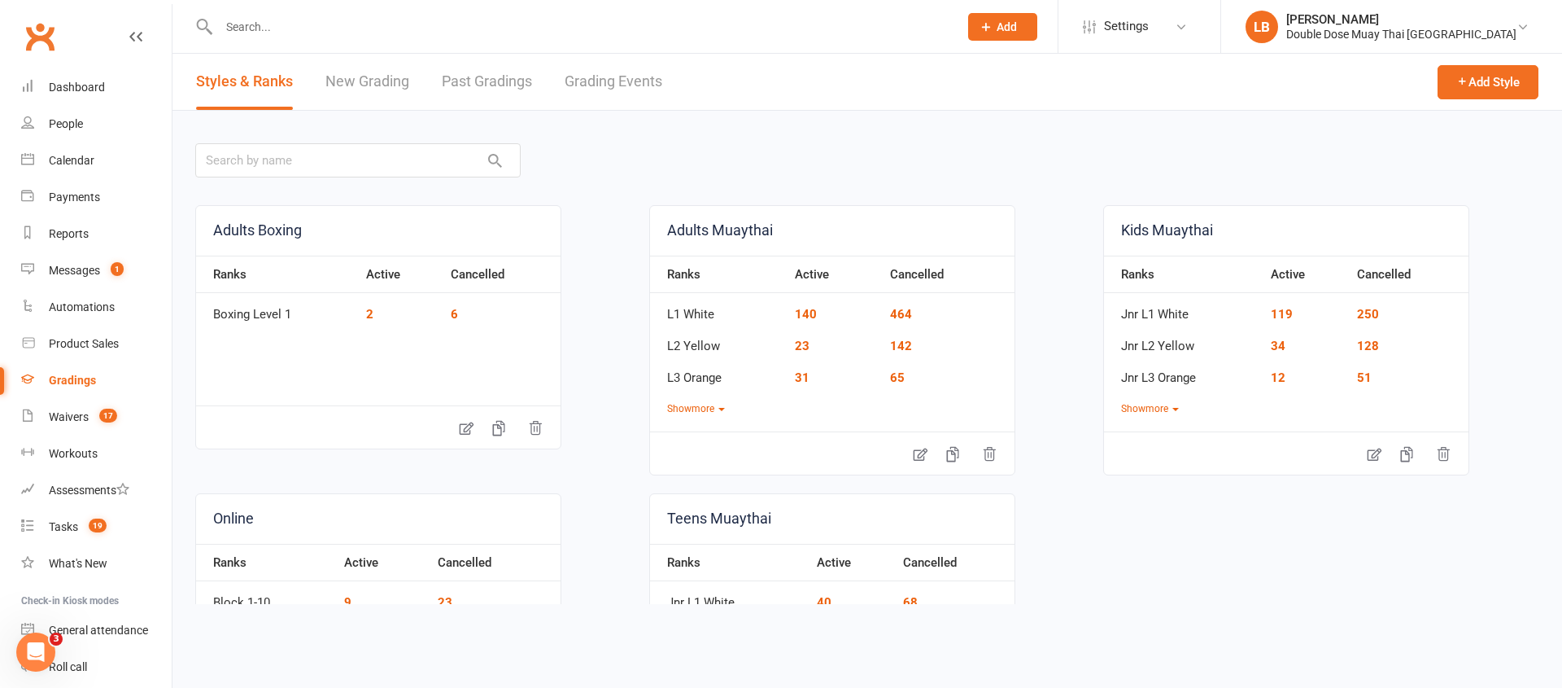
click at [596, 81] on link "Grading Events" at bounding box center [614, 82] width 98 height 56
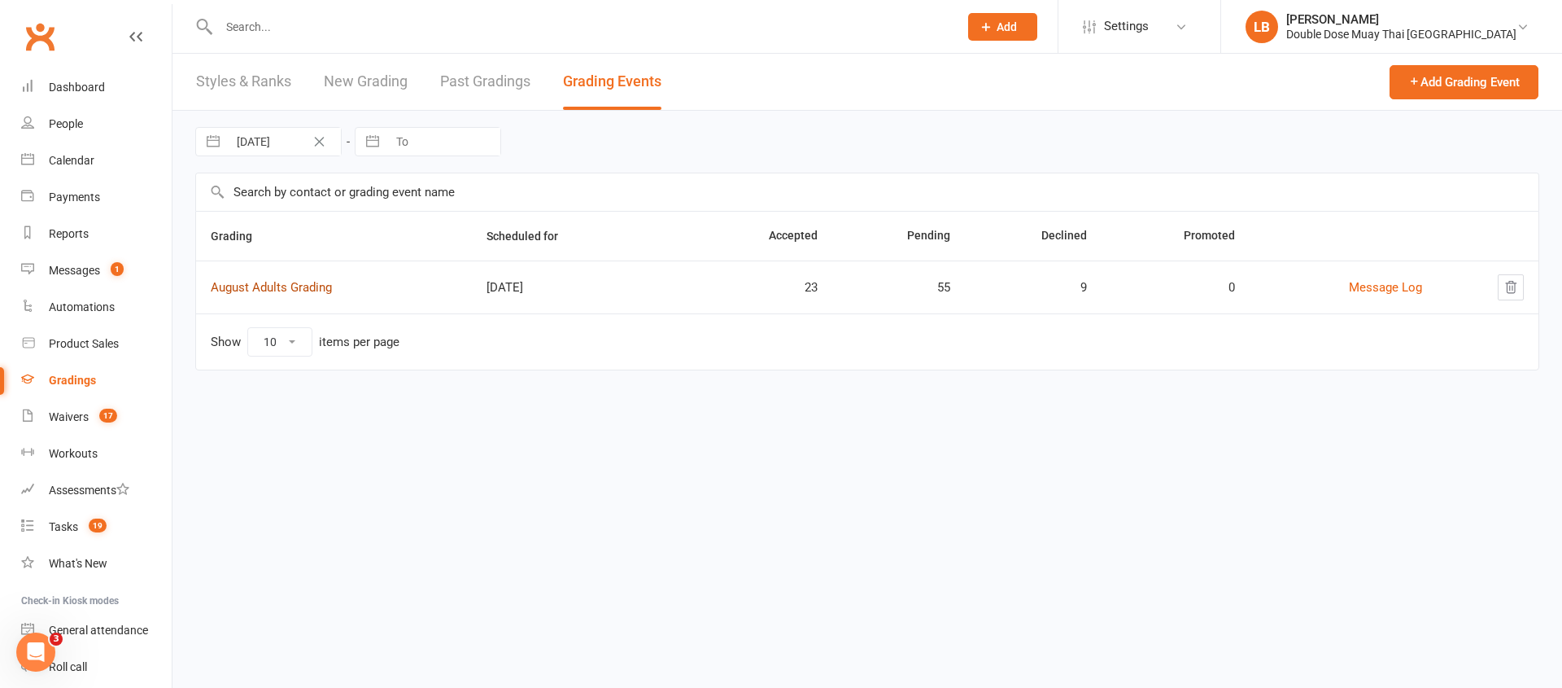
click at [316, 284] on link "August Adults Grading" at bounding box center [271, 287] width 121 height 15
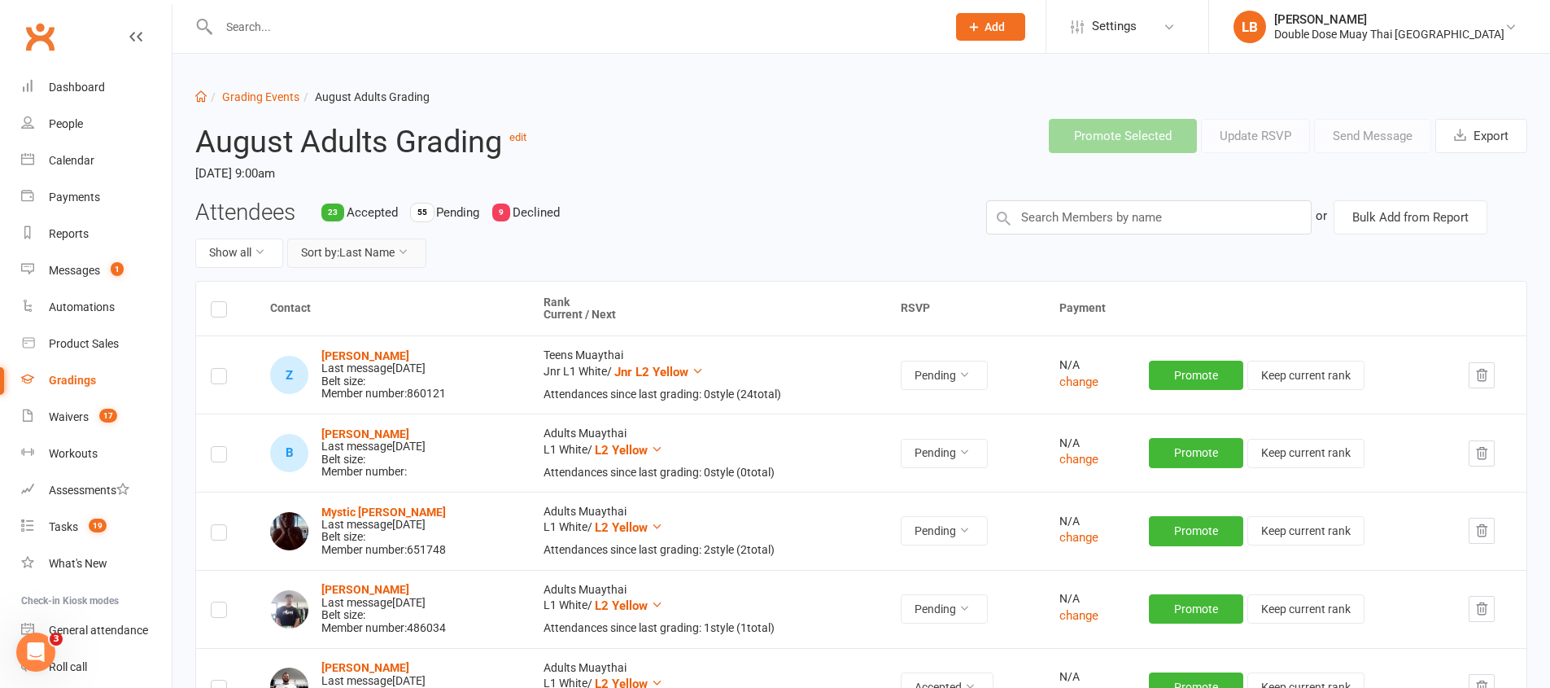
click at [383, 248] on button "Sort by: Last Name" at bounding box center [356, 252] width 139 height 29
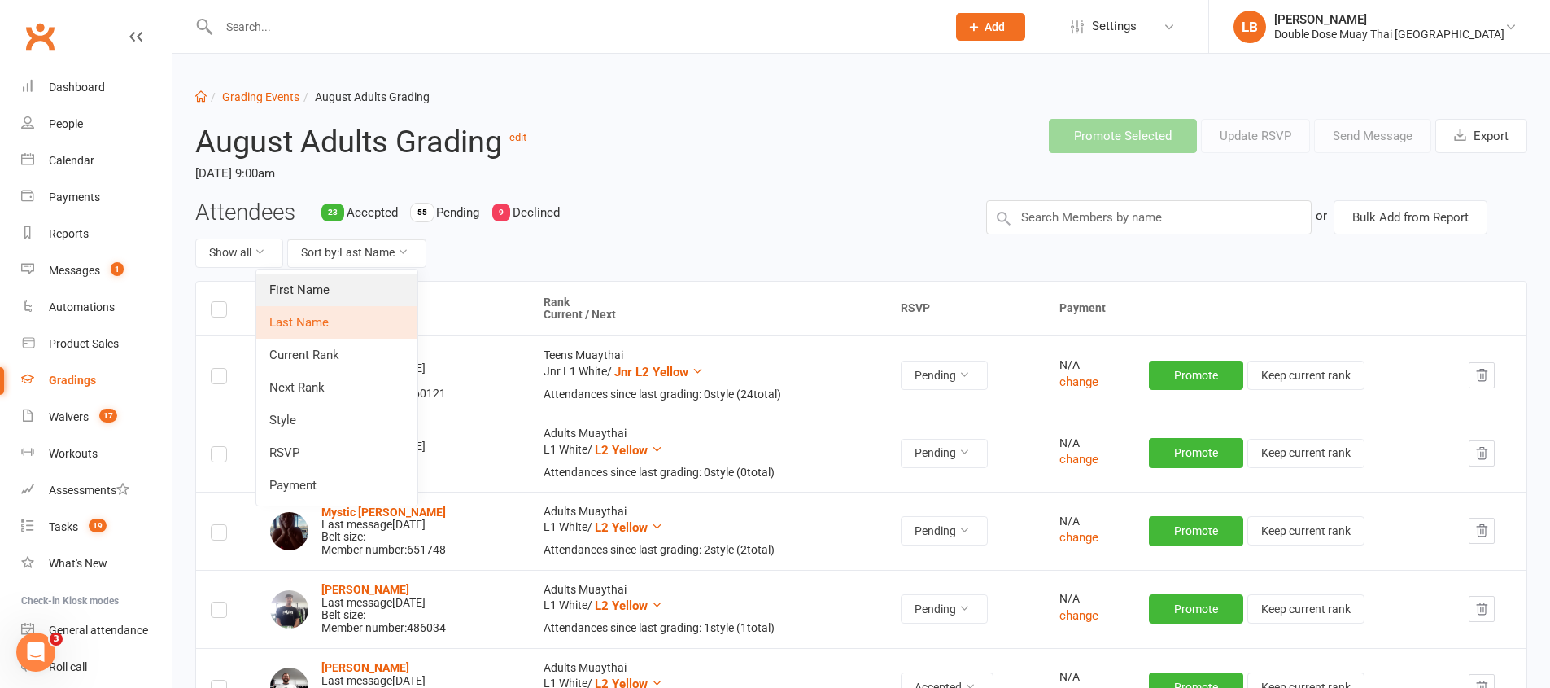
click at [326, 284] on link "First Name" at bounding box center [336, 289] width 161 height 33
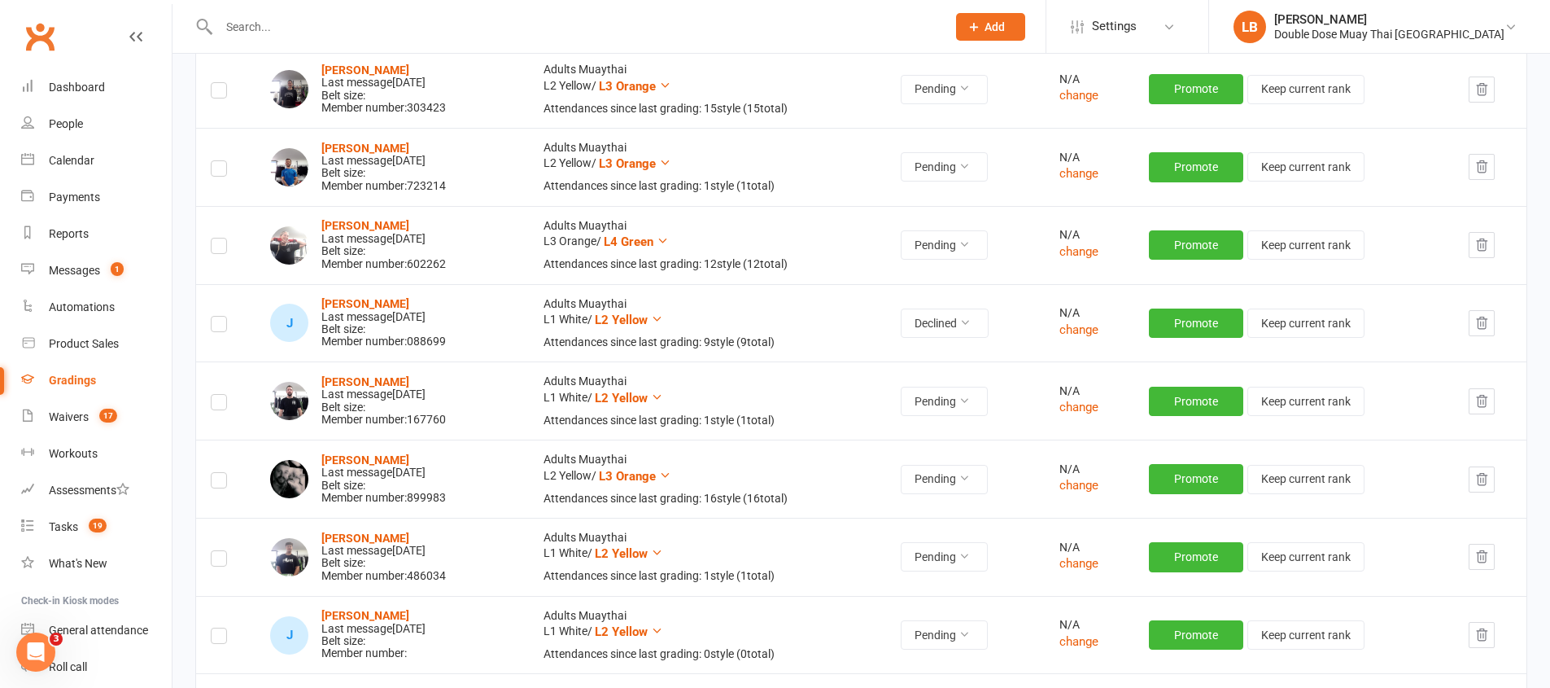
scroll to position [3563, 0]
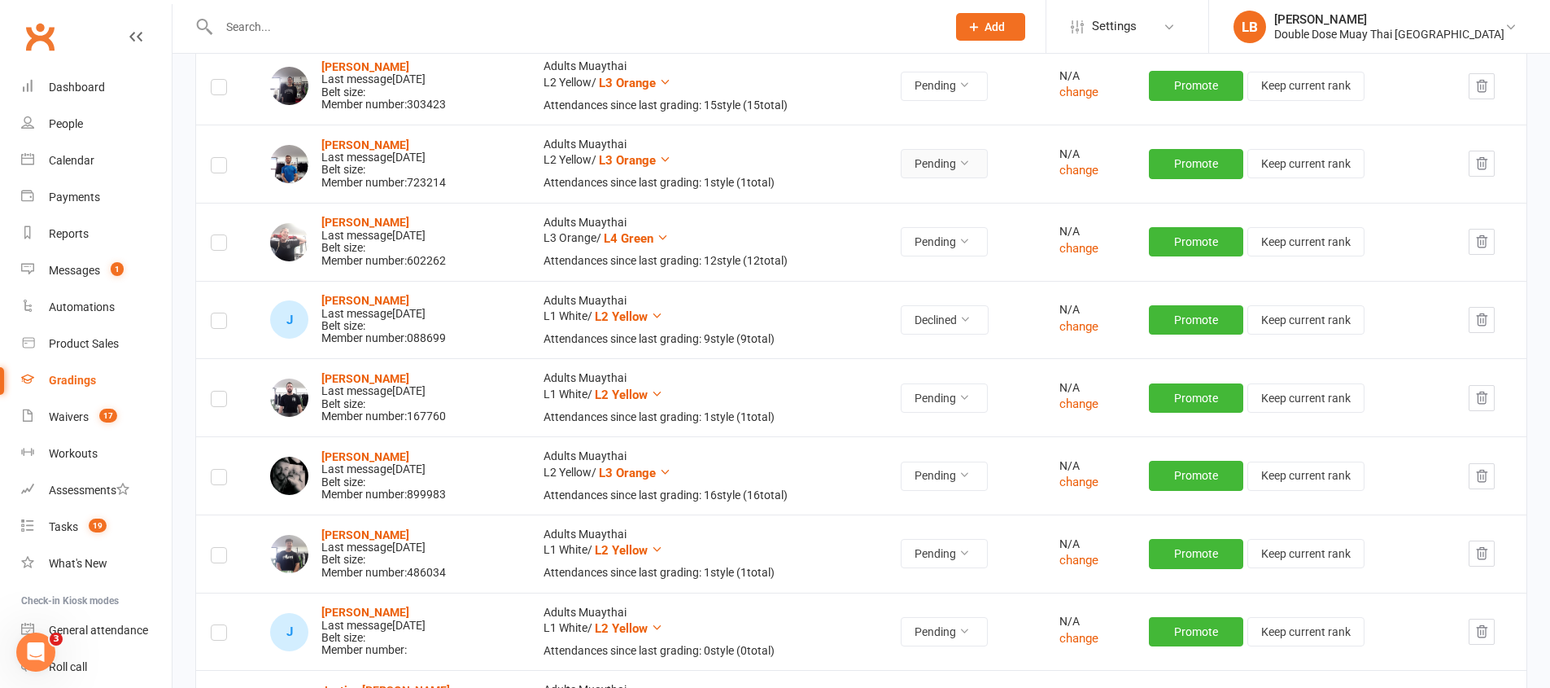
click at [949, 156] on button "Pending" at bounding box center [944, 163] width 87 height 29
click at [926, 187] on link "Accepted" at bounding box center [904, 200] width 161 height 33
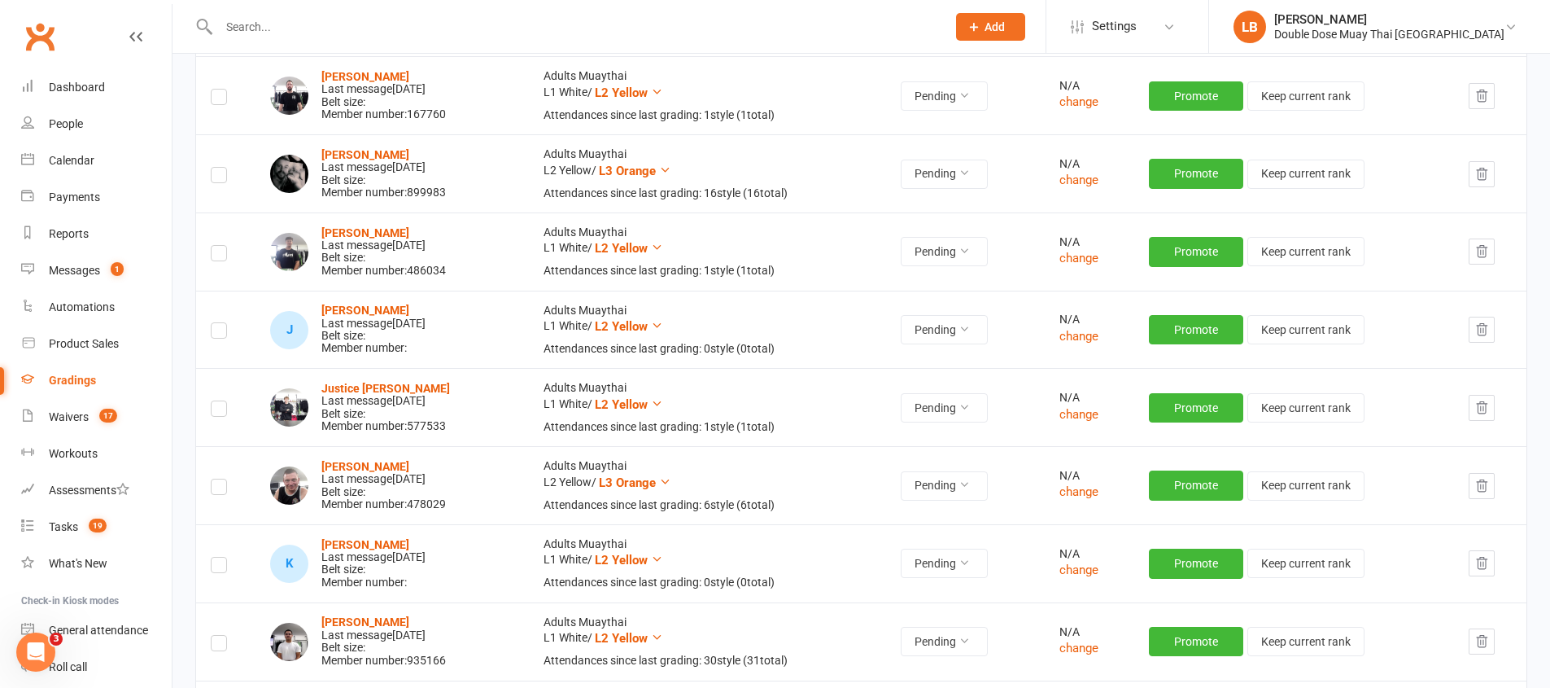
scroll to position [3874, 0]
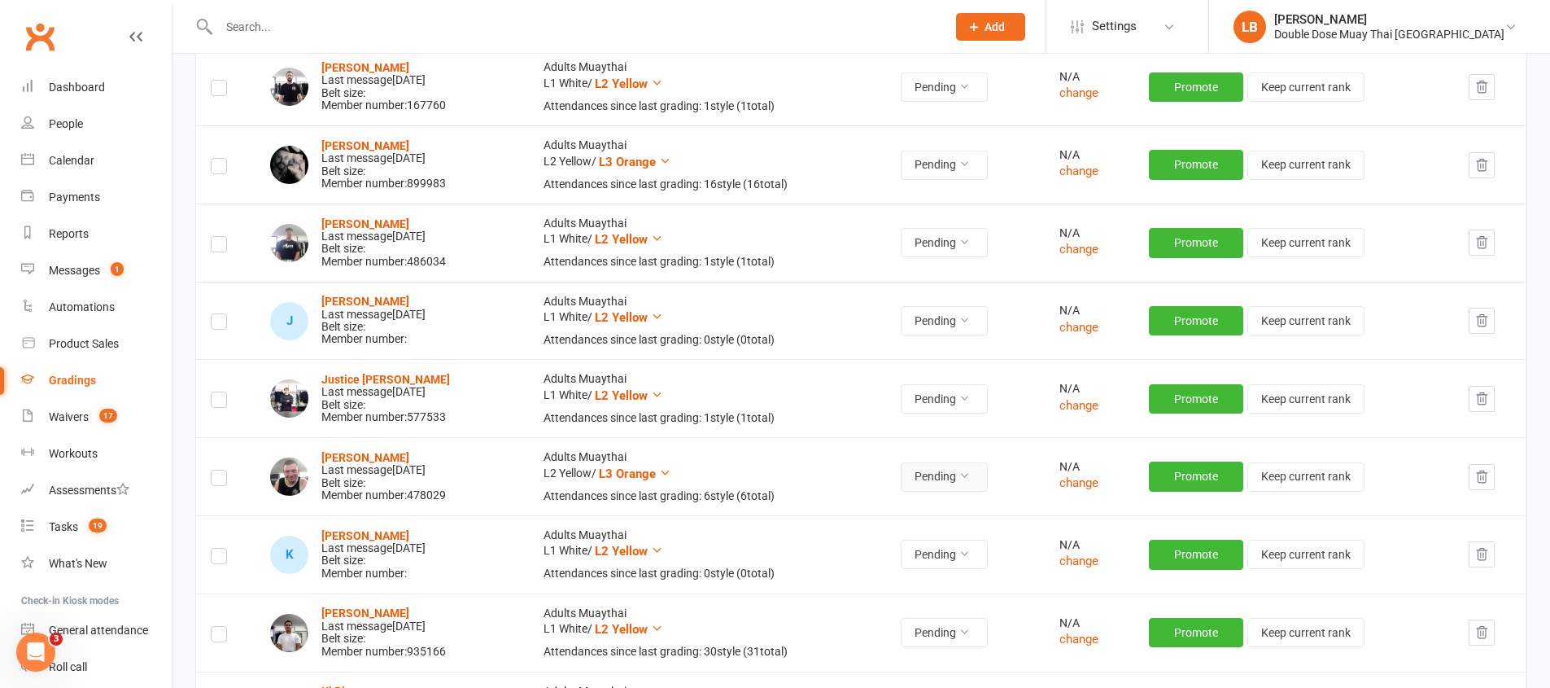
click at [962, 481] on button "Pending" at bounding box center [944, 476] width 87 height 29
click at [900, 547] on link "Declined" at bounding box center [904, 546] width 161 height 33
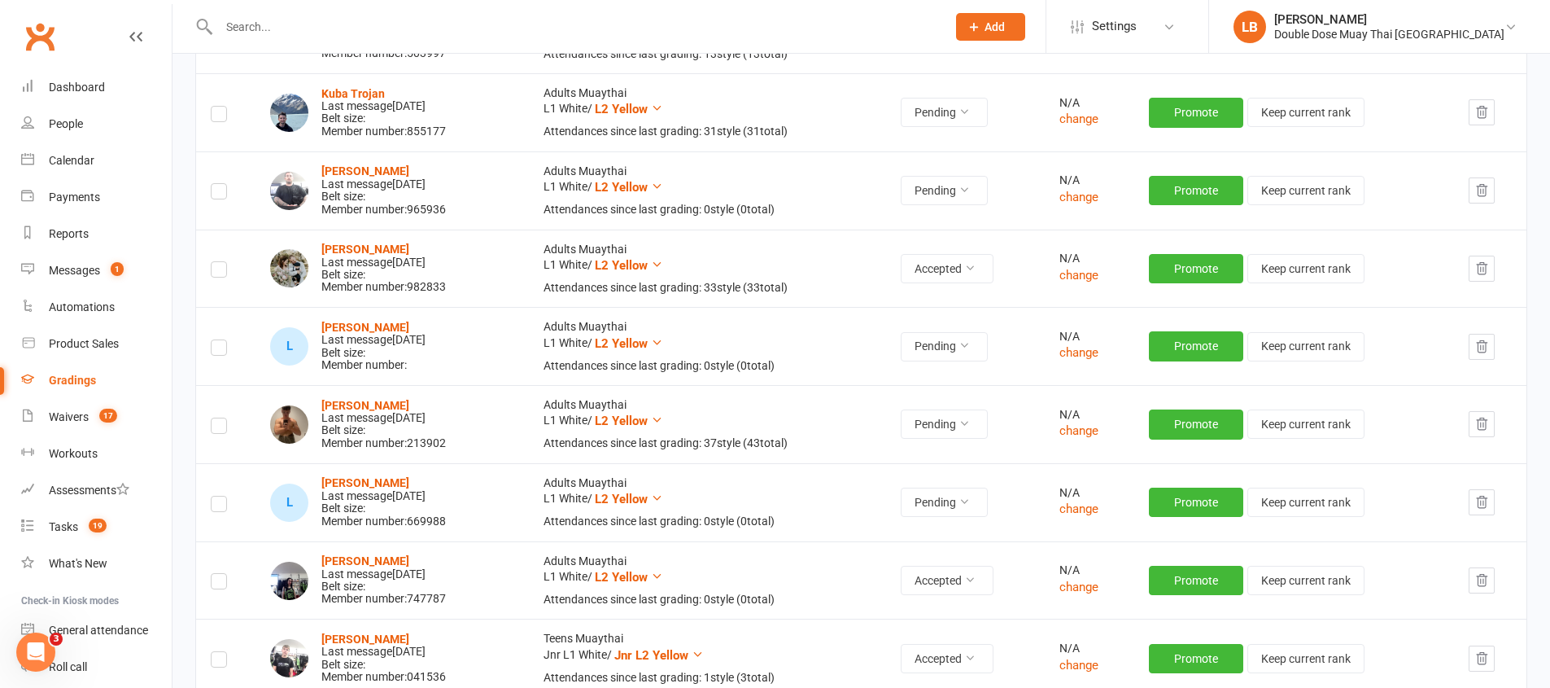
scroll to position [4709, 0]
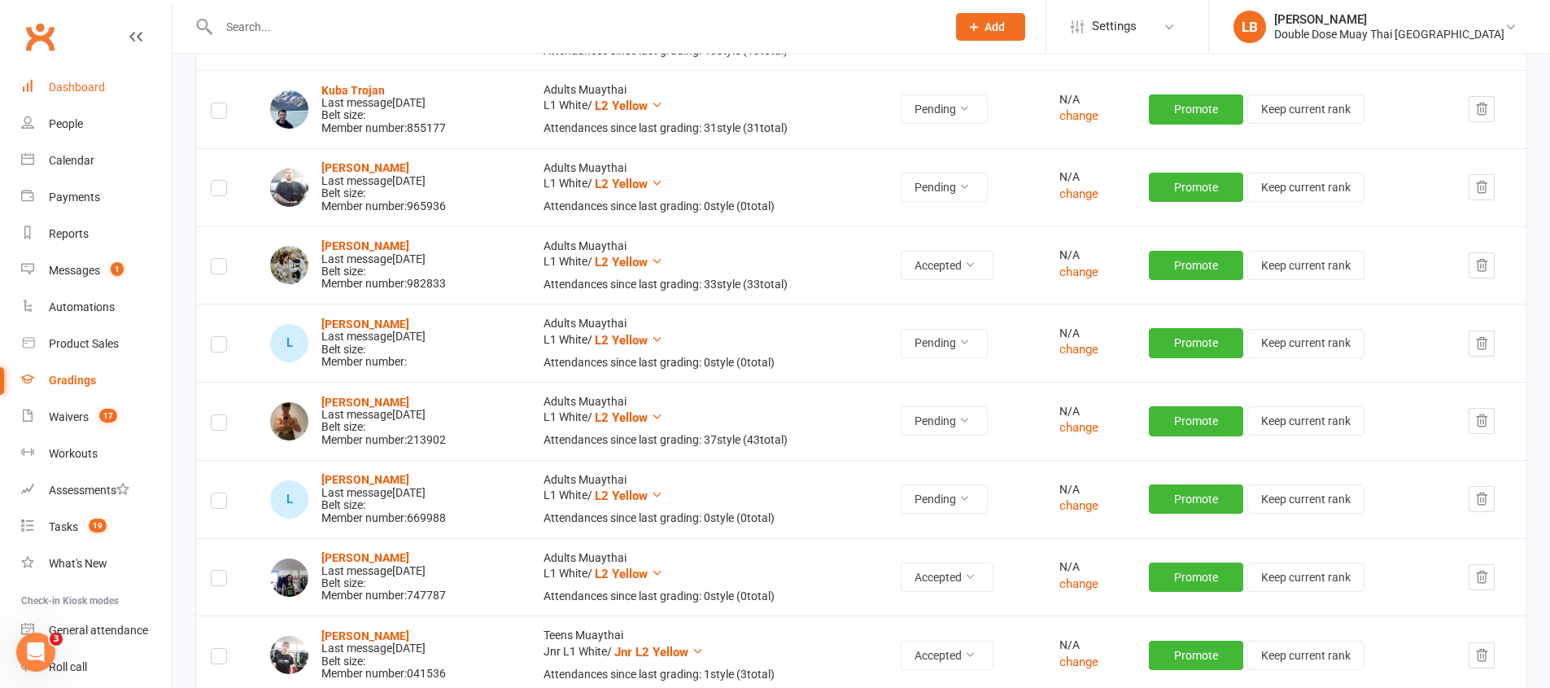
click at [82, 91] on div "Dashboard" at bounding box center [77, 87] width 56 height 13
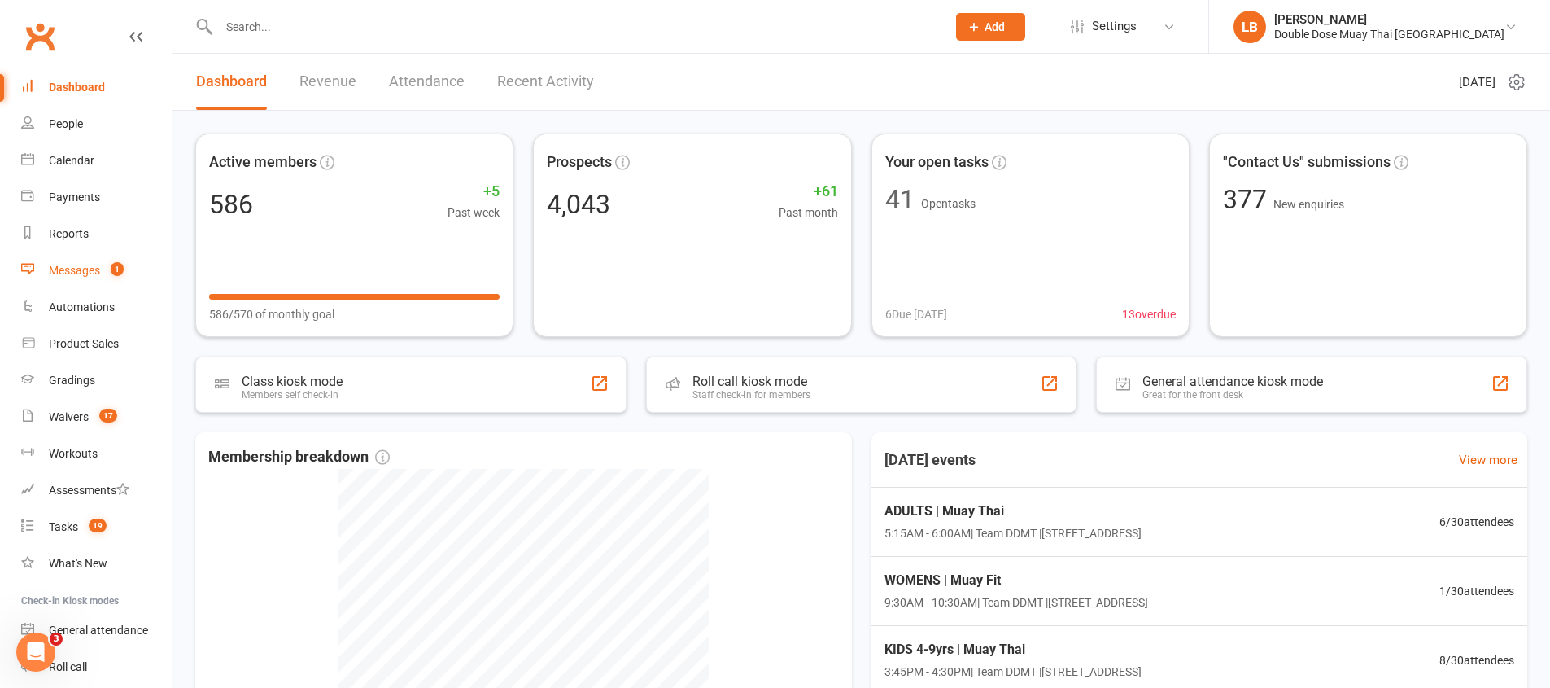
click at [107, 269] on count-badge "1" at bounding box center [113, 270] width 21 height 13
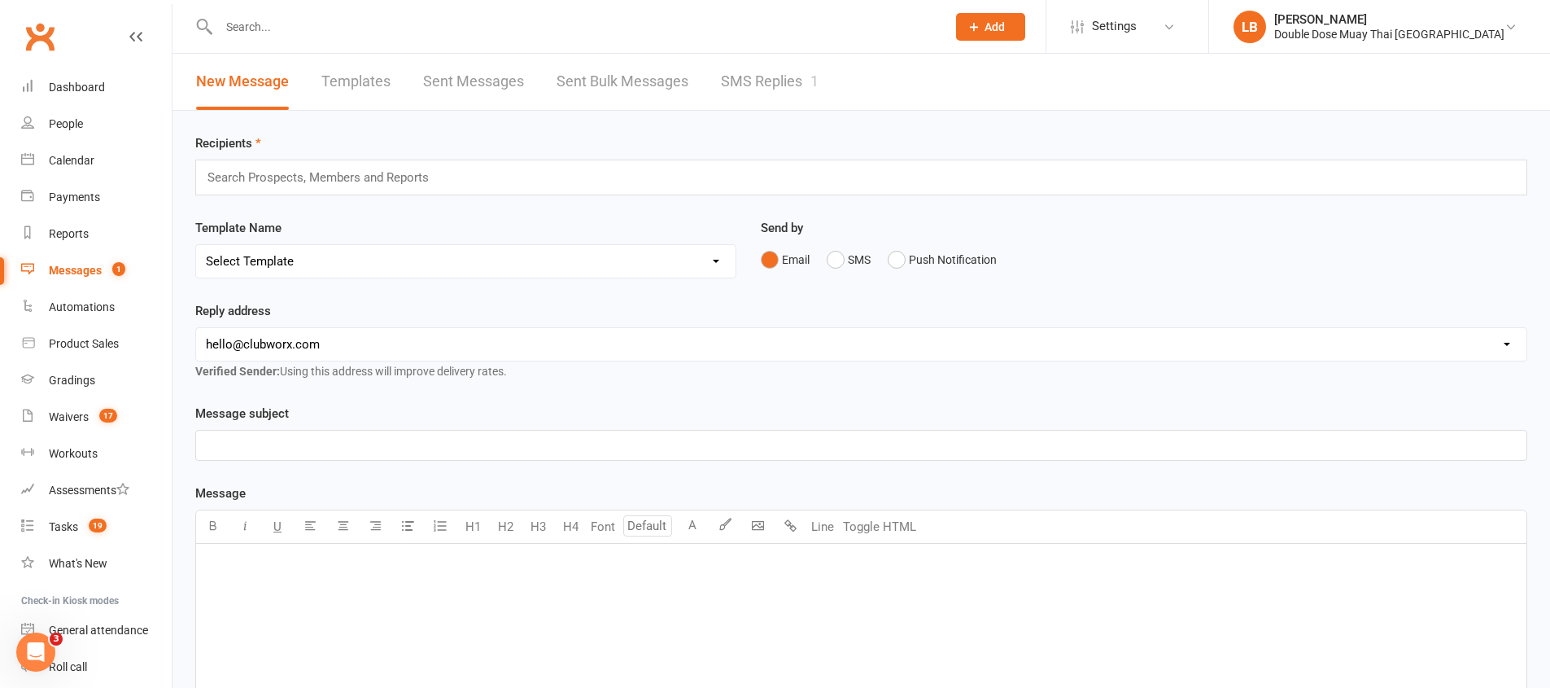
click at [807, 90] on link "SMS Replies 1" at bounding box center [770, 82] width 98 height 56
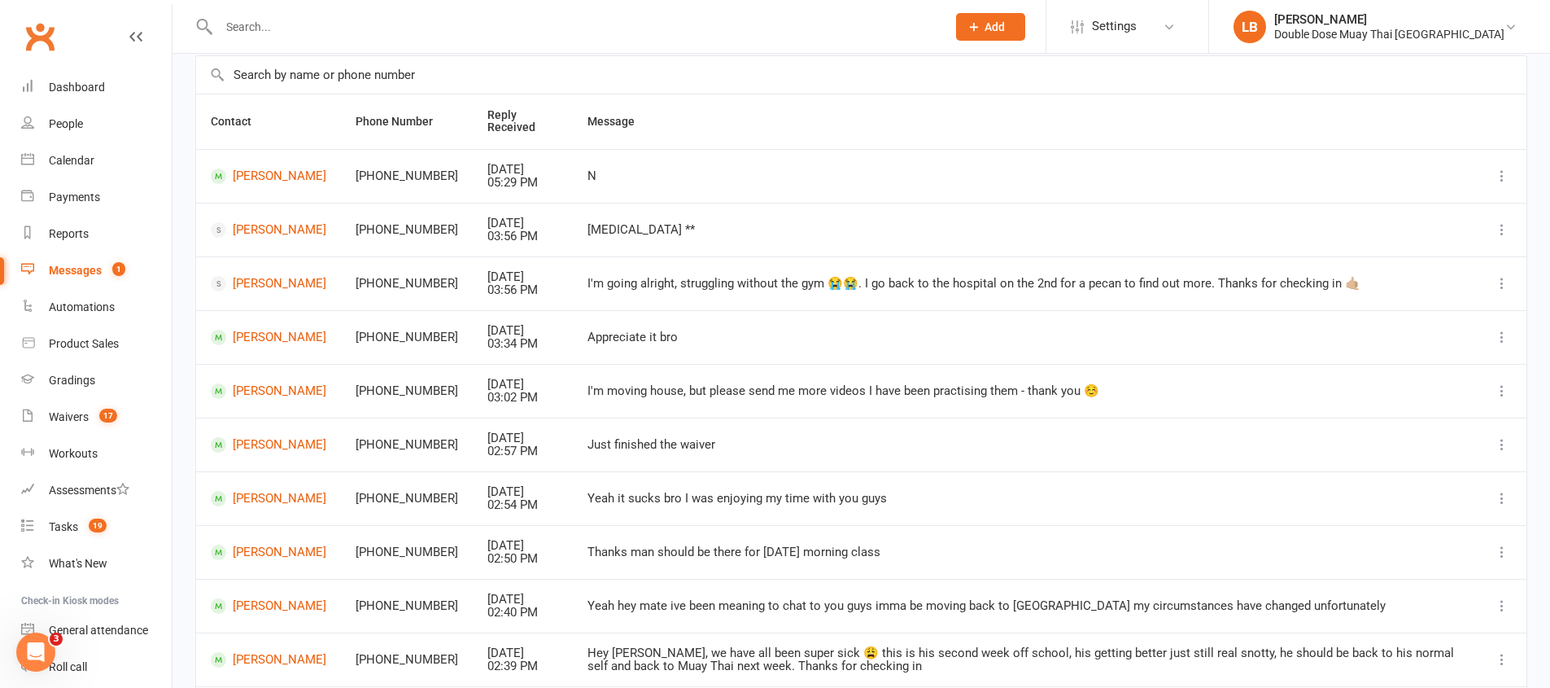
scroll to position [238, 0]
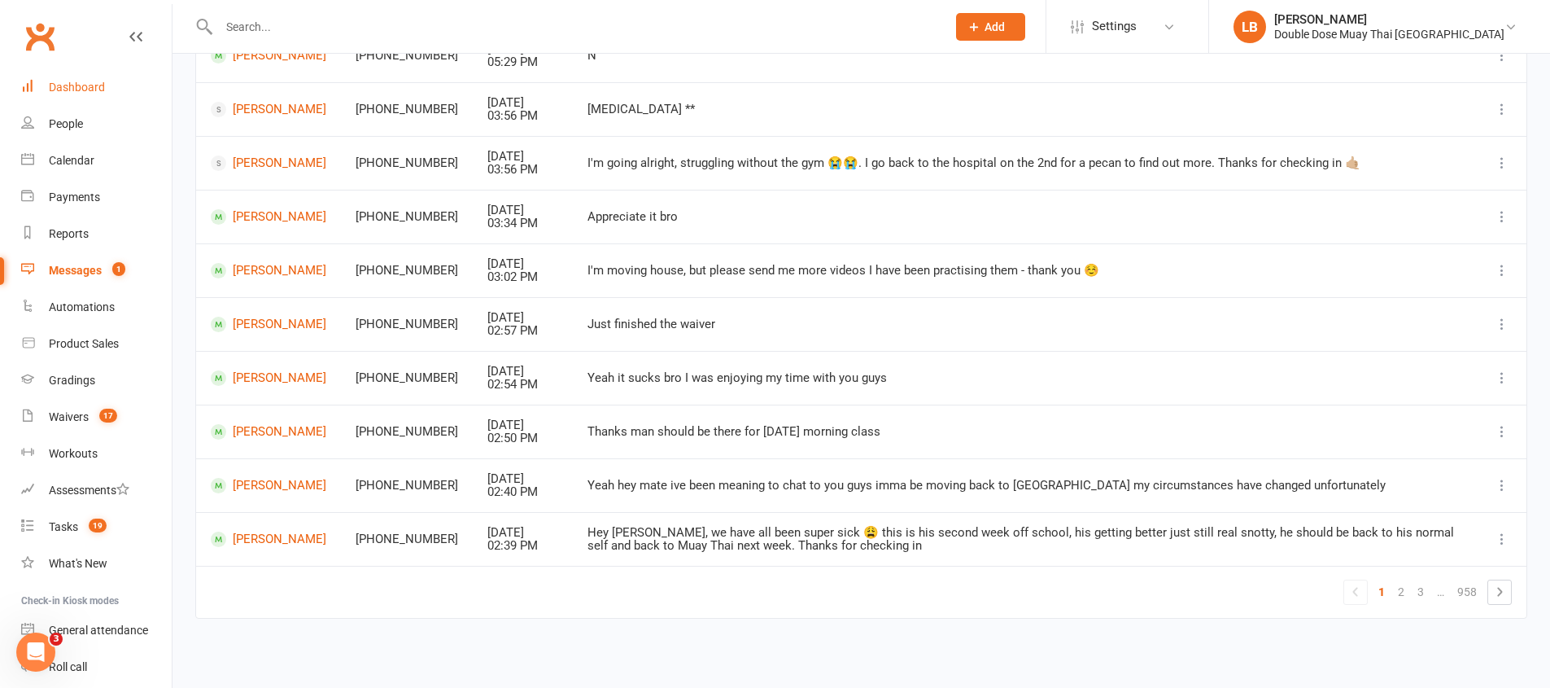
click at [75, 77] on link "Dashboard" at bounding box center [96, 87] width 151 height 37
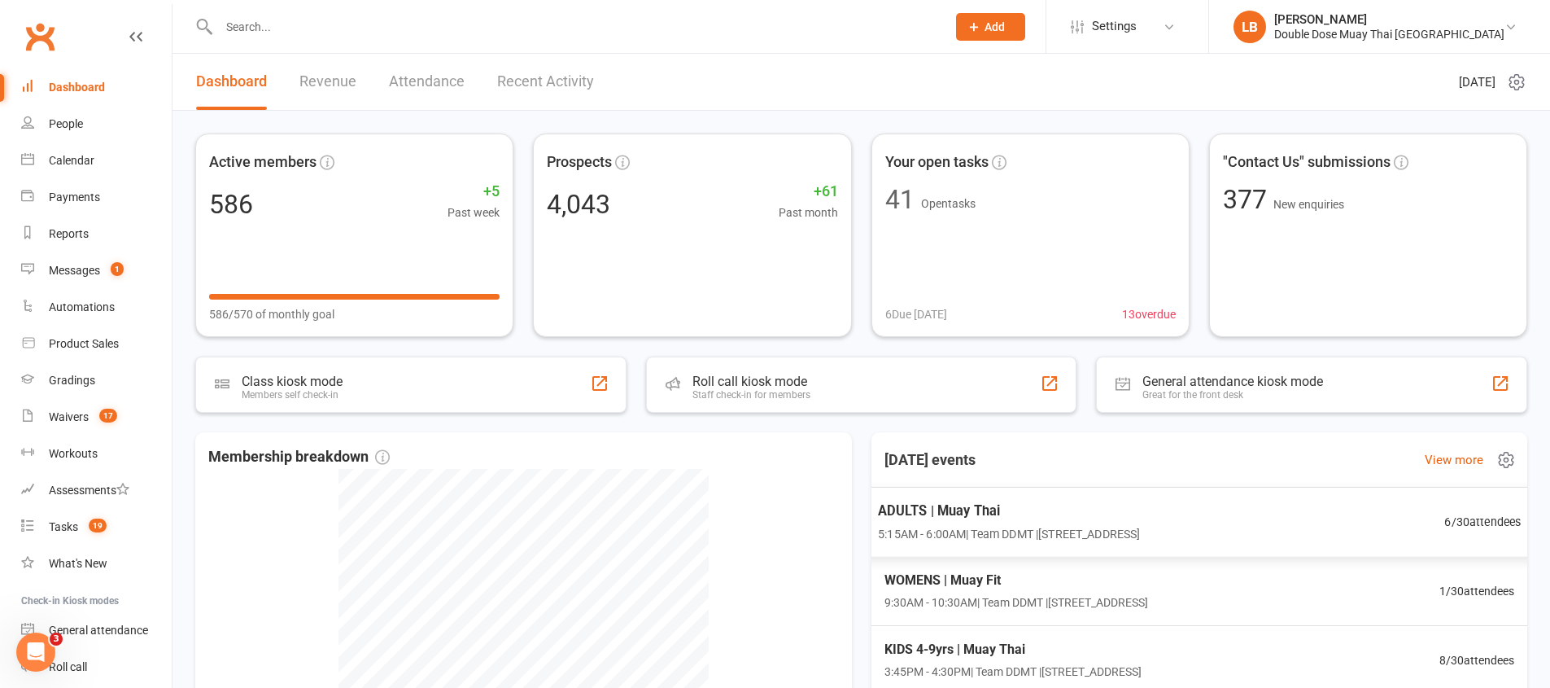
click at [1452, 521] on span "6 / 30 attendees" at bounding box center [1482, 521] width 76 height 19
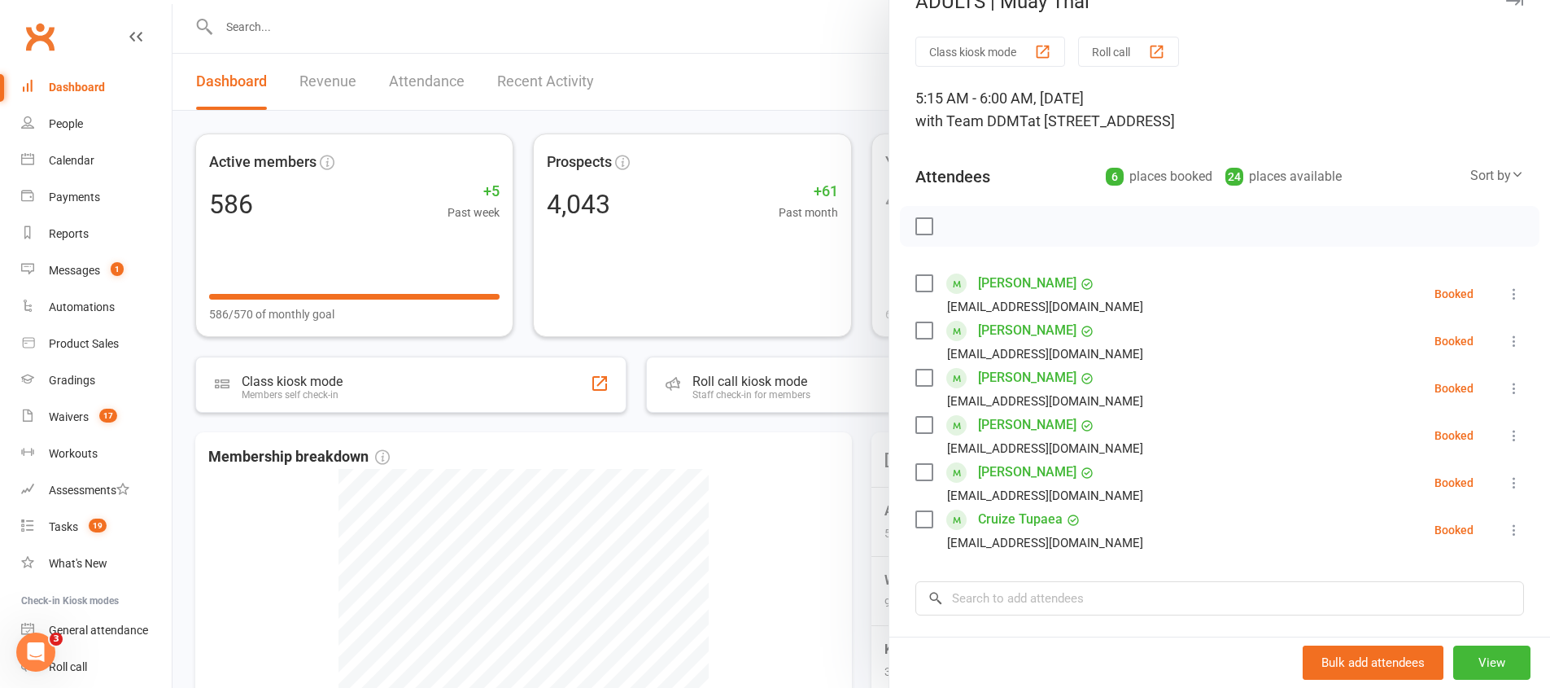
scroll to position [33, 0]
click at [1025, 429] on link "Bernard Matthews" at bounding box center [1027, 424] width 98 height 26
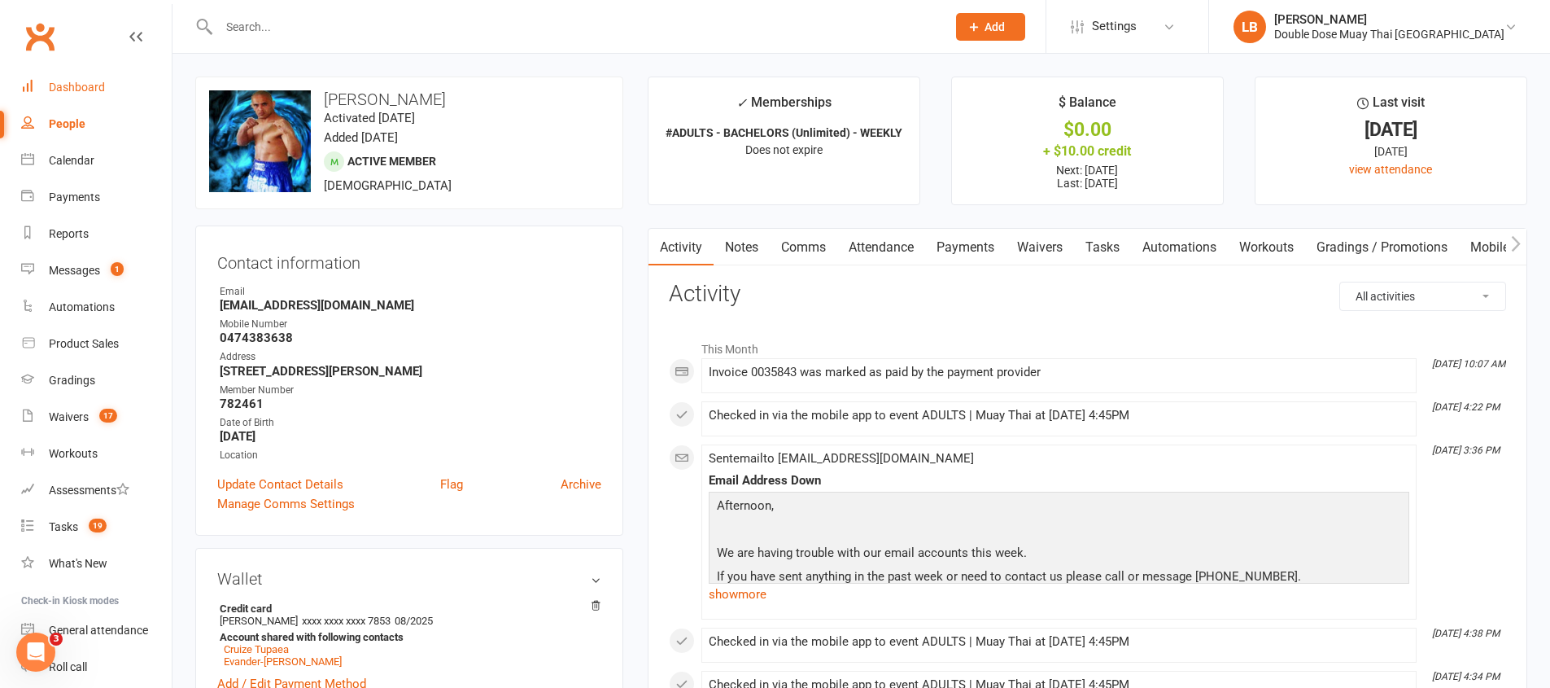
click at [42, 94] on link "Dashboard" at bounding box center [96, 87] width 151 height 37
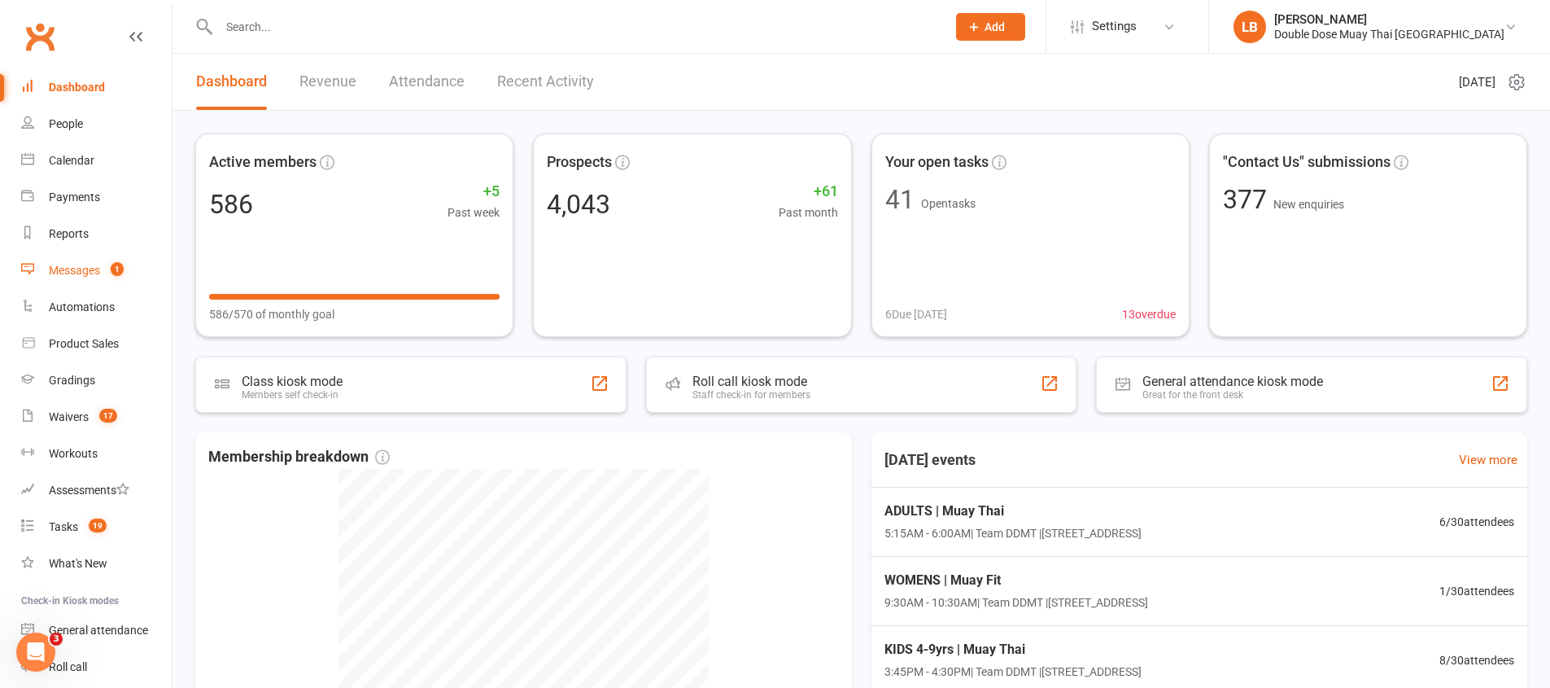
click at [59, 268] on div "Messages" at bounding box center [74, 270] width 51 height 13
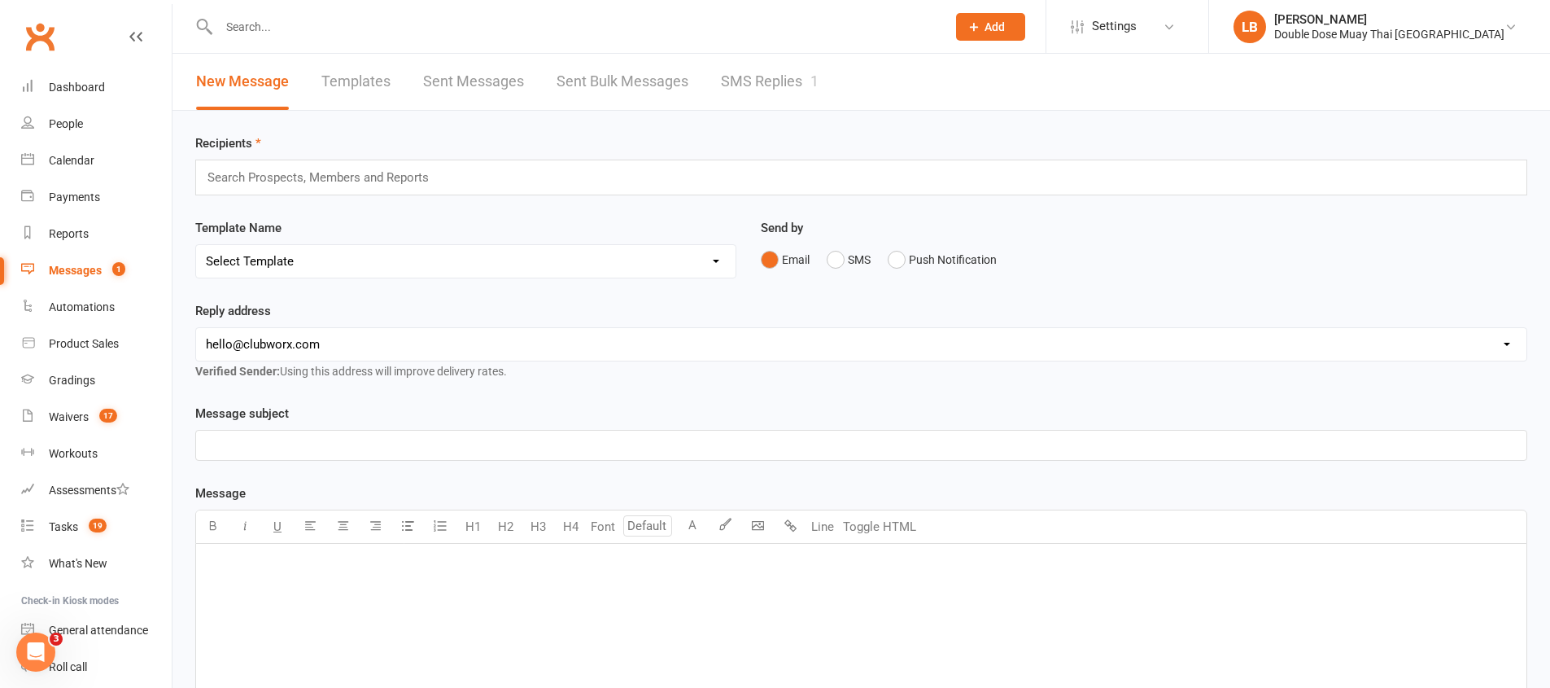
click at [742, 79] on link "SMS Replies 1" at bounding box center [770, 82] width 98 height 56
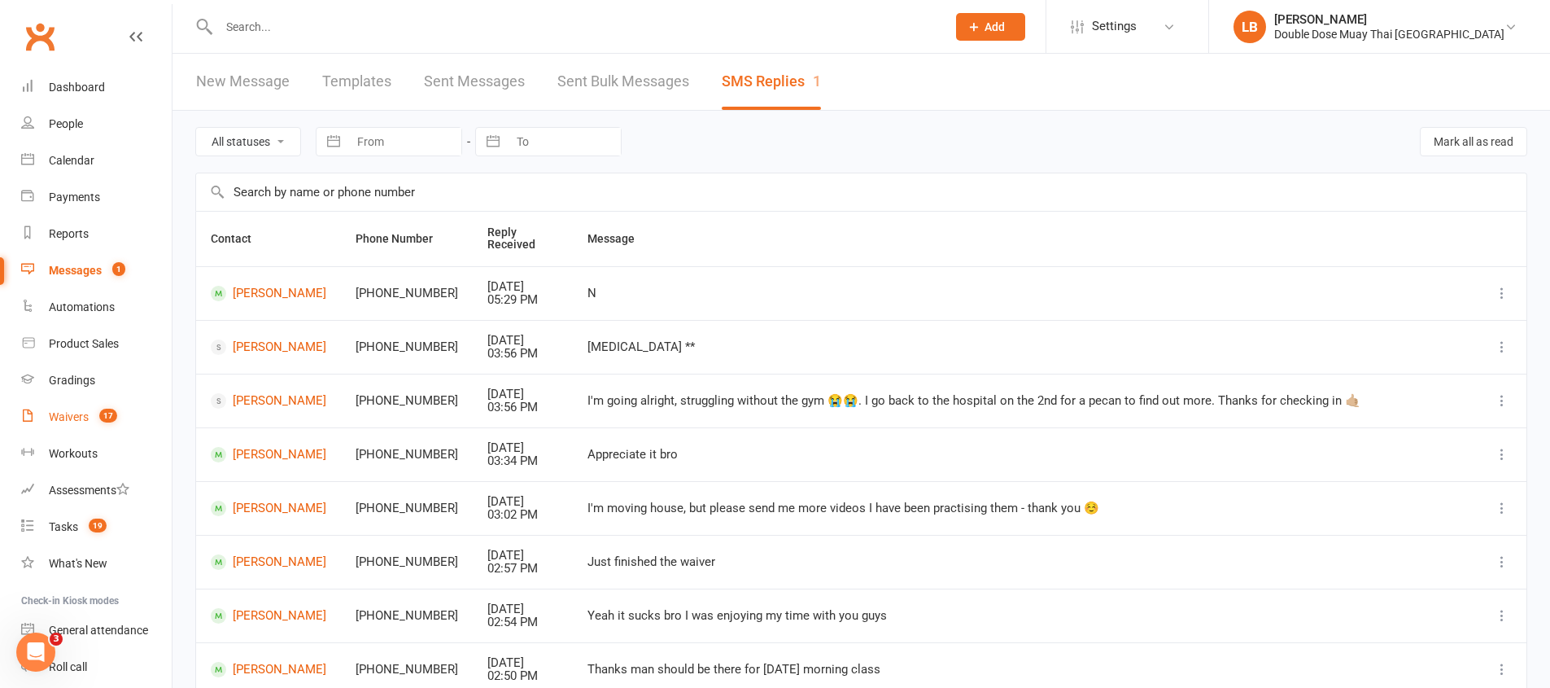
click at [92, 405] on link "Waivers 17" at bounding box center [96, 417] width 151 height 37
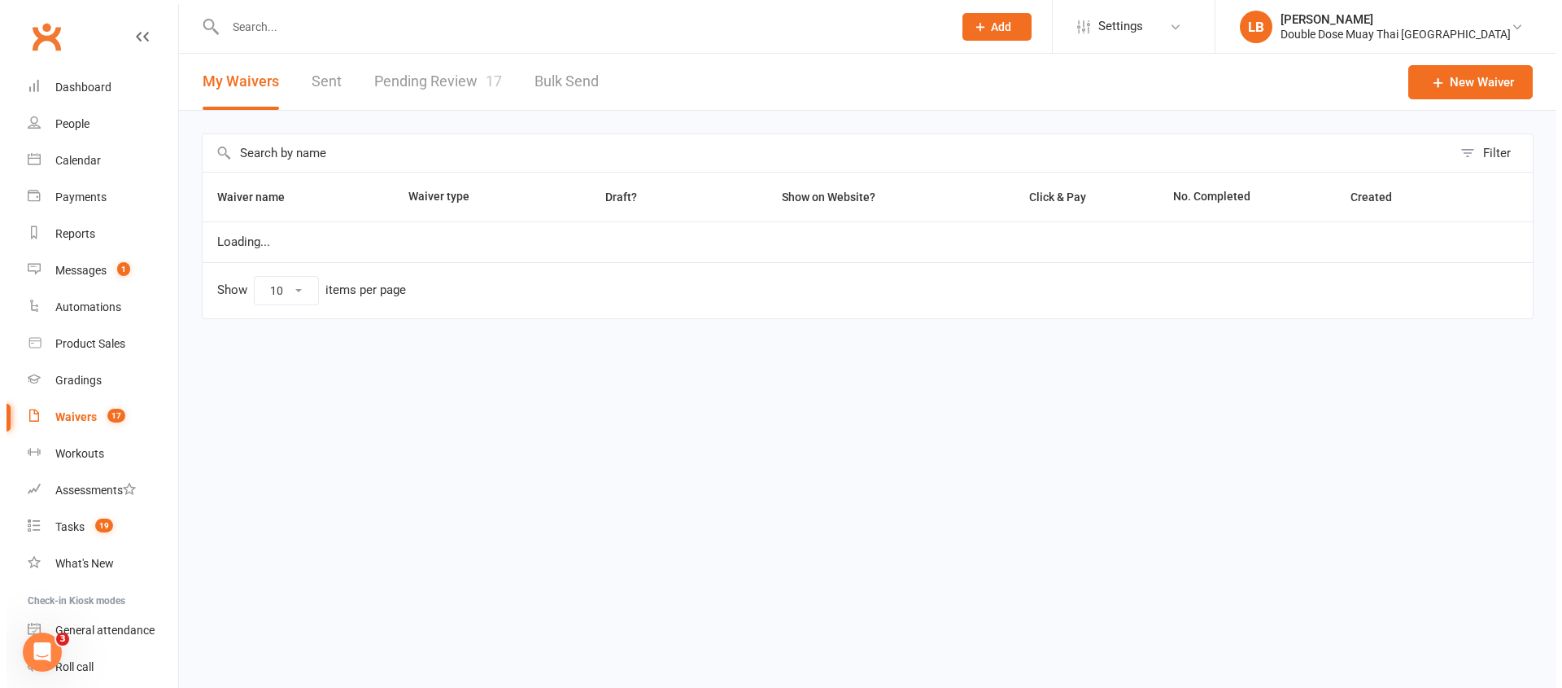
select select "100"
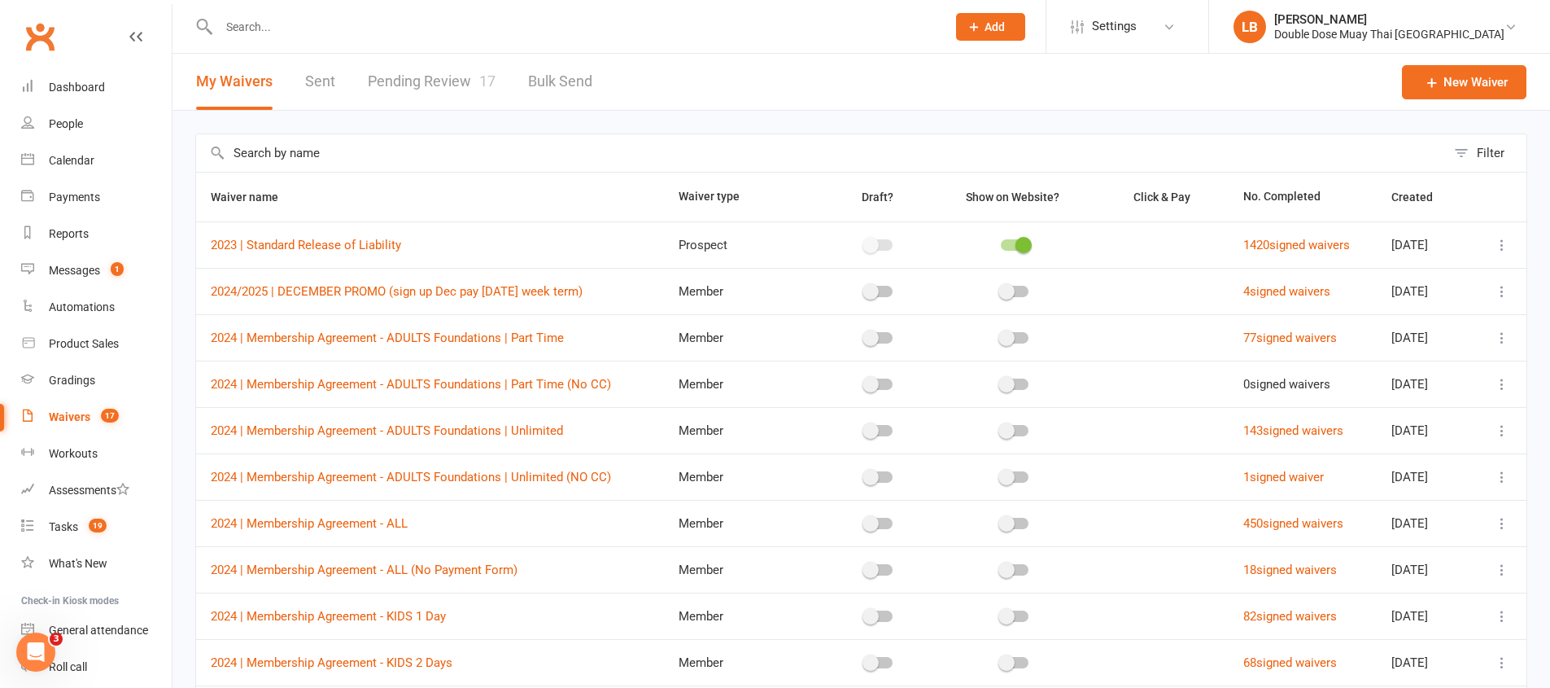
click at [463, 68] on link "Pending Review 17" at bounding box center [432, 82] width 128 height 56
select select "100"
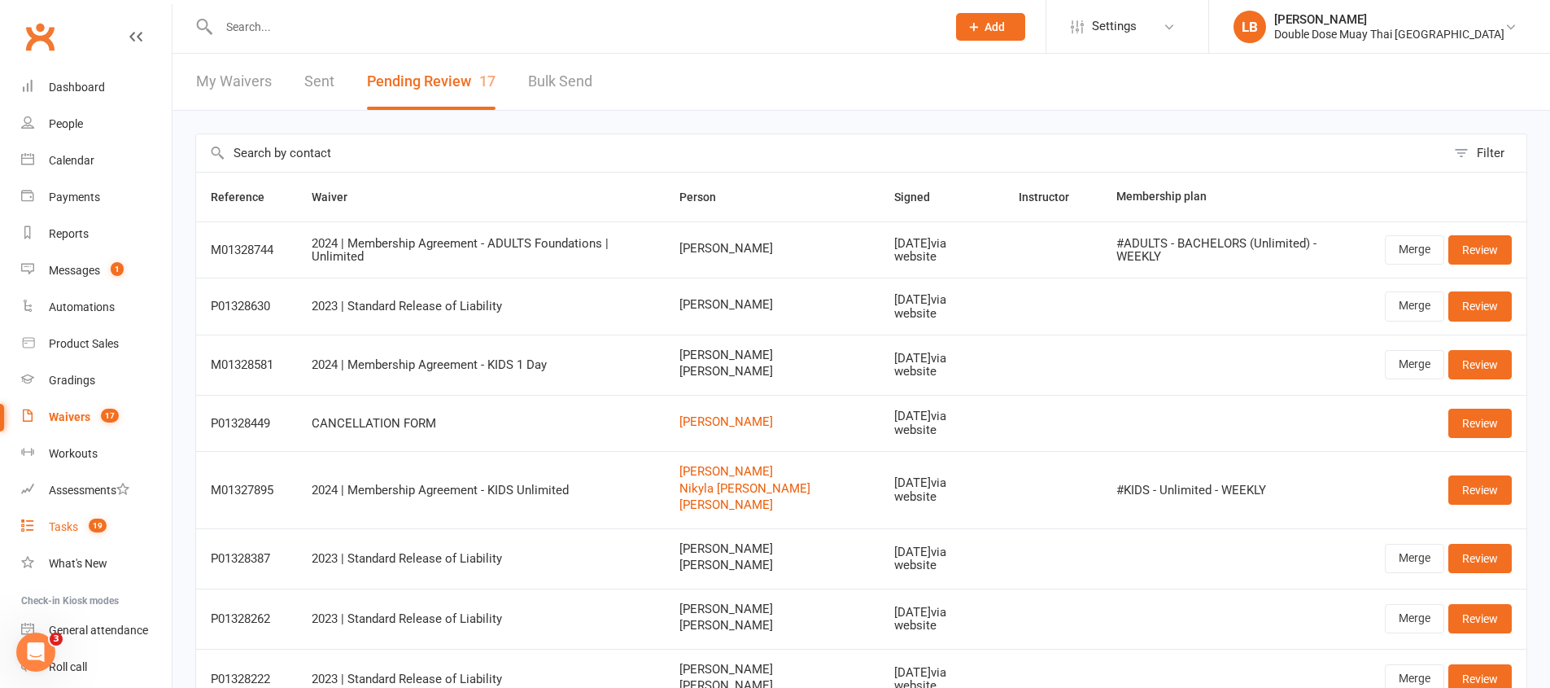
click at [93, 537] on link "Tasks 19" at bounding box center [96, 527] width 151 height 37
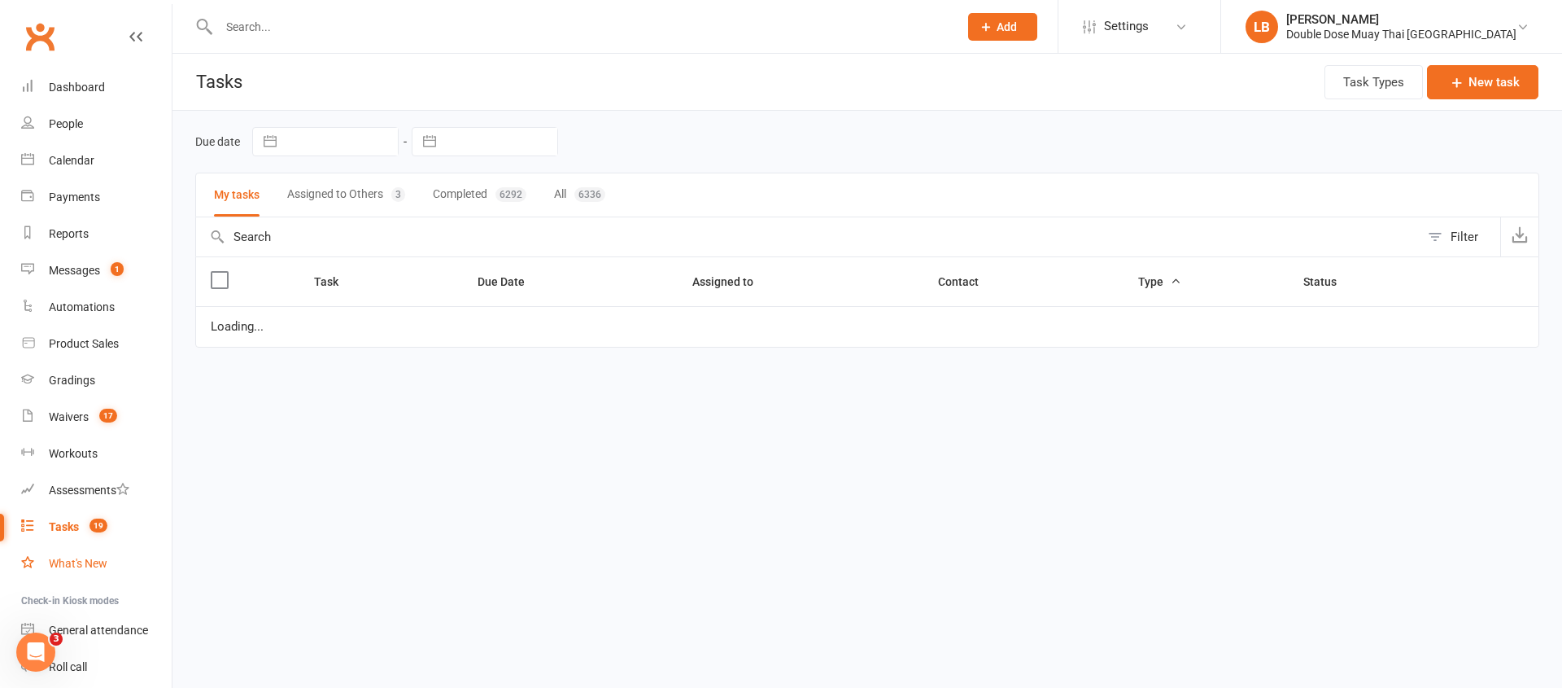
select select "started"
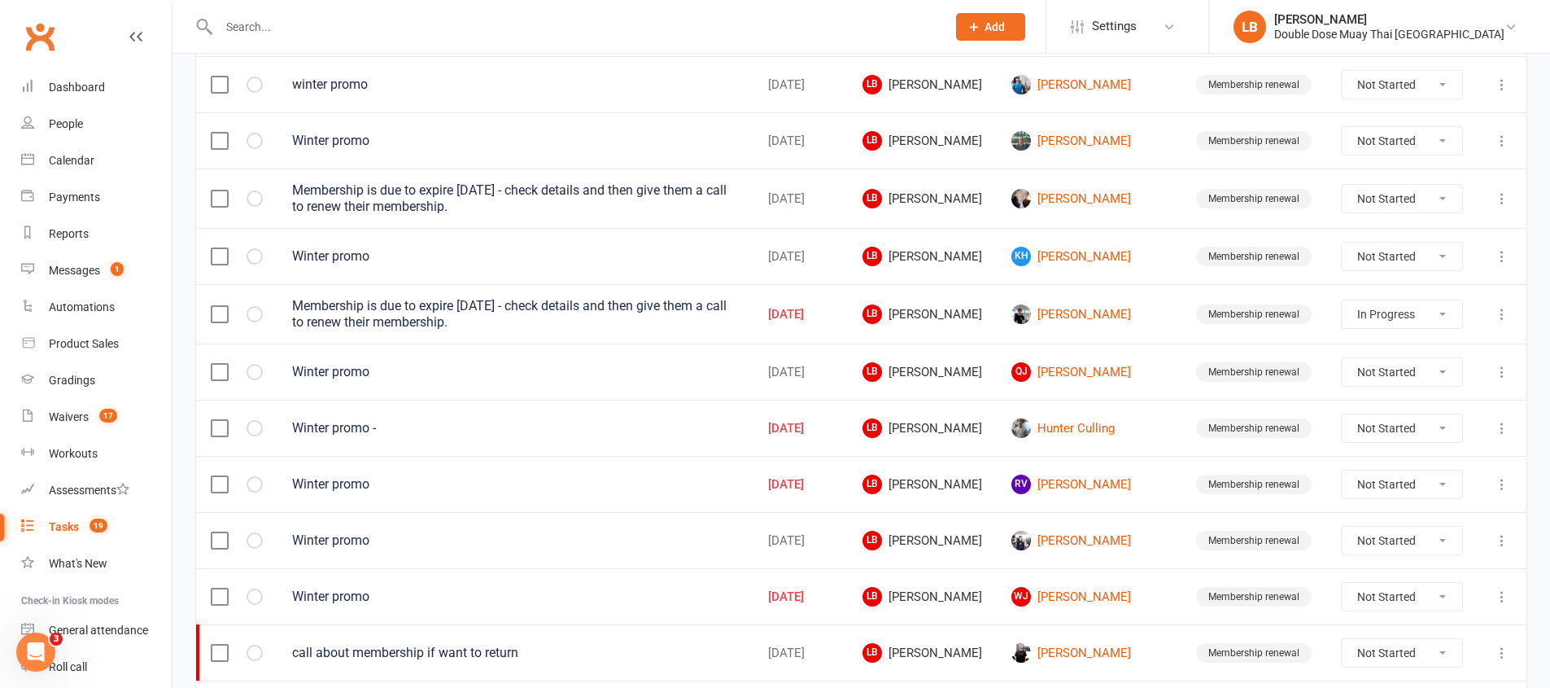
scroll to position [1160, 0]
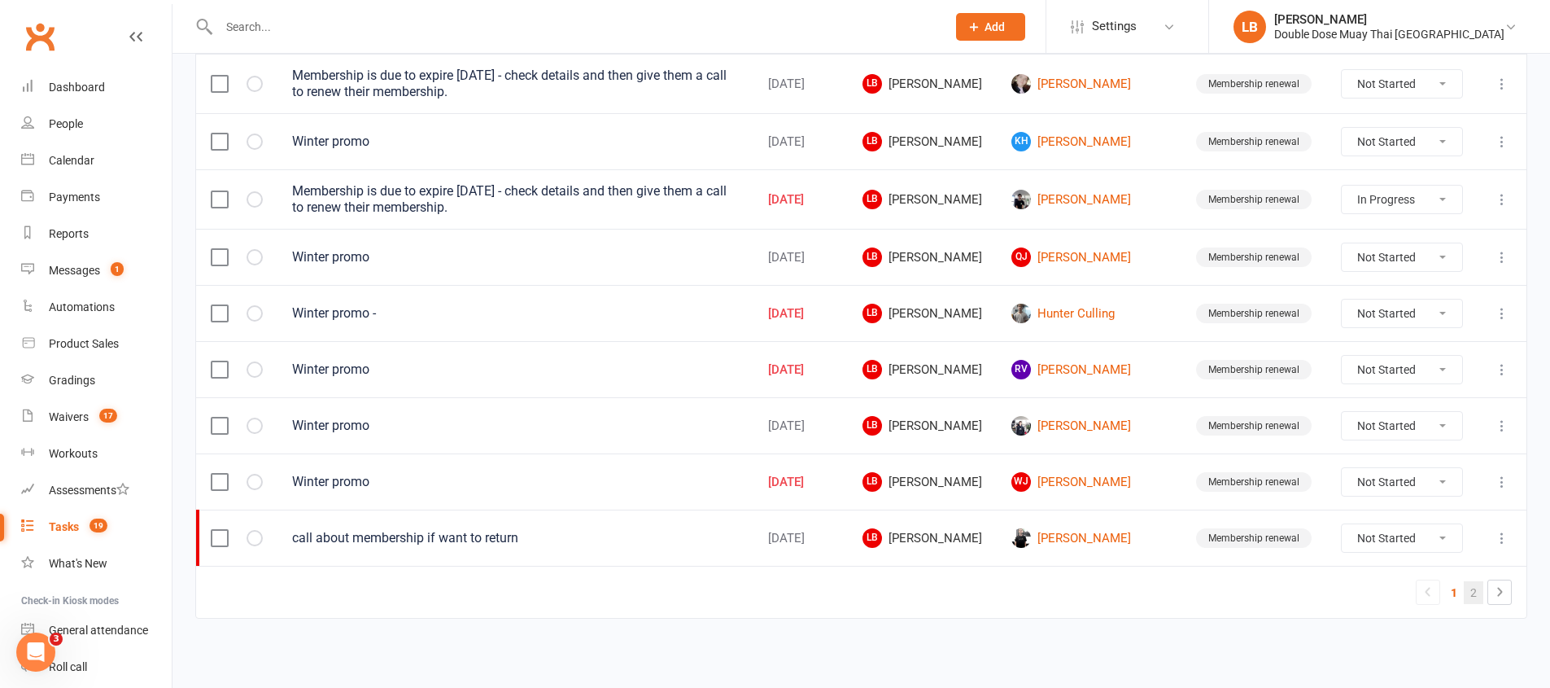
click at [1466, 589] on link "2" at bounding box center [1474, 592] width 20 height 23
select select "started"
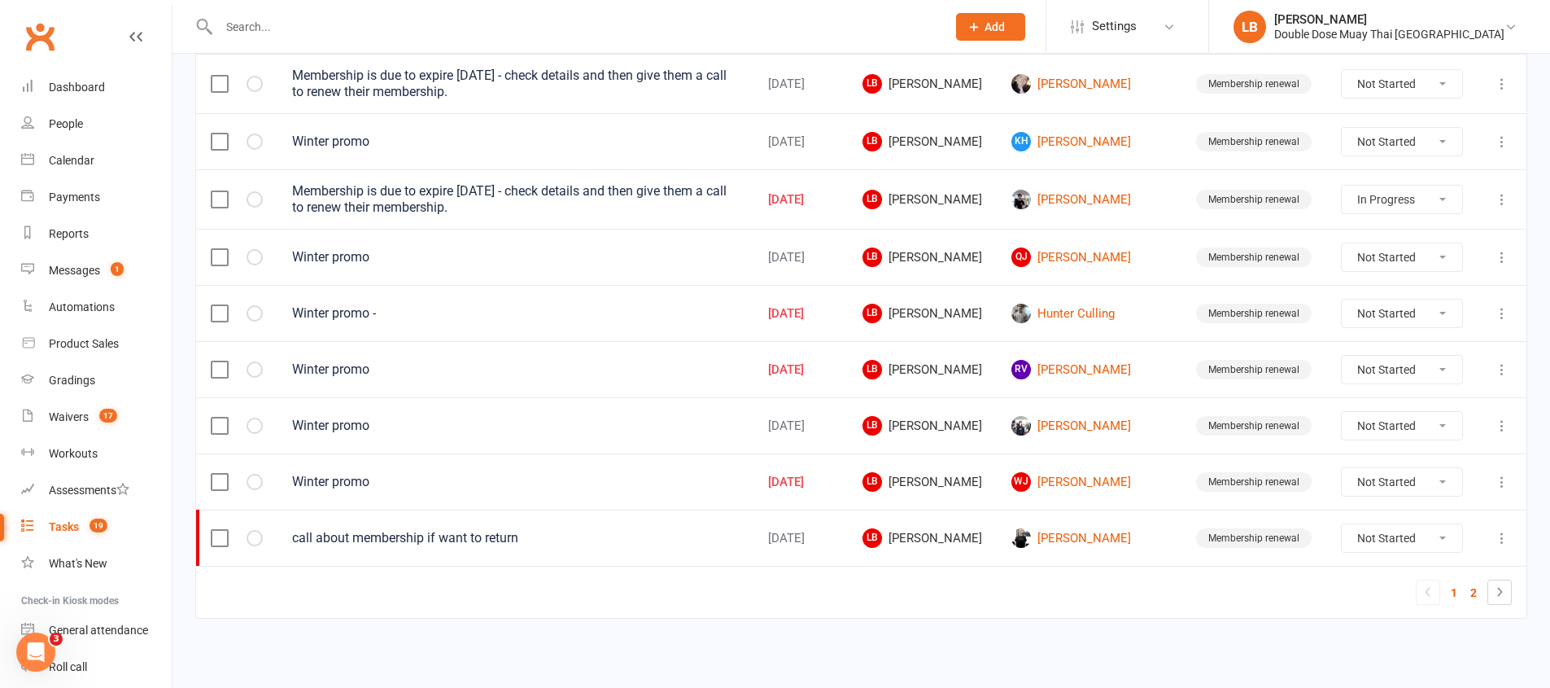
select select "started"
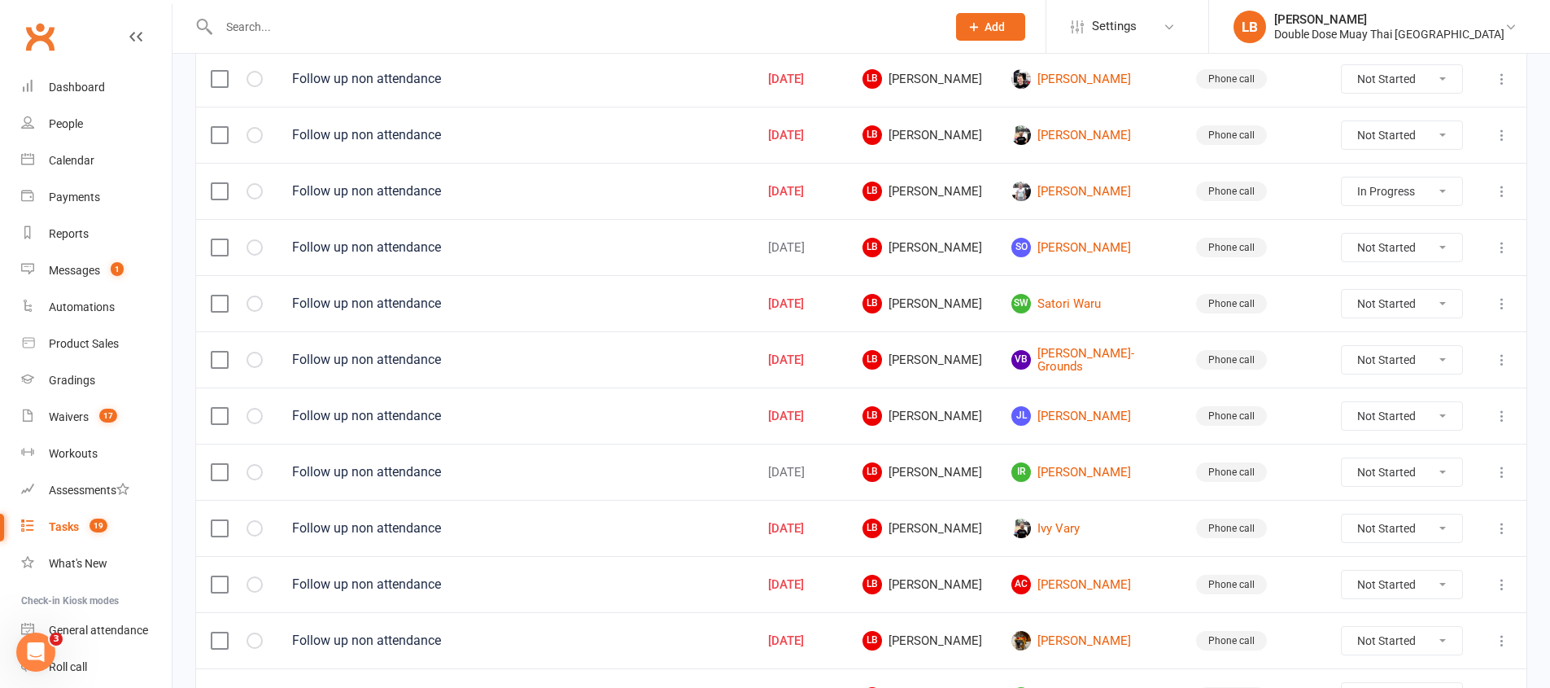
scroll to position [478, 0]
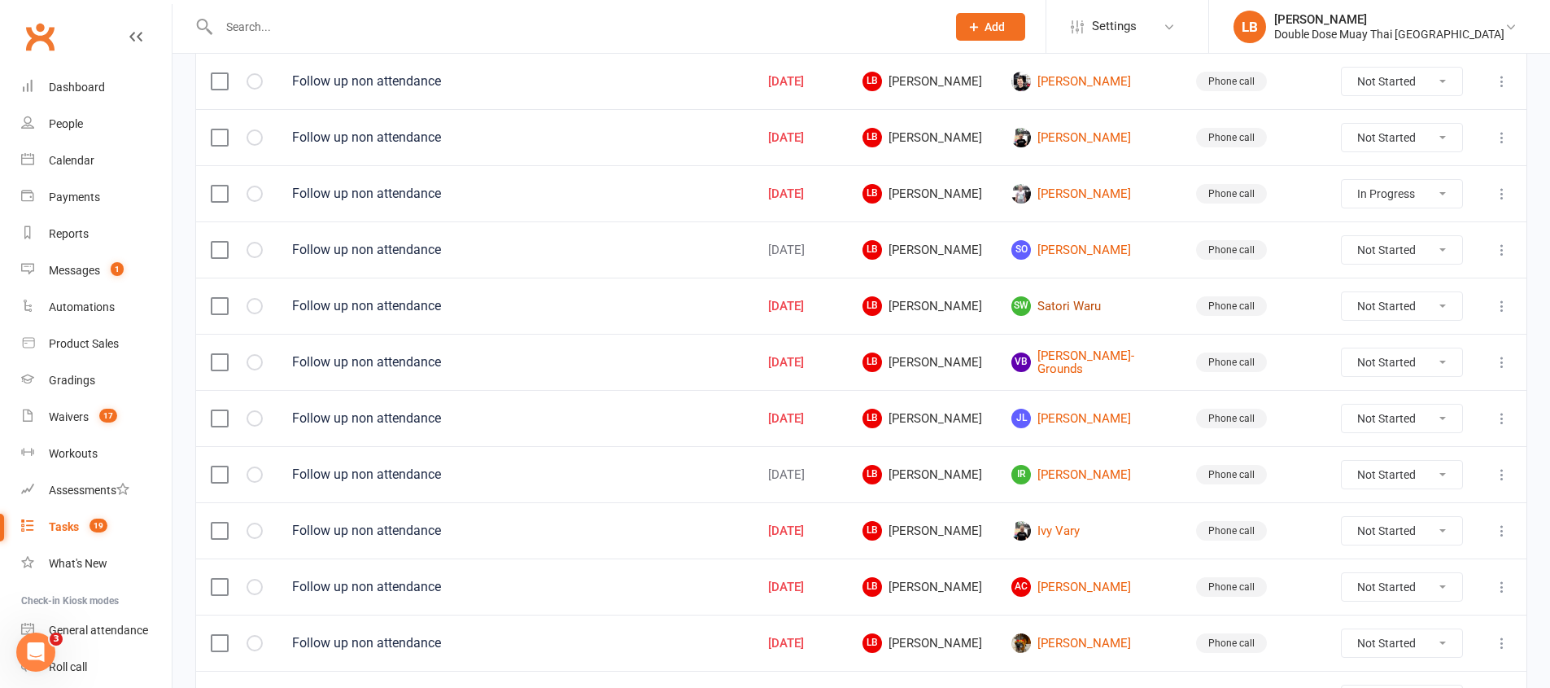
click at [1081, 307] on link "SW Satori Waru" at bounding box center [1089, 306] width 155 height 20
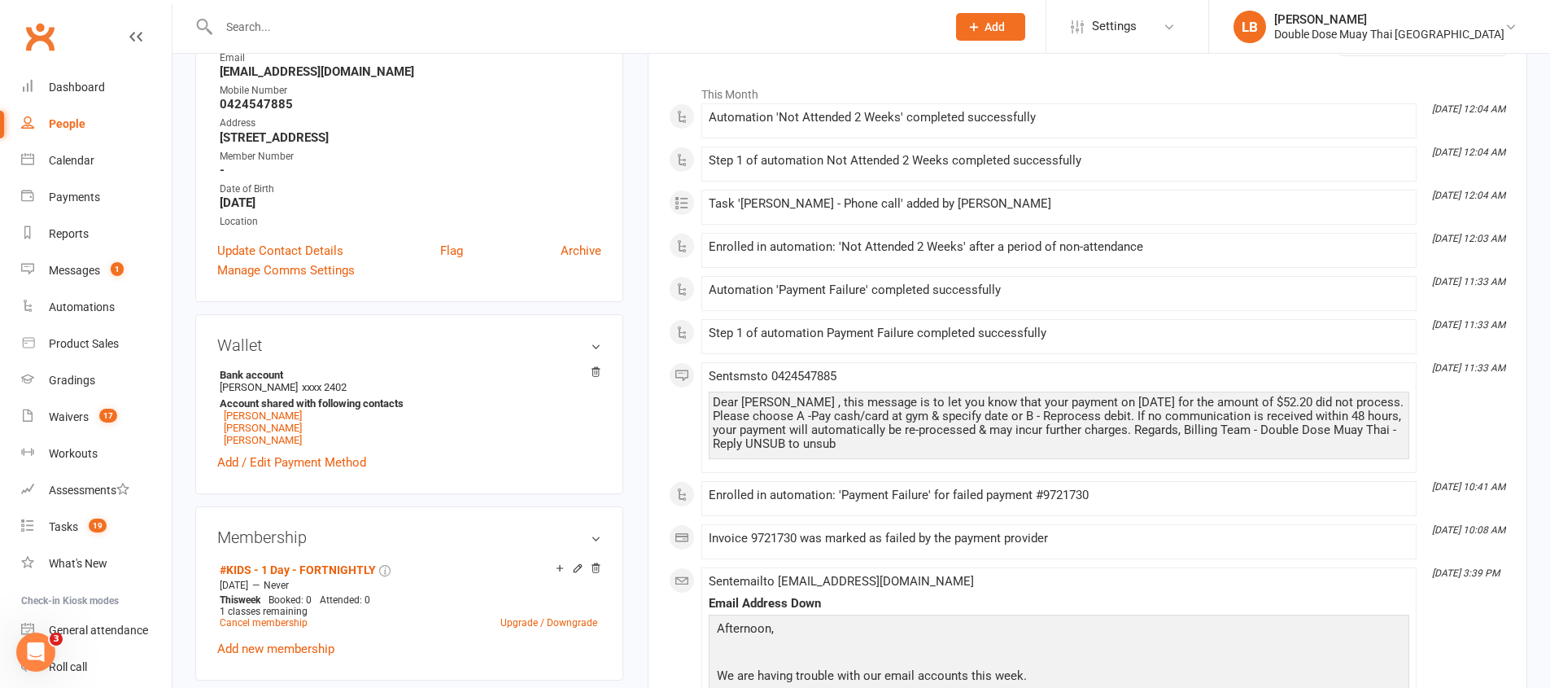
scroll to position [350, 0]
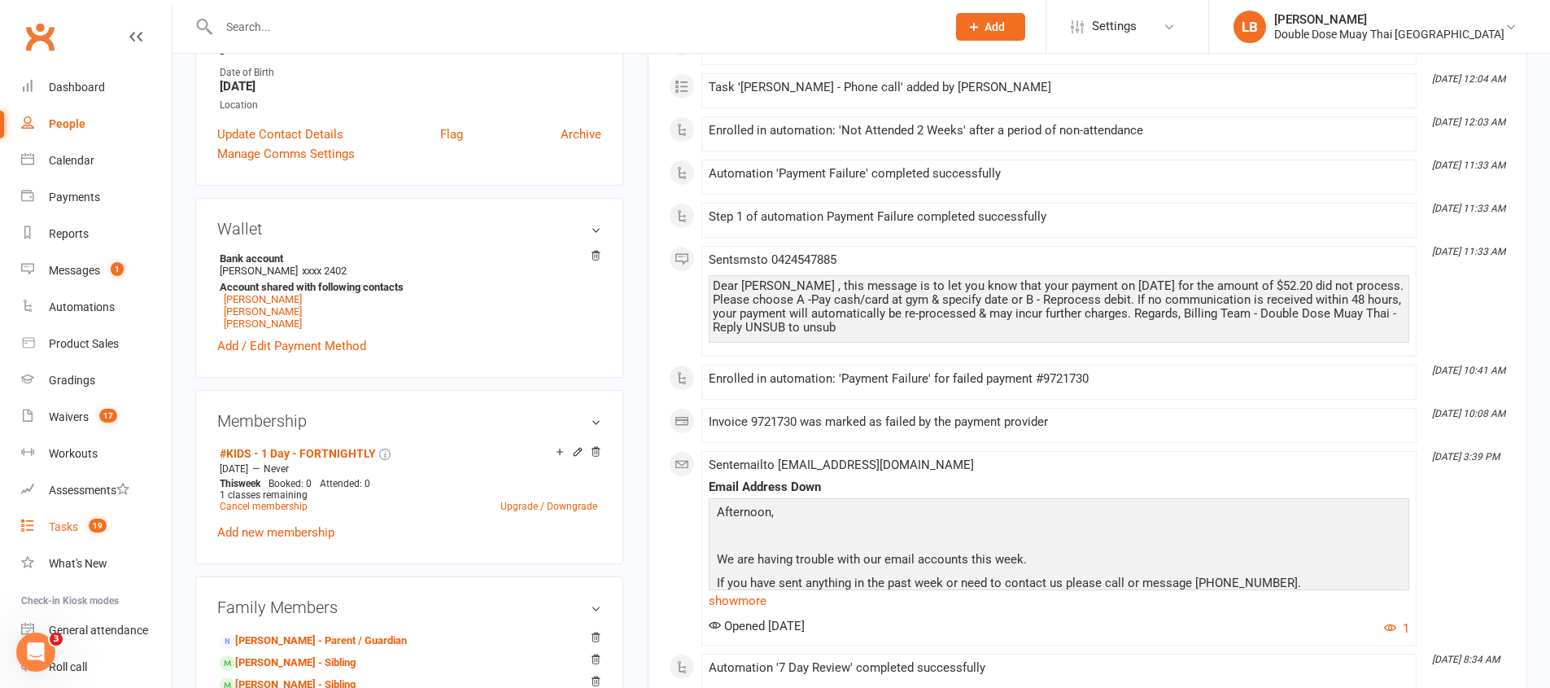
click at [57, 522] on div "Tasks" at bounding box center [63, 526] width 29 height 13
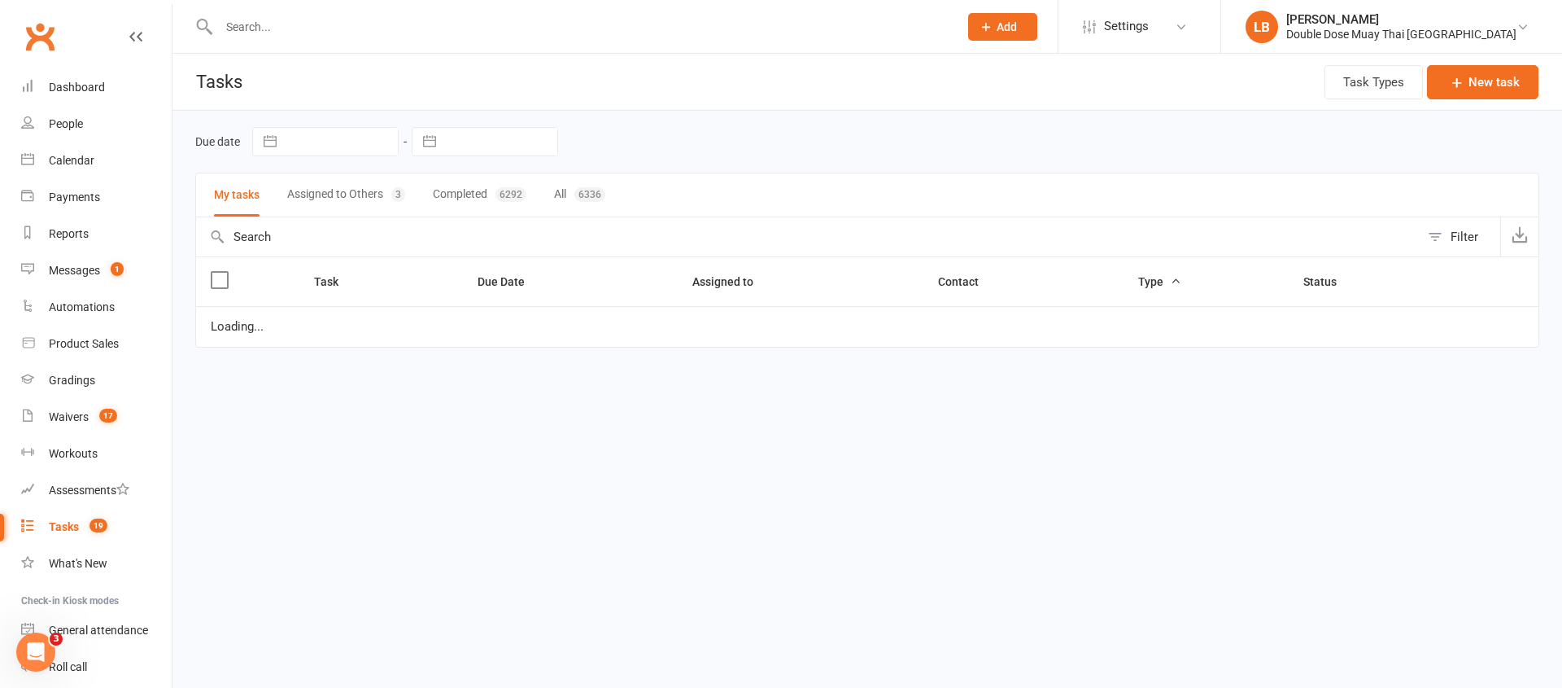
select select "started"
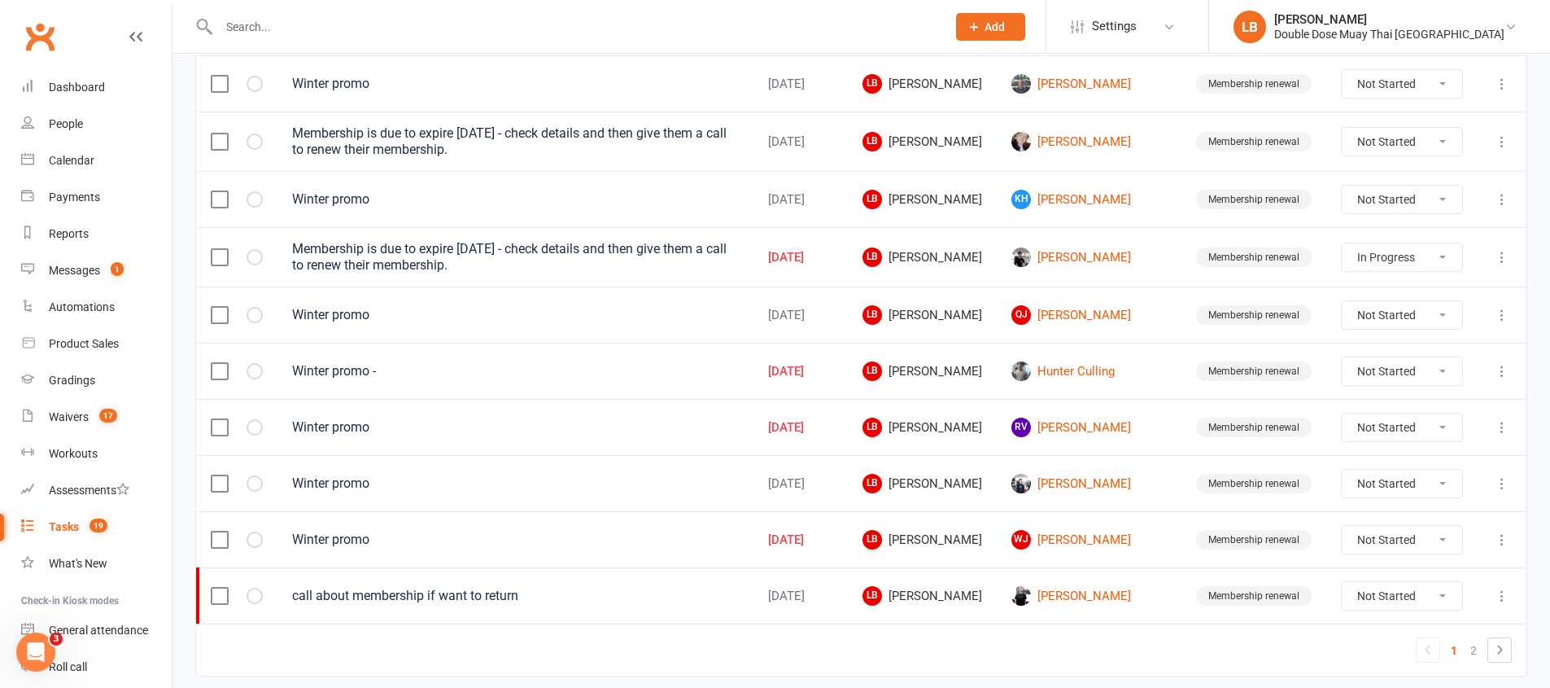
scroll to position [1160, 0]
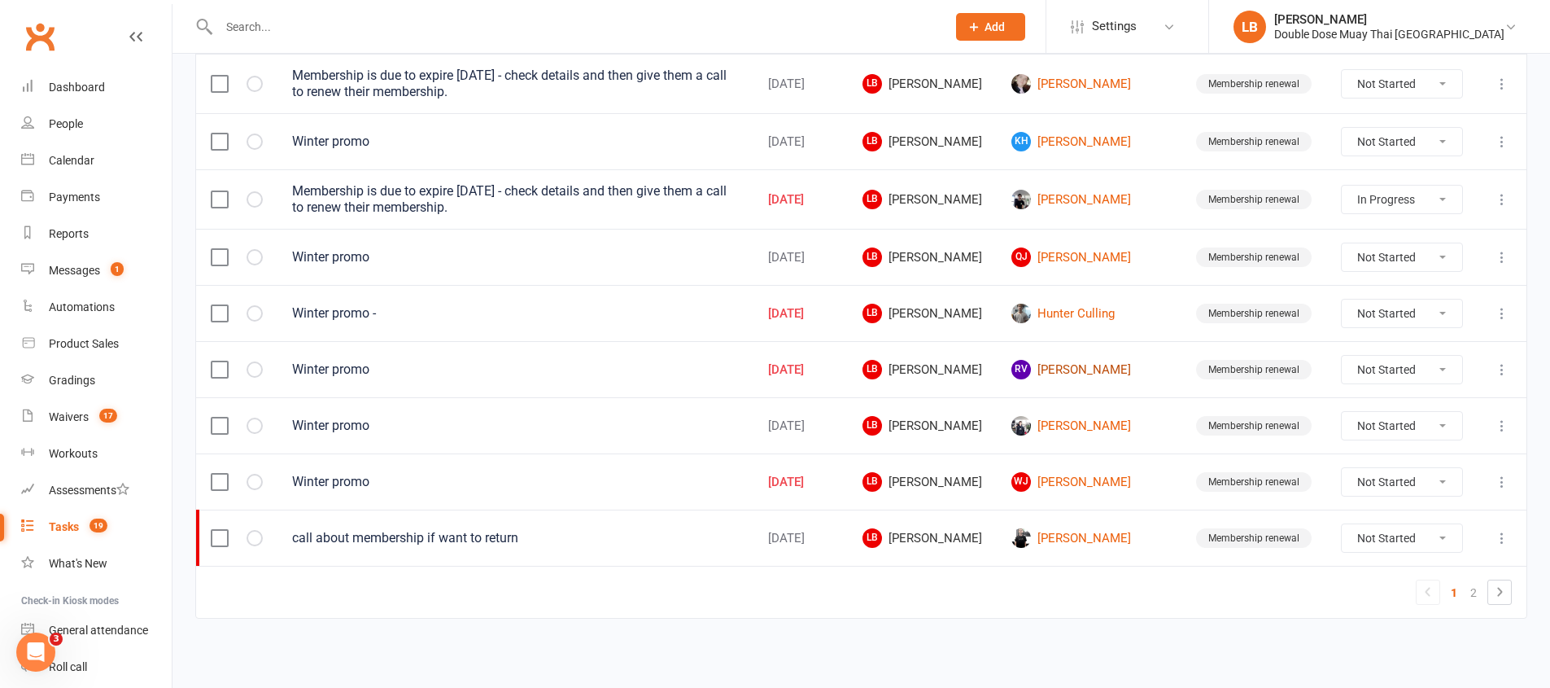
click at [1098, 368] on link "RV Riley Verinder" at bounding box center [1089, 370] width 155 height 20
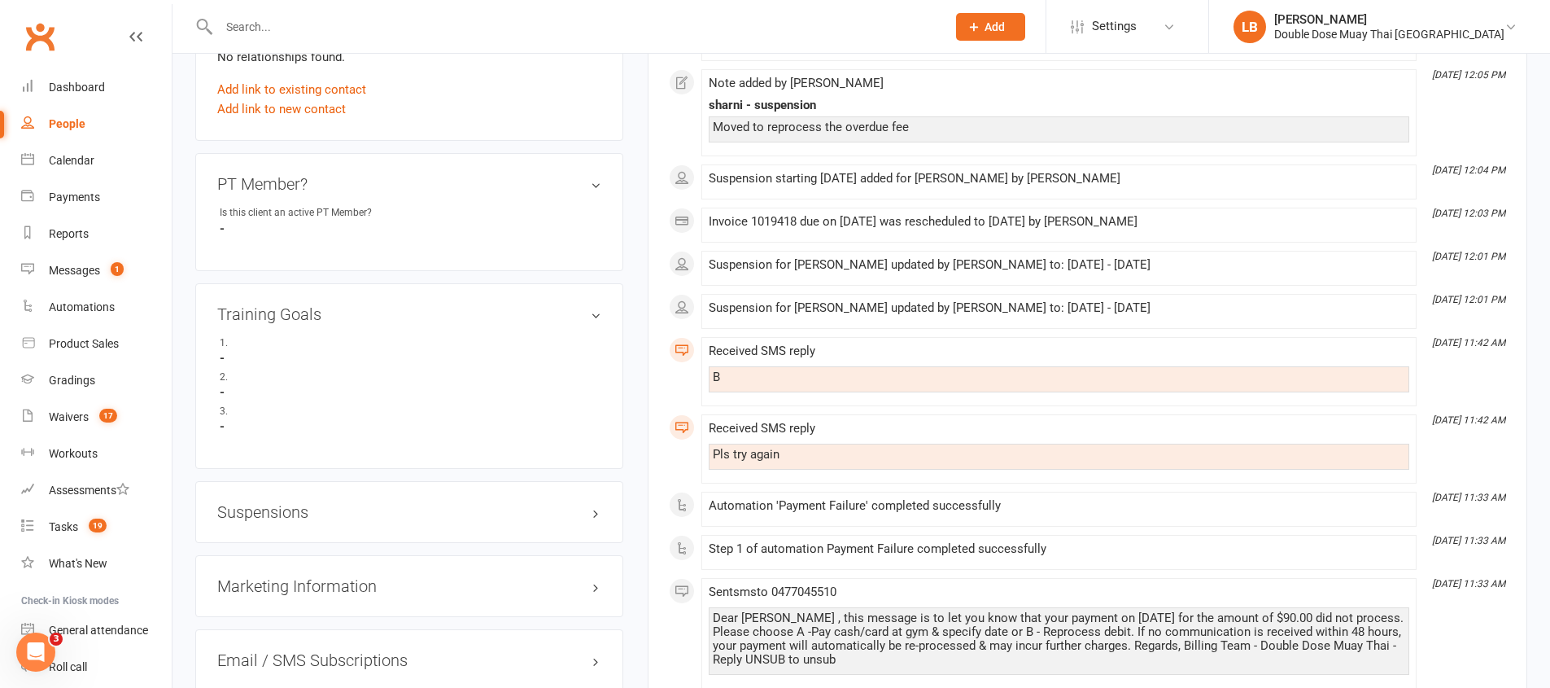
scroll to position [951, 0]
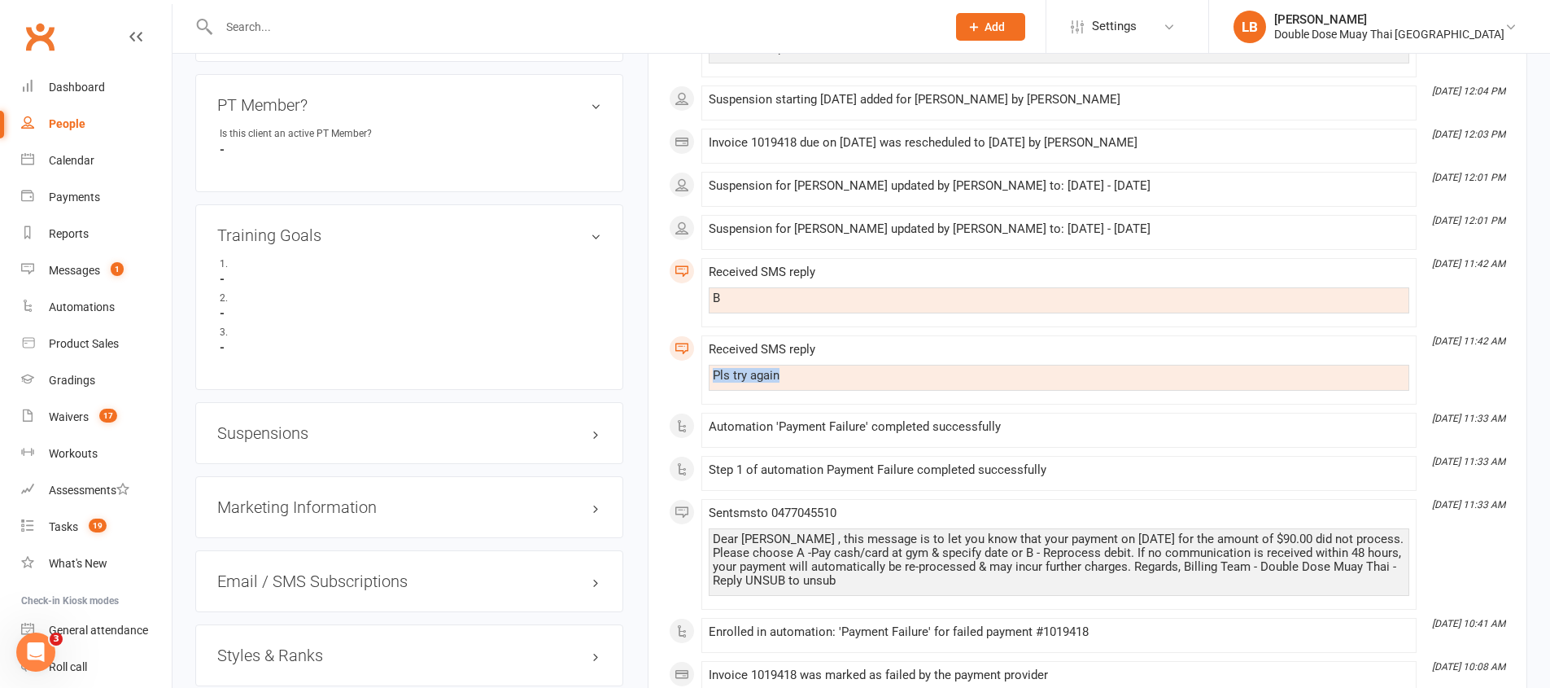
drag, startPoint x: 684, startPoint y: 372, endPoint x: 821, endPoint y: 390, distance: 137.9
click at [87, 89] on div "Dashboard" at bounding box center [77, 87] width 56 height 13
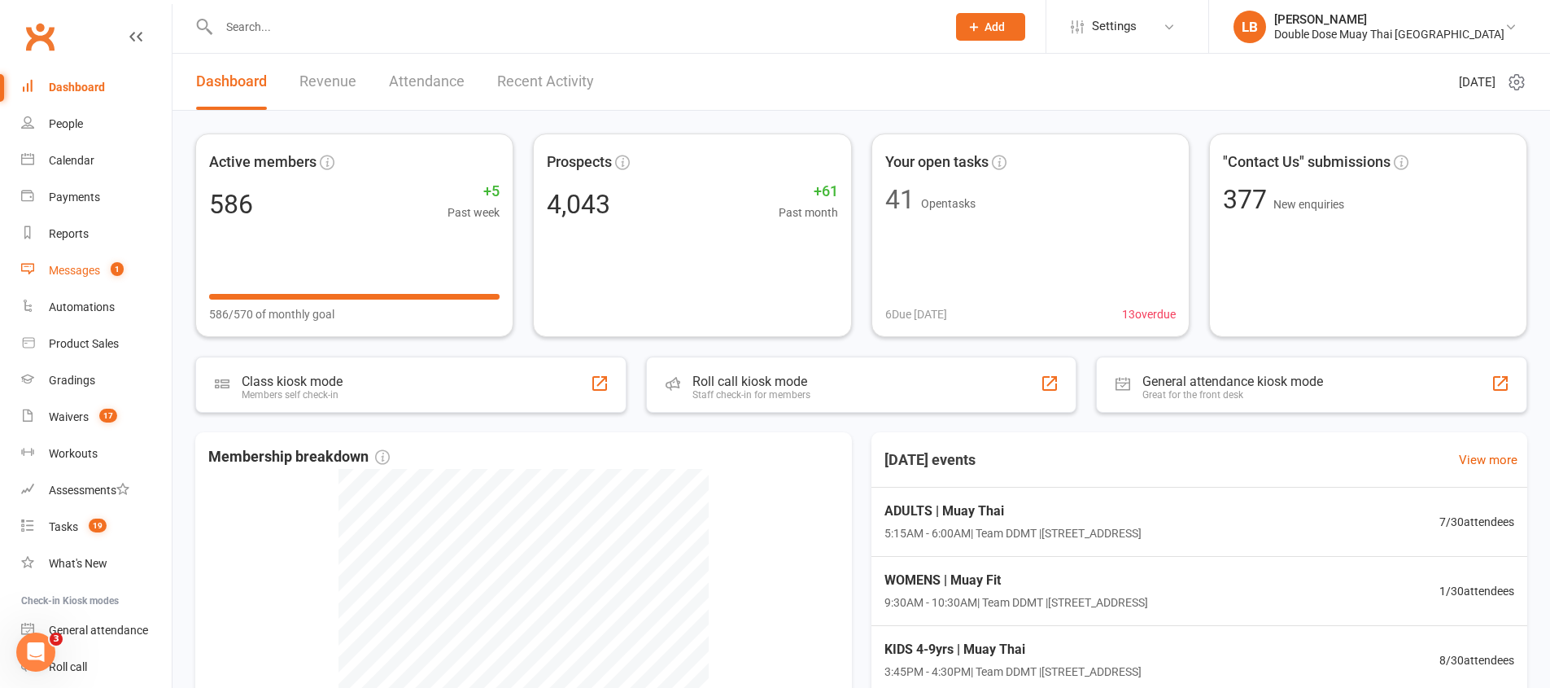
click at [120, 269] on span "1" at bounding box center [117, 269] width 13 height 14
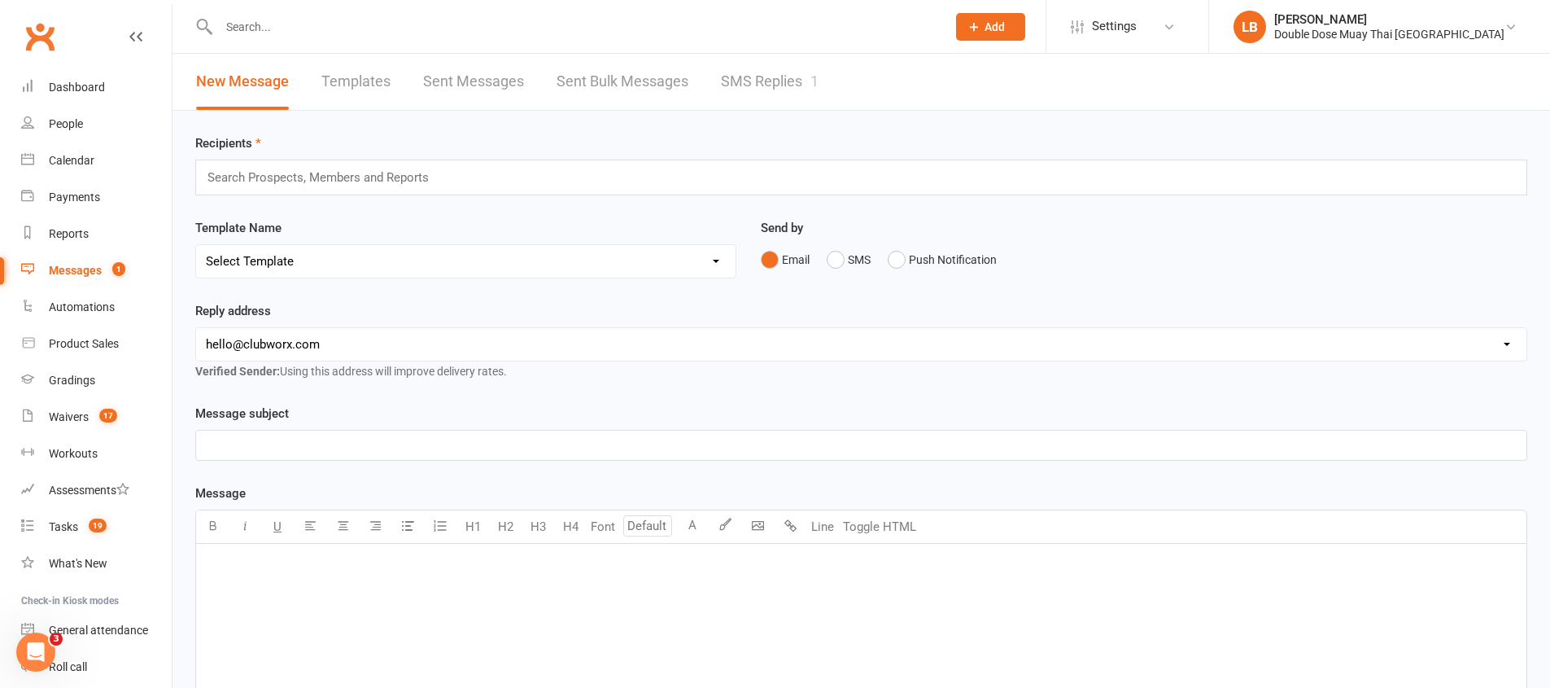
click at [742, 65] on link "SMS Replies 1" at bounding box center [770, 82] width 98 height 56
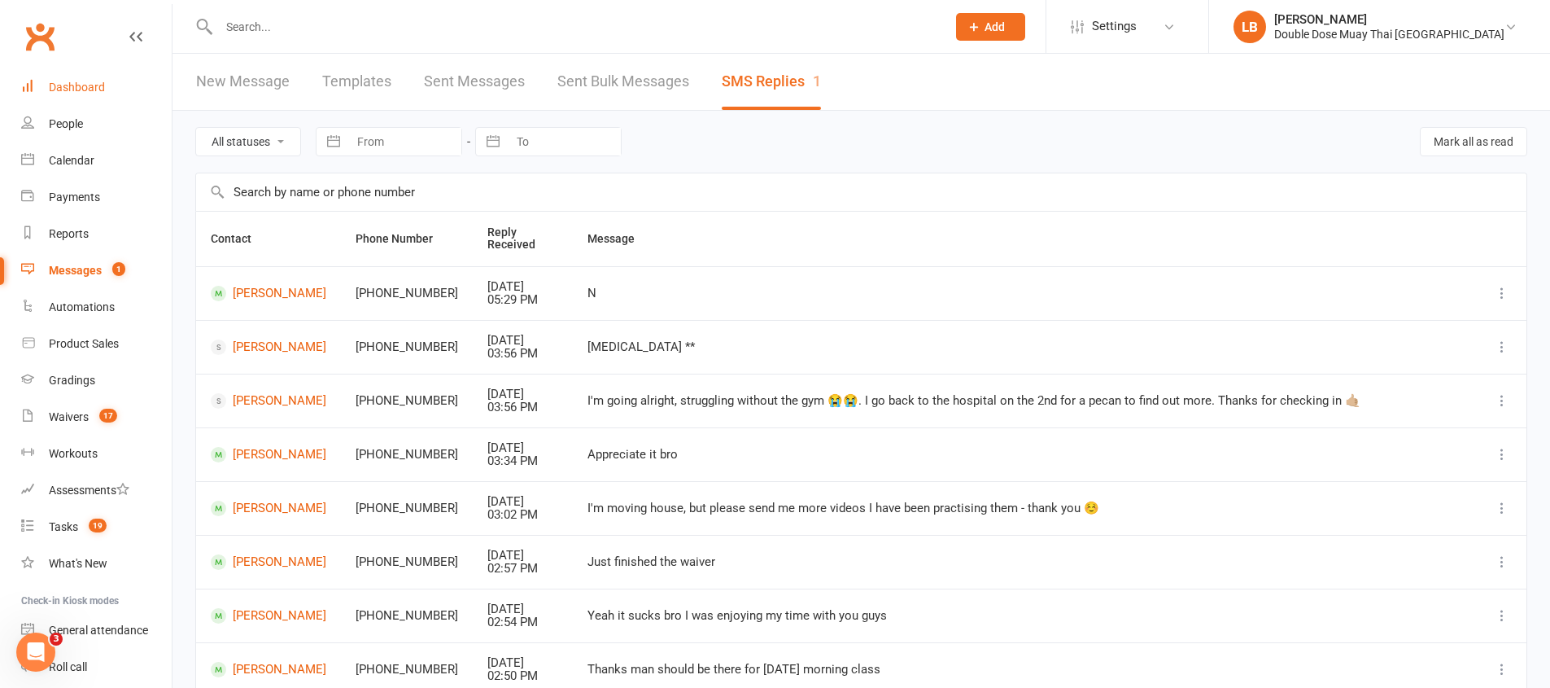
click at [85, 81] on div "Dashboard" at bounding box center [77, 87] width 56 height 13
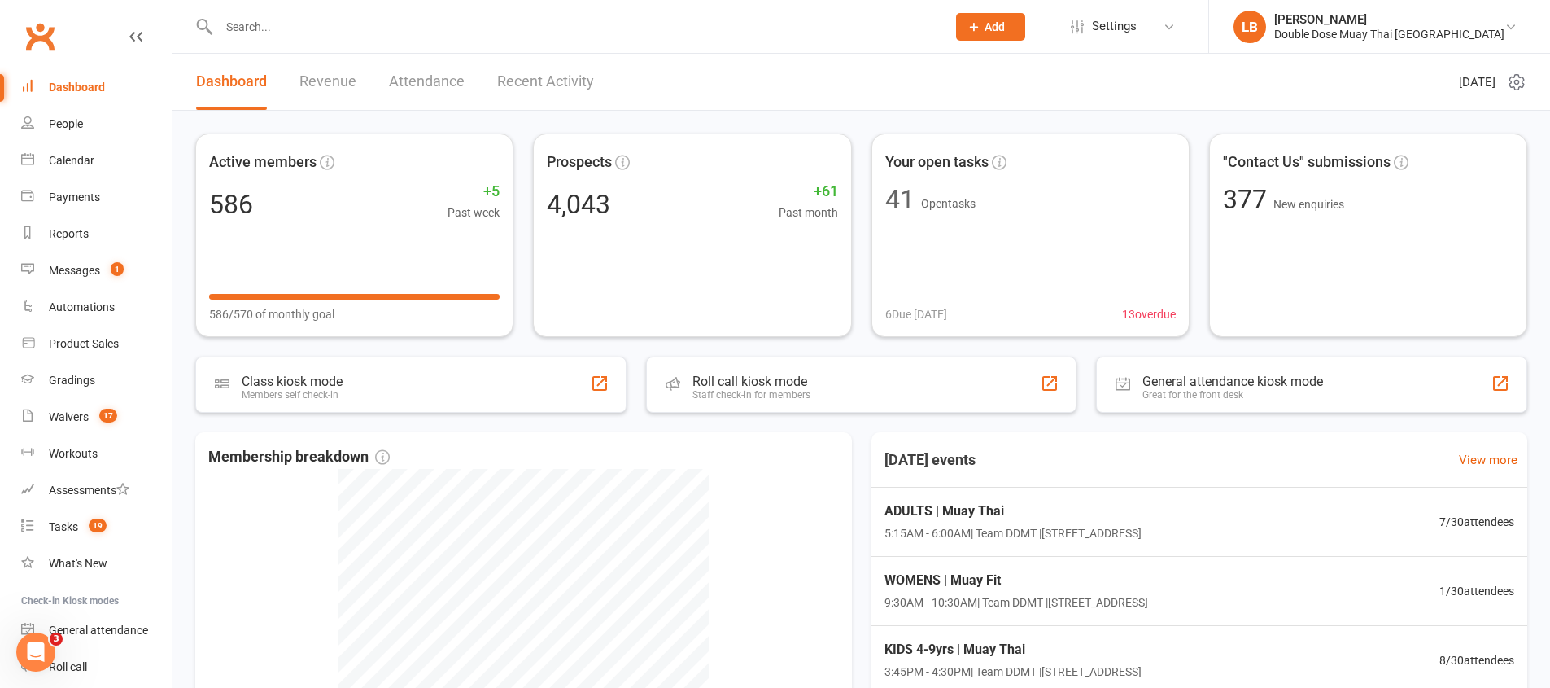
click at [356, 31] on input "text" at bounding box center [574, 26] width 721 height 23
click at [341, 12] on div at bounding box center [565, 26] width 740 height 53
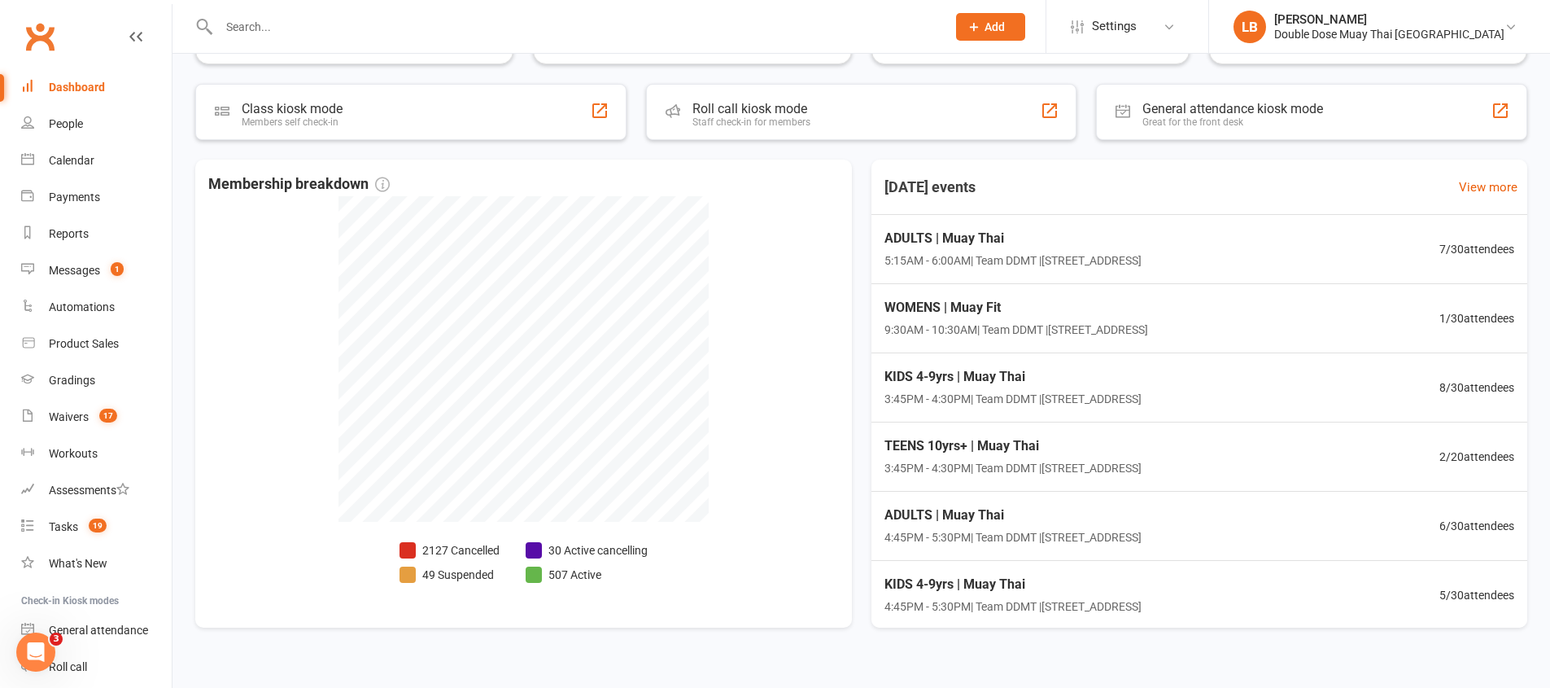
scroll to position [298, 0]
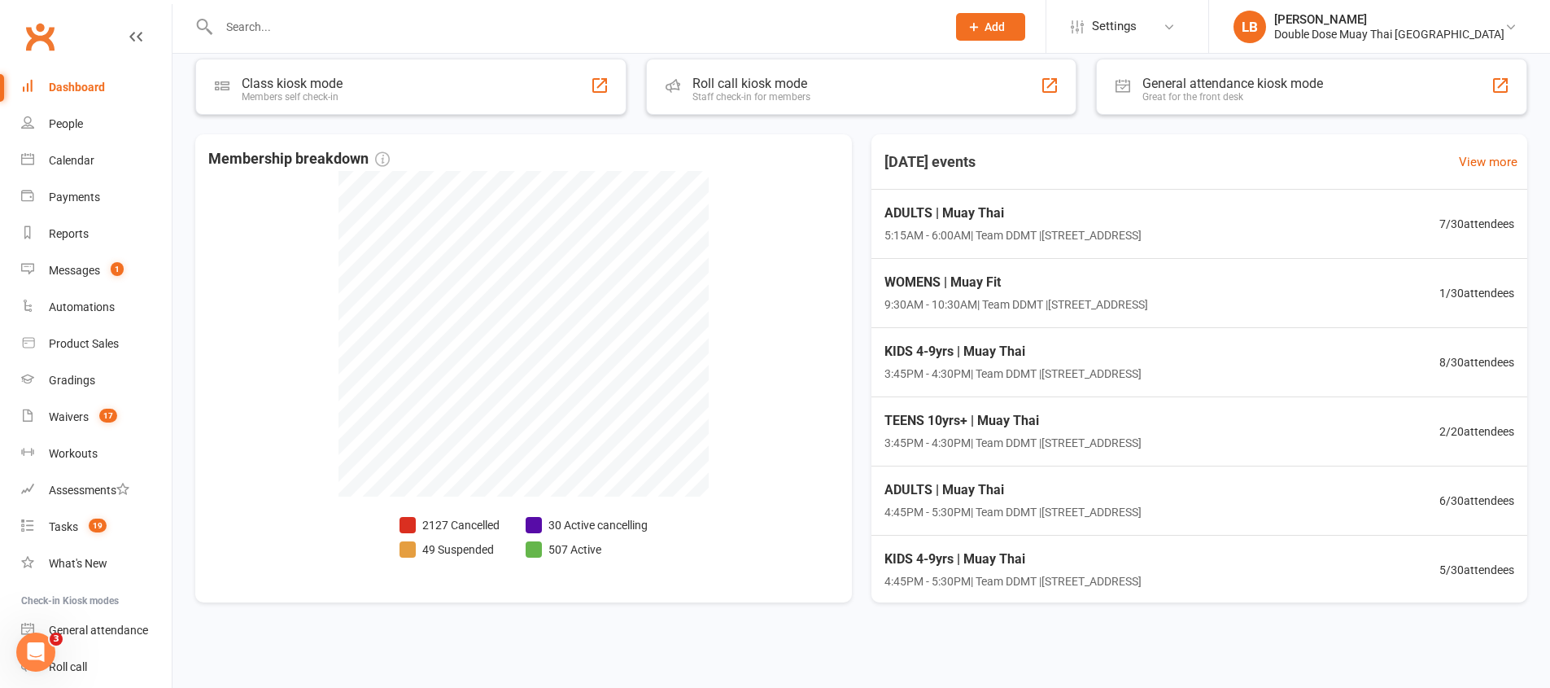
drag, startPoint x: 296, startPoint y: 42, endPoint x: 291, endPoint y: 33, distance: 10.9
click at [296, 42] on div at bounding box center [565, 26] width 740 height 53
click at [291, 33] on input "text" at bounding box center [574, 26] width 721 height 23
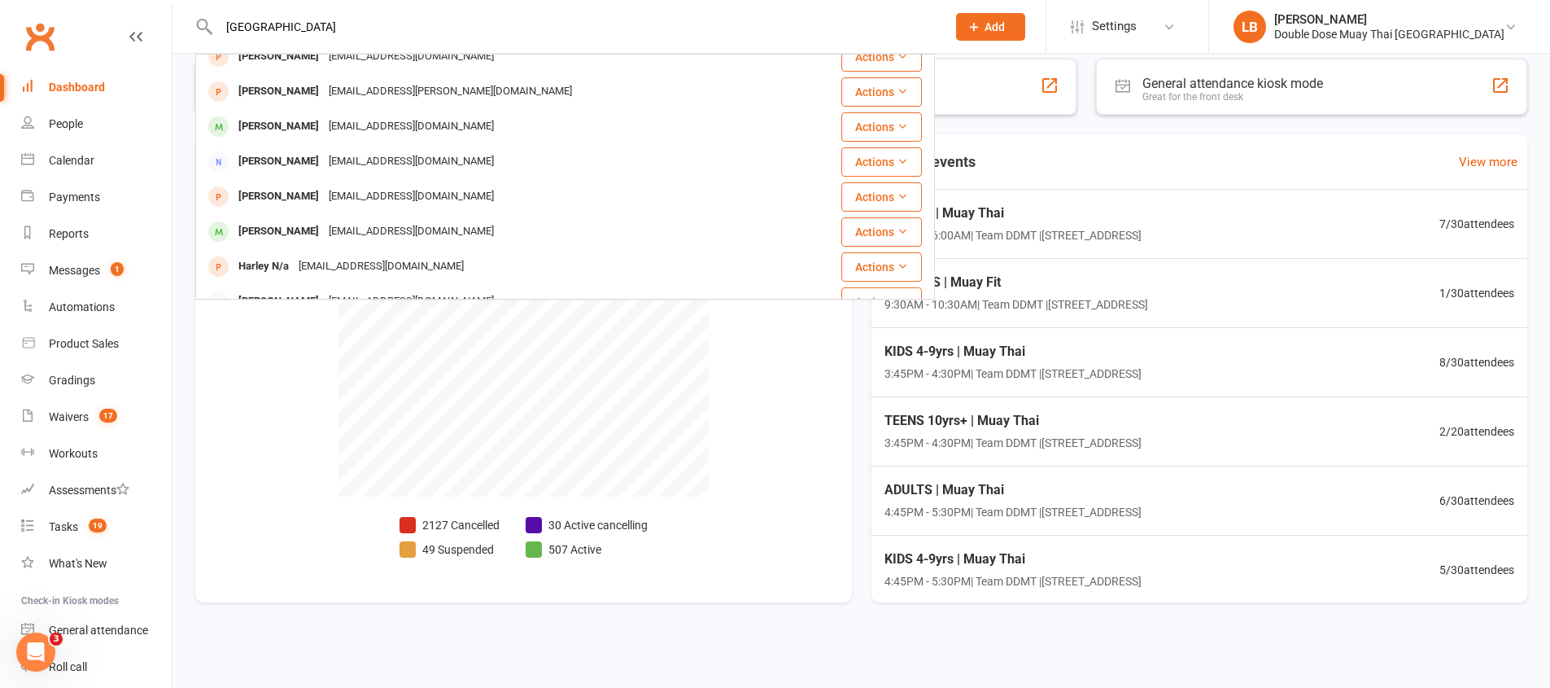
scroll to position [0, 0]
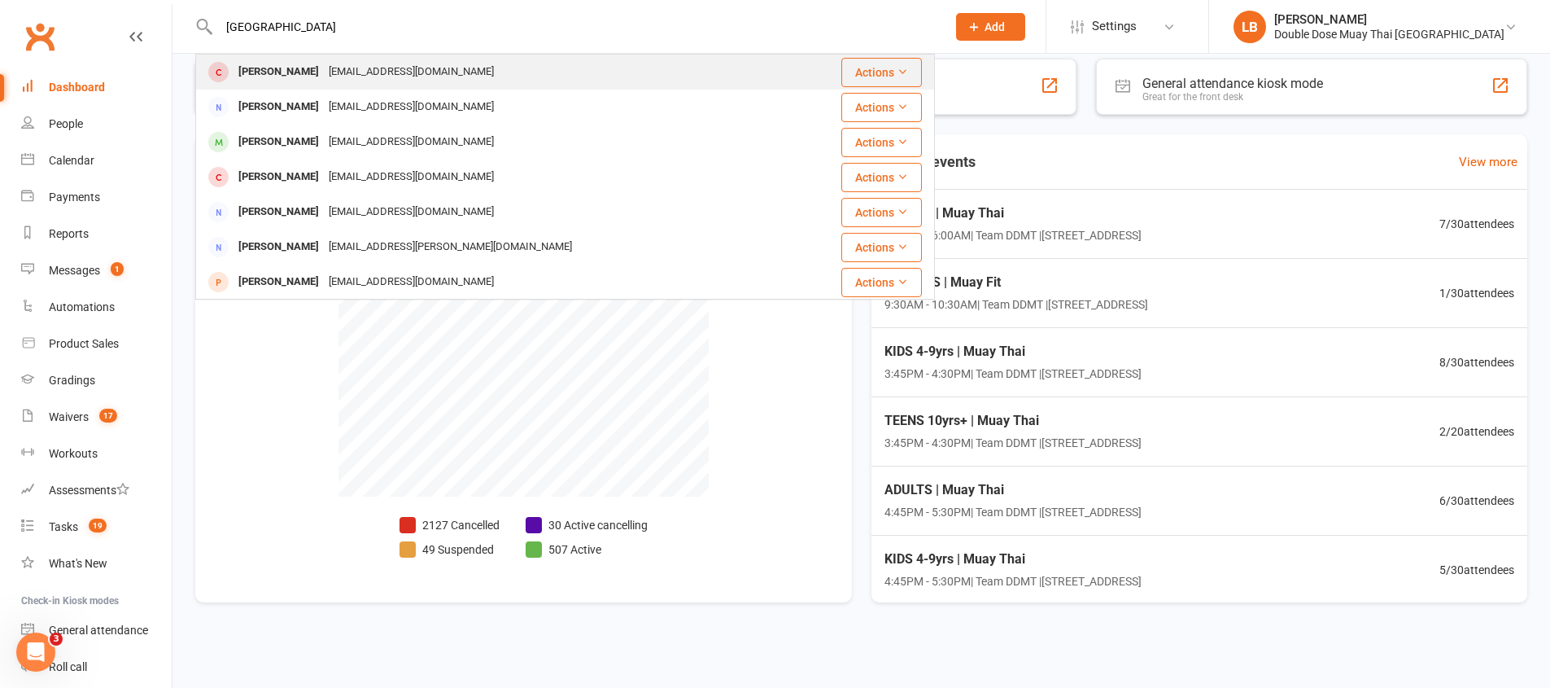
type input "harlem"
click at [378, 66] on div "amandajmccoy@hotmail.com" at bounding box center [411, 72] width 175 height 24
click at [0, 0] on div "Loading" at bounding box center [0, 0] width 0 height 0
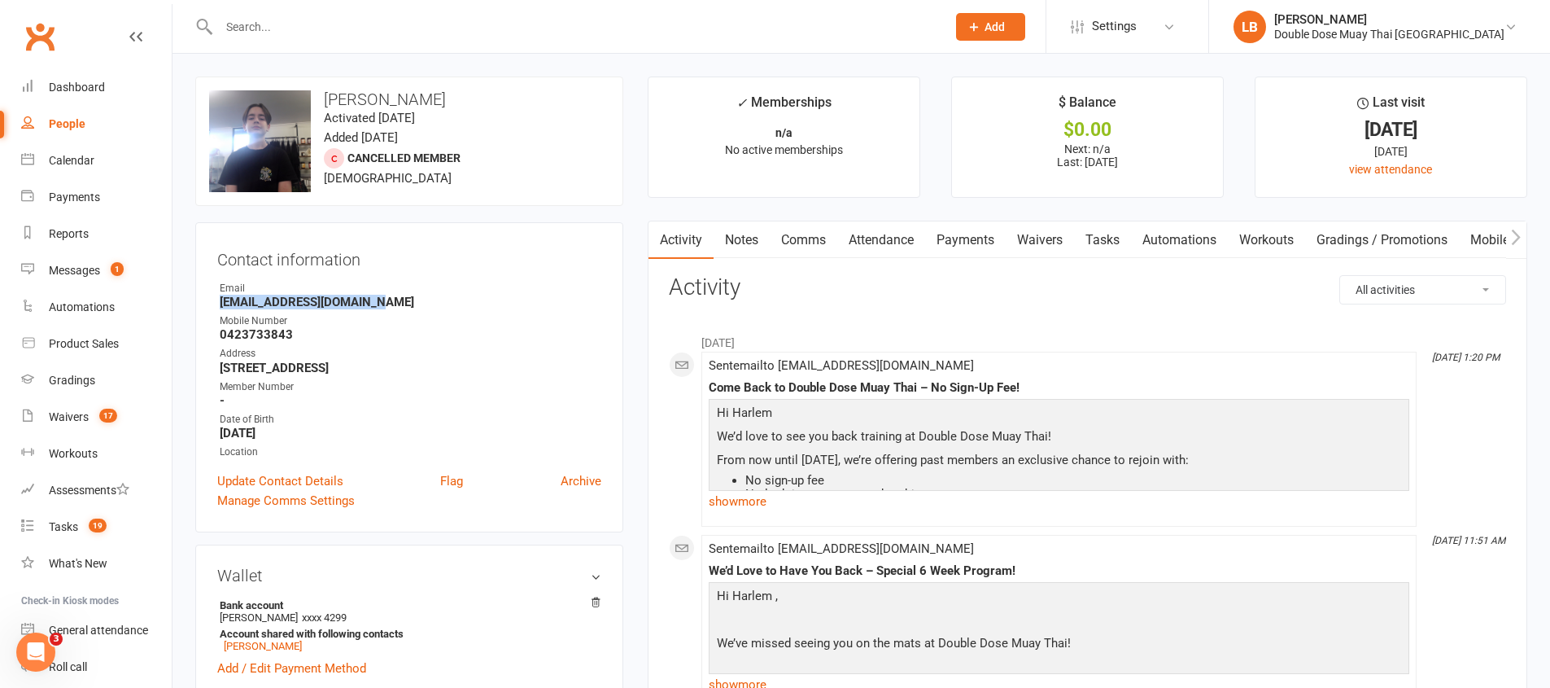
drag, startPoint x: 397, startPoint y: 298, endPoint x: 200, endPoint y: 303, distance: 197.0
click at [200, 303] on div "Contact information Owner Email amandajmccoy@hotmail.com Mobile Number 04237338…" at bounding box center [409, 377] width 428 height 310
copy strong "amandajmccoy@hotmail.com"
click at [83, 90] on div "Dashboard" at bounding box center [77, 87] width 56 height 13
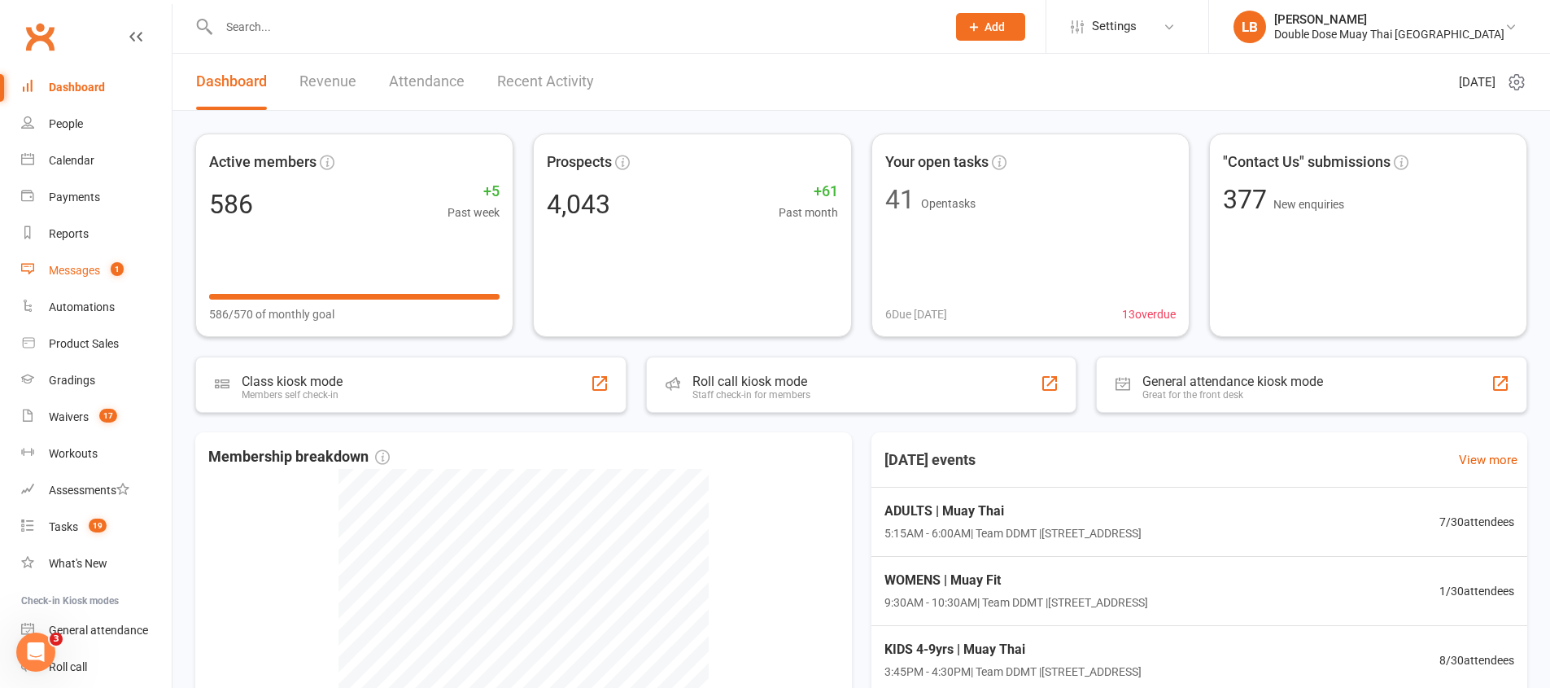
click at [142, 275] on link "Messages 1" at bounding box center [96, 270] width 151 height 37
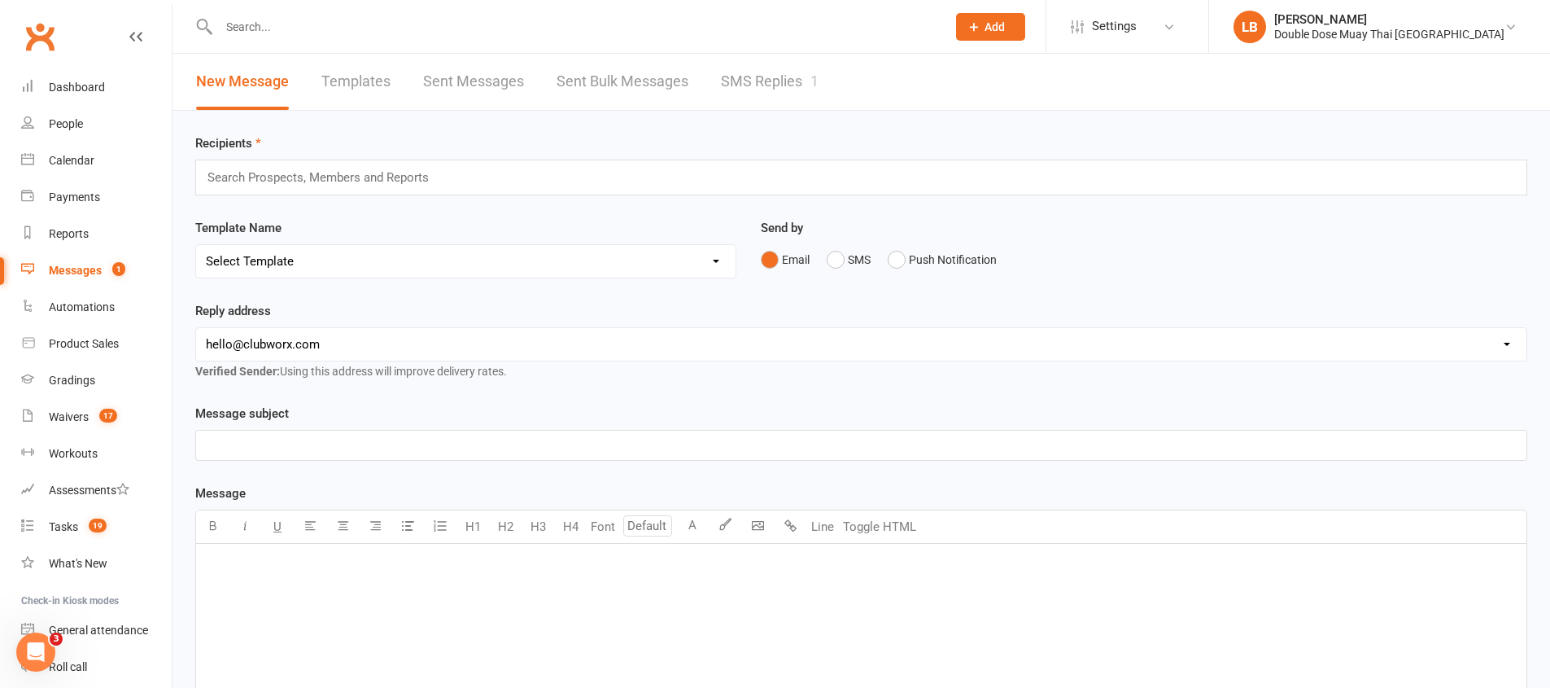
click at [802, 74] on link "SMS Replies 1" at bounding box center [770, 82] width 98 height 56
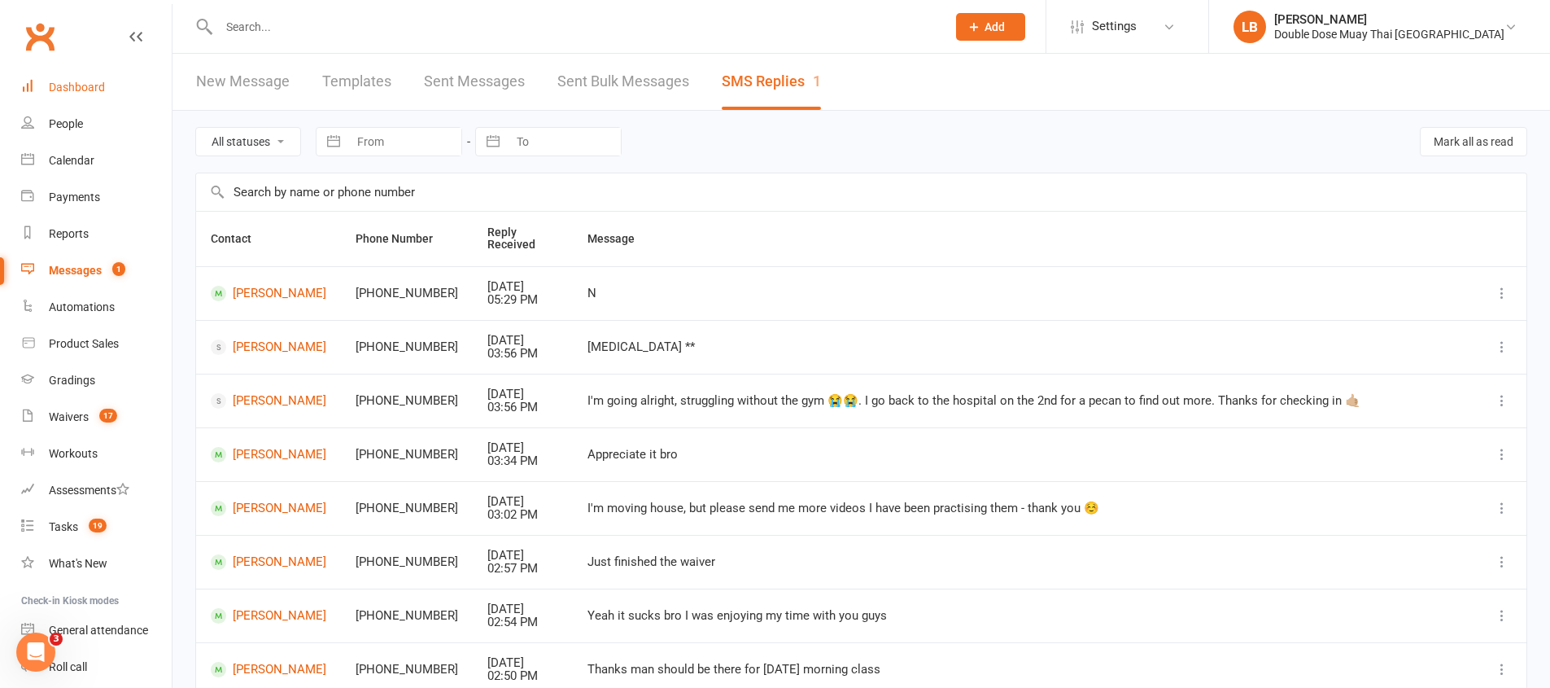
click at [66, 88] on div "Dashboard" at bounding box center [77, 87] width 56 height 13
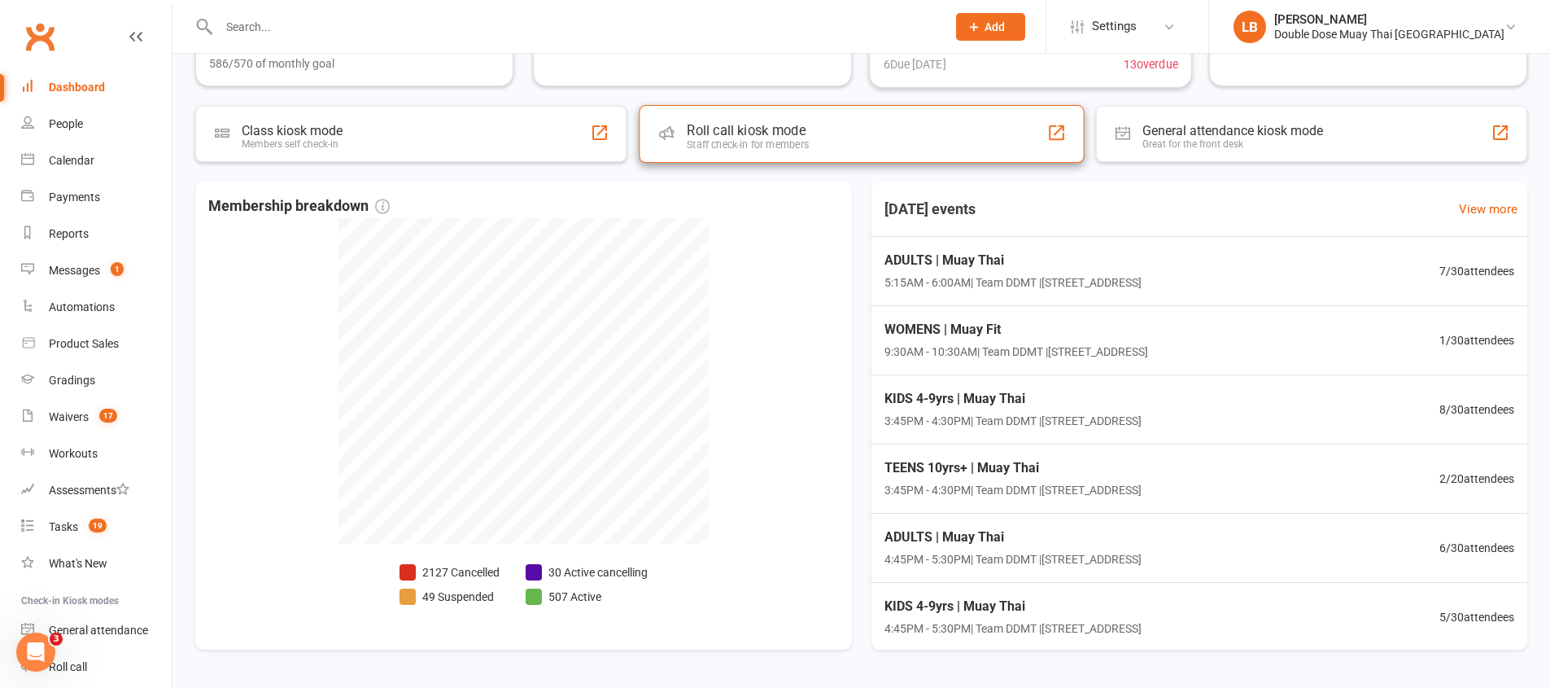
scroll to position [298, 0]
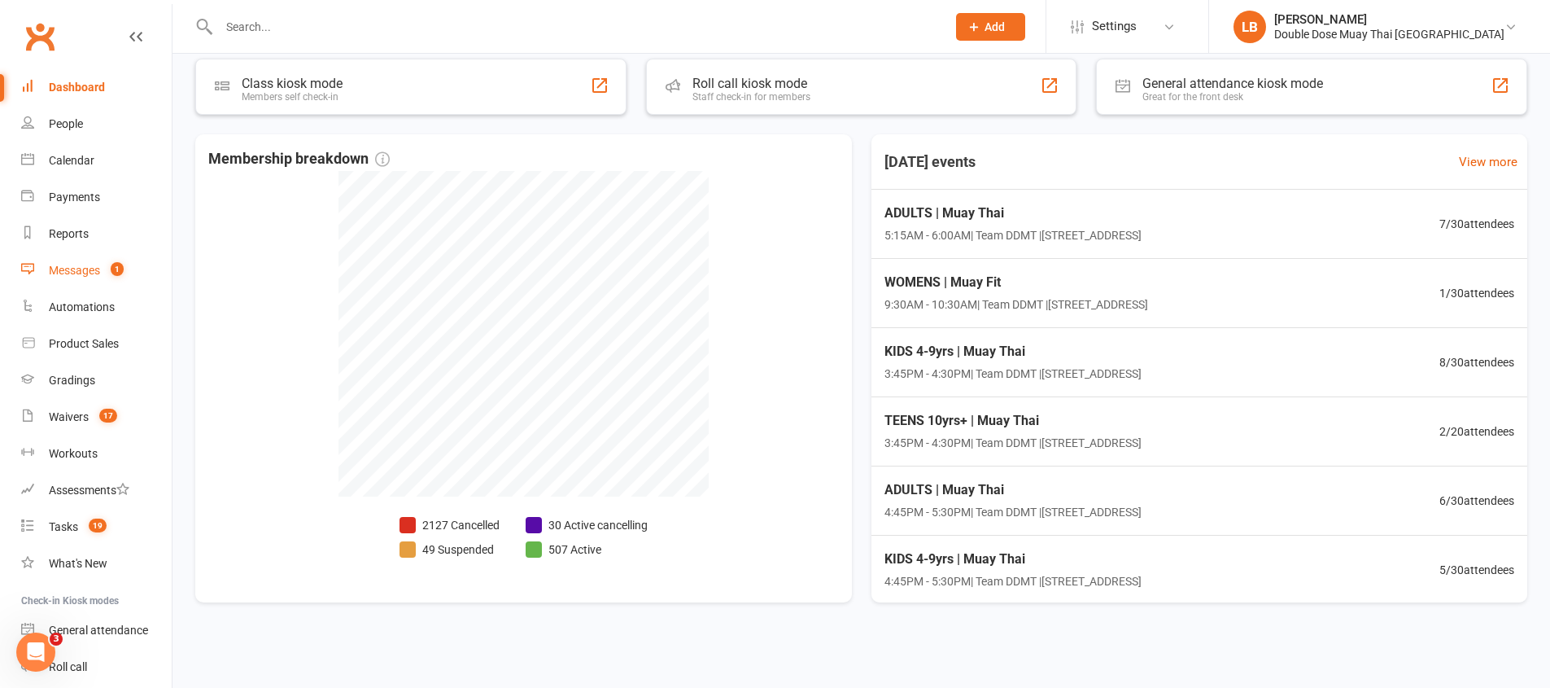
click at [87, 277] on link "Messages 1" at bounding box center [96, 270] width 151 height 37
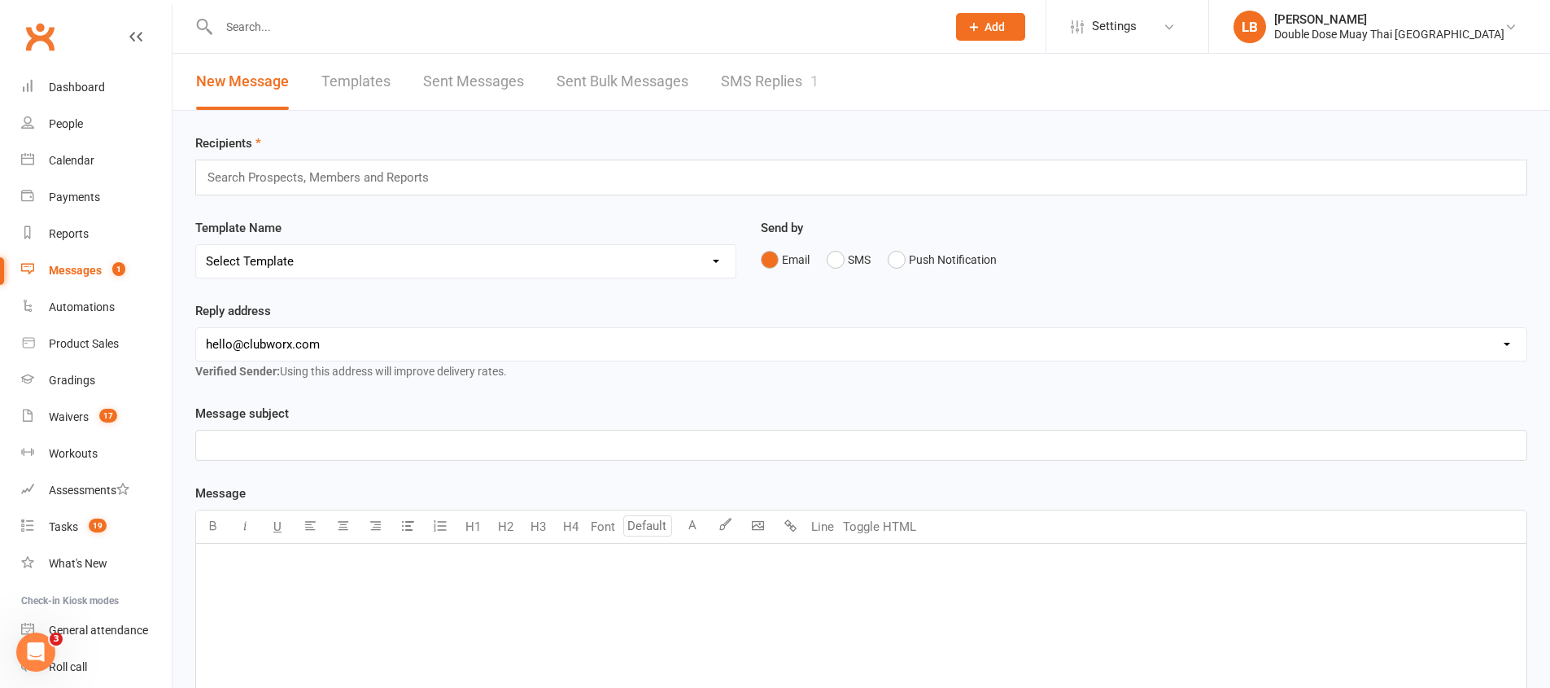
click at [767, 88] on link "SMS Replies 1" at bounding box center [770, 82] width 98 height 56
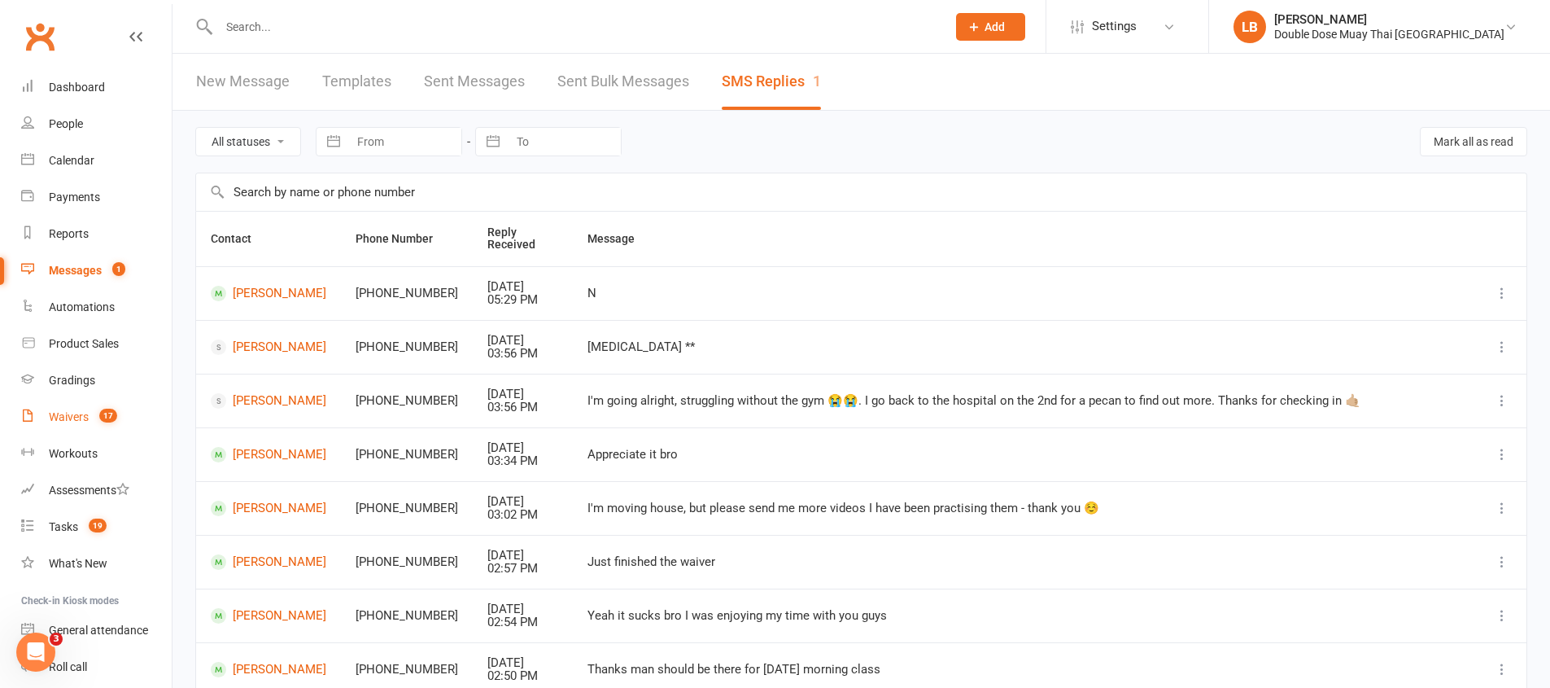
click at [112, 422] on count-badge "17" at bounding box center [104, 416] width 26 height 13
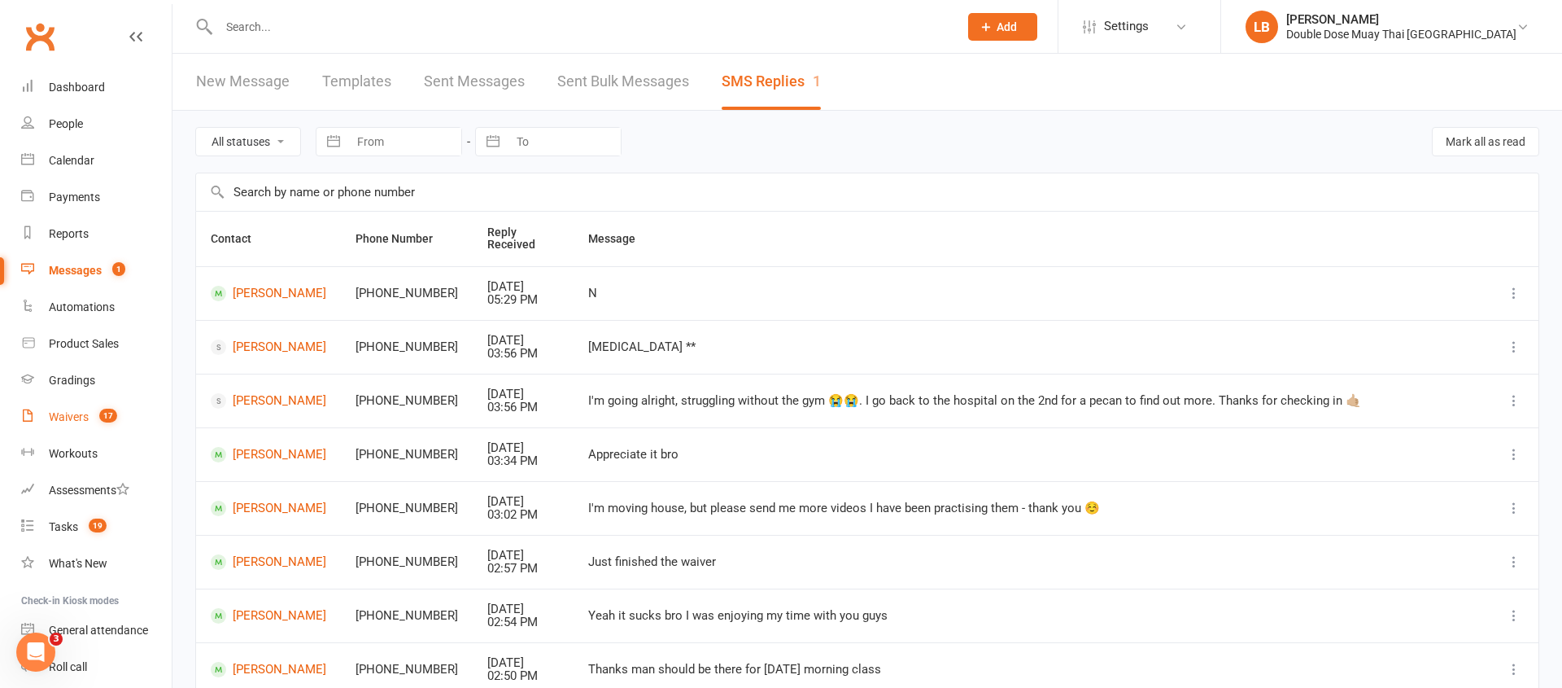
select select "100"
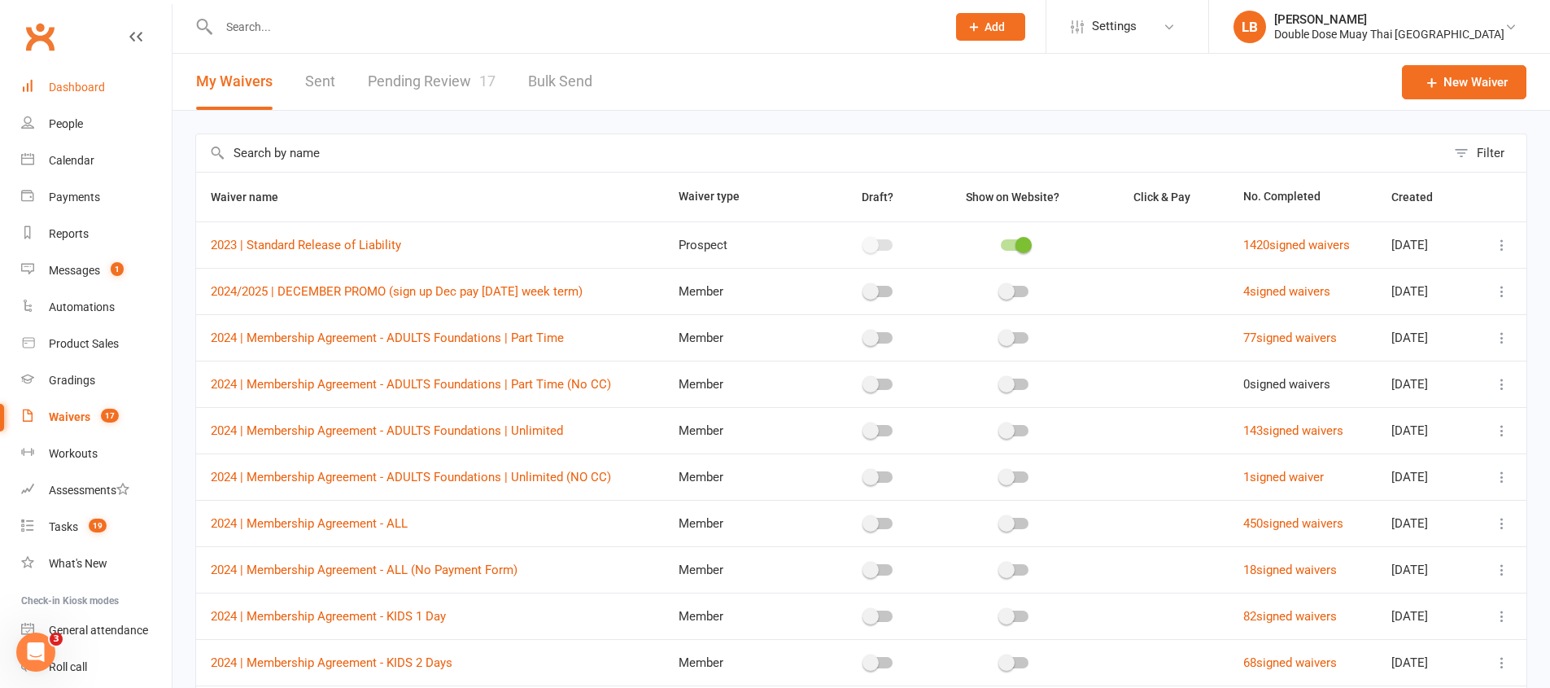
click at [111, 85] on link "Dashboard" at bounding box center [96, 87] width 151 height 37
